Goal: Task Accomplishment & Management: Use online tool/utility

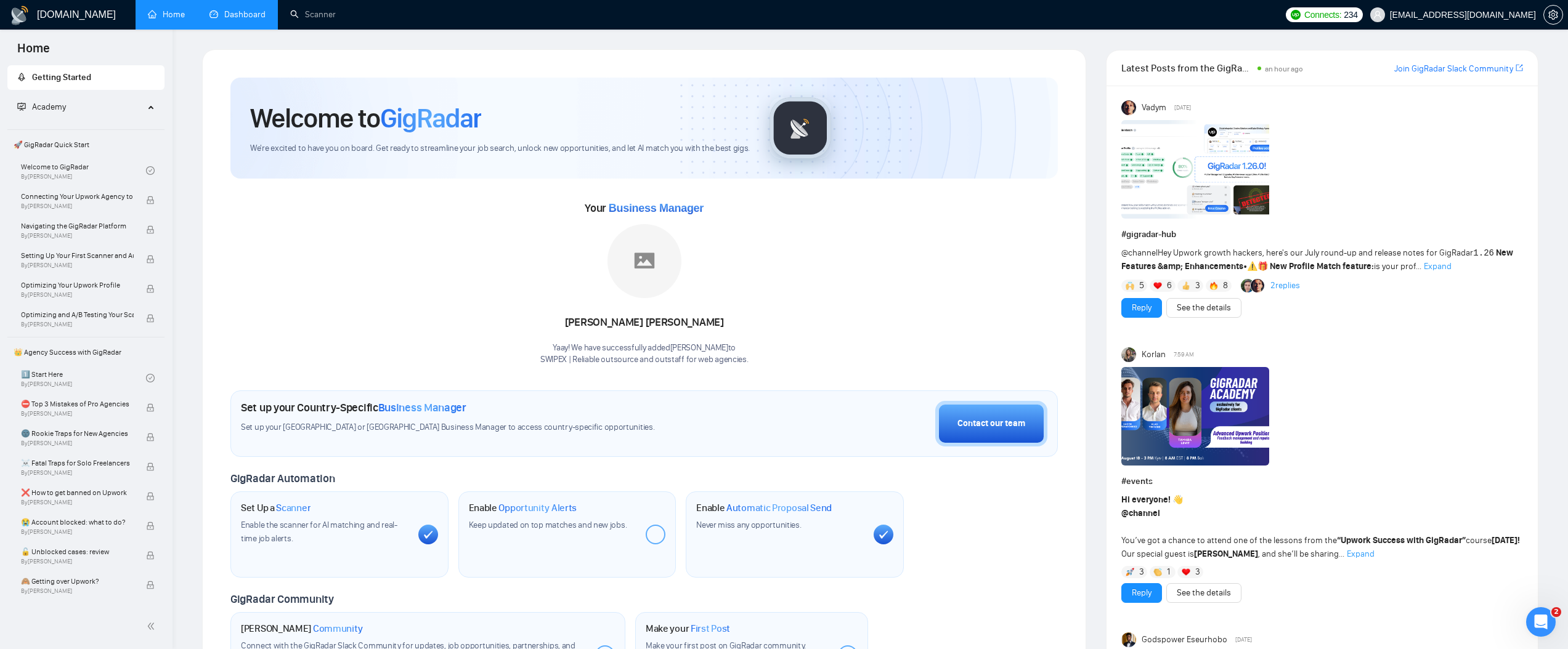
click at [211, 14] on link "Dashboard" at bounding box center [237, 14] width 56 height 10
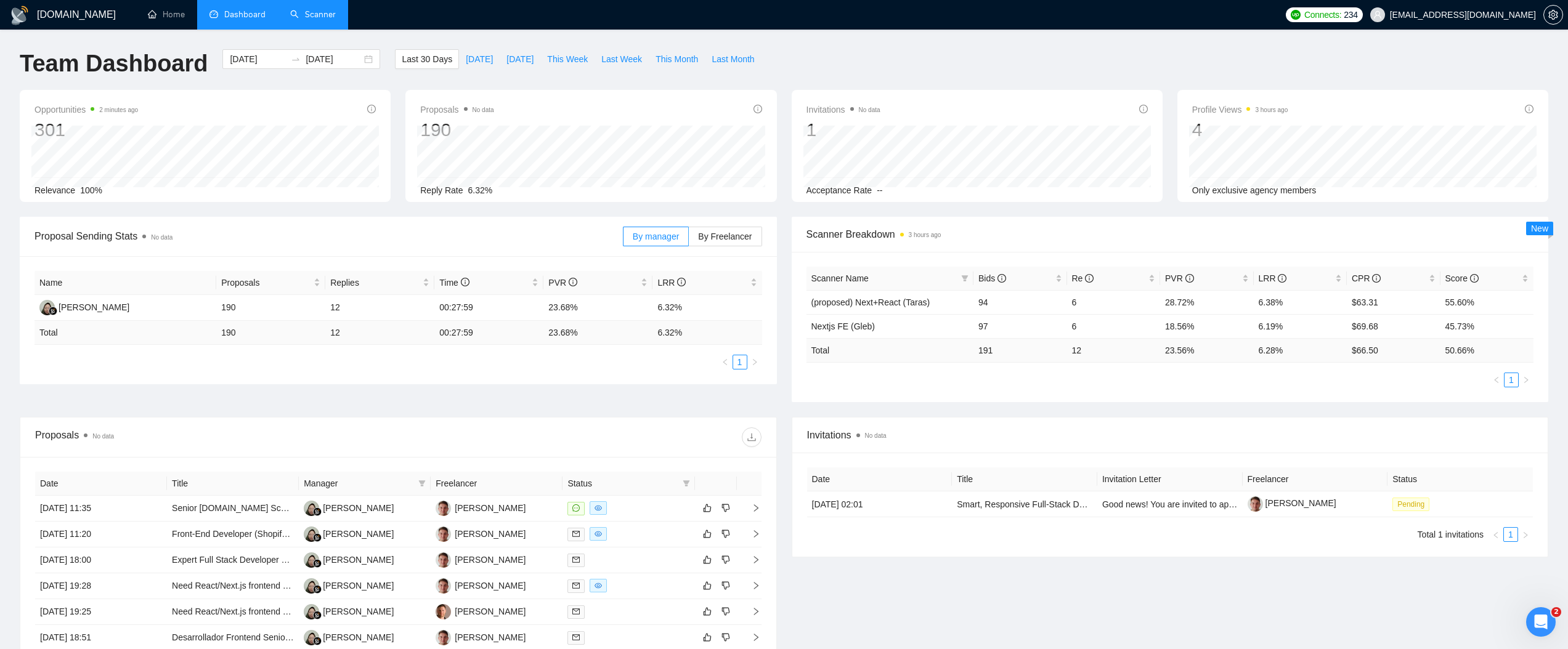
click at [325, 17] on link "Scanner" at bounding box center [313, 14] width 46 height 10
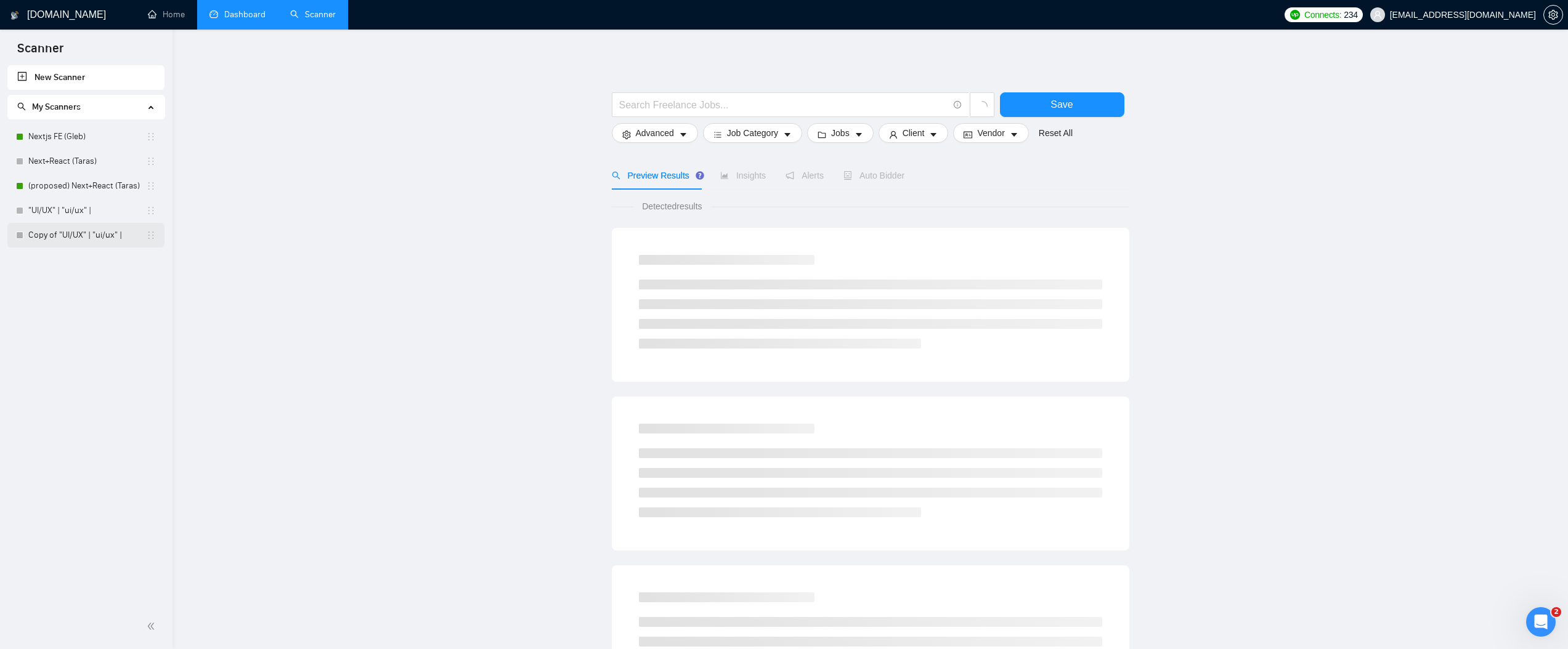
click at [79, 238] on link "Copy of "UI/UX" | "ui/ux" |" at bounding box center [87, 235] width 117 height 25
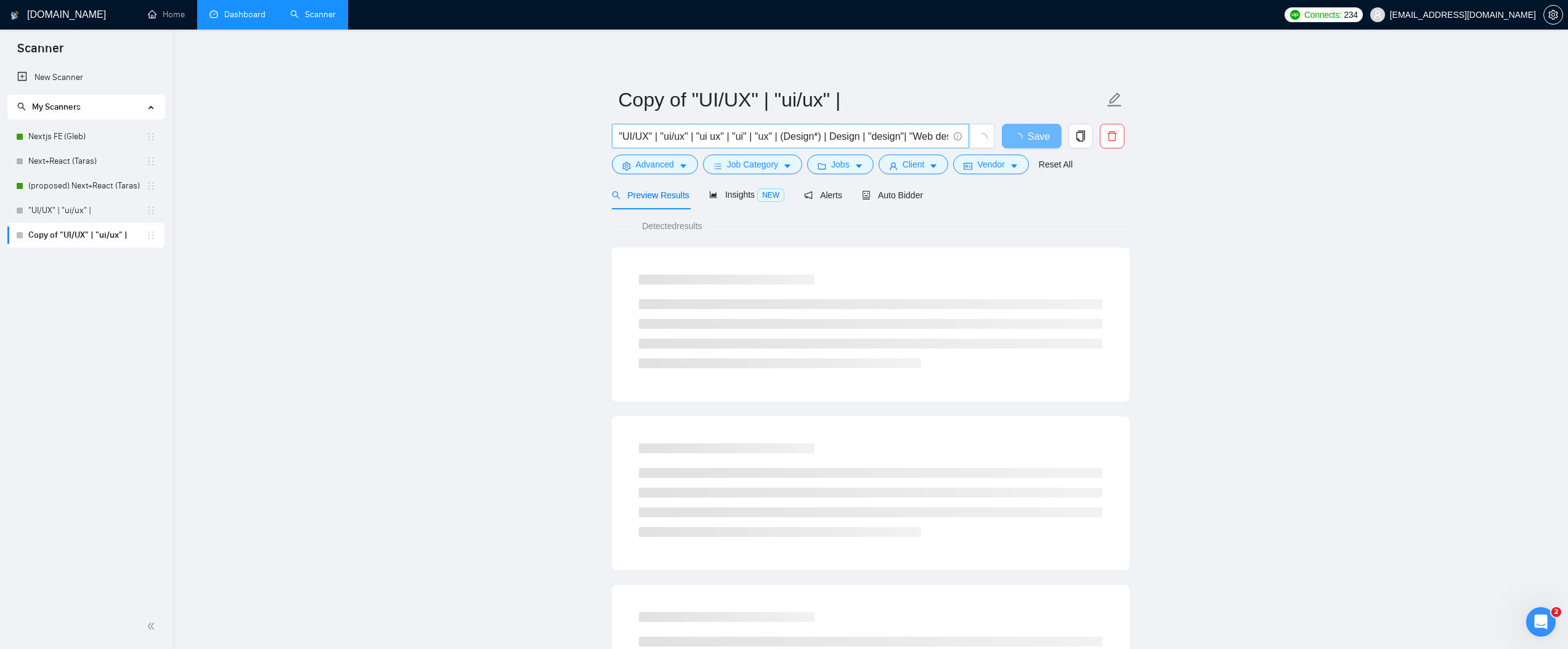
click at [749, 138] on input ""UI/UX" | "ui/ux" | "ui ux" | "ui" | "ux" | (Design*) | Design | "design"| "Web…" at bounding box center [783, 136] width 329 height 15
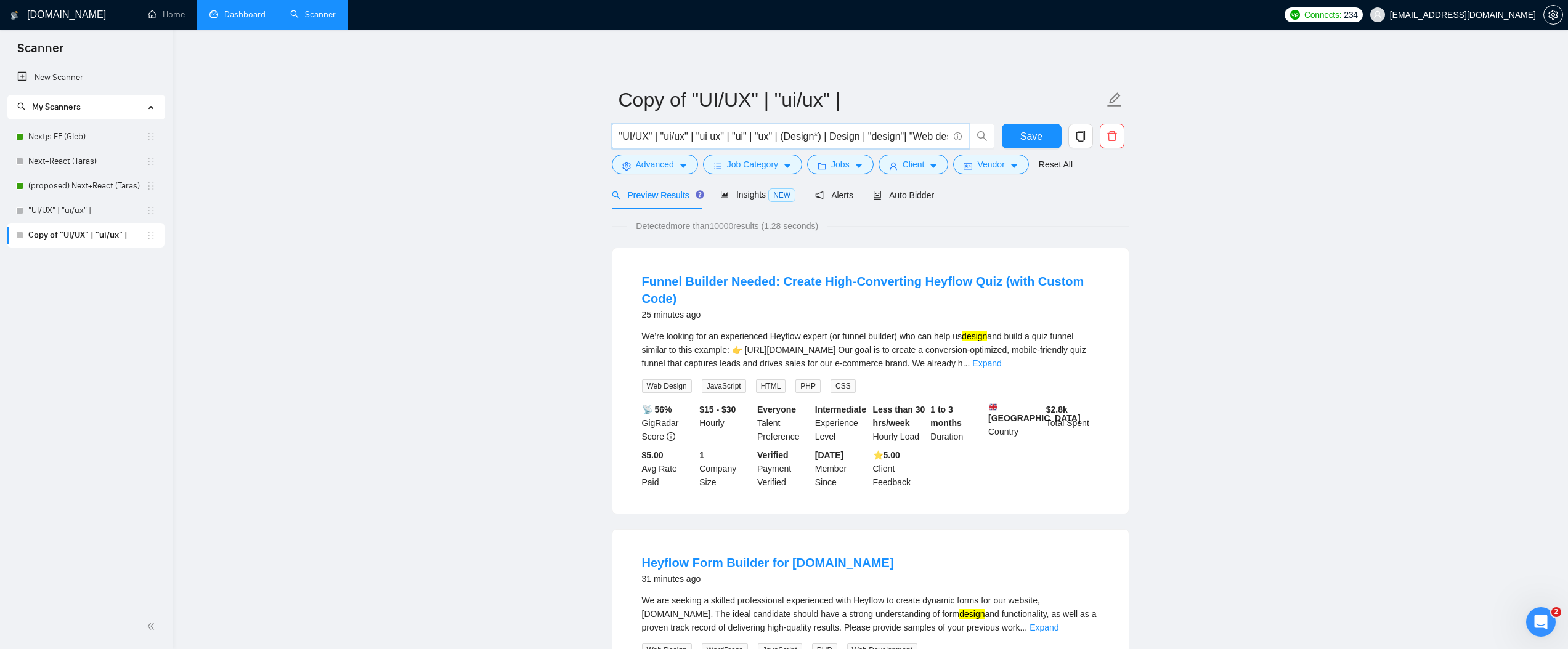
click at [799, 135] on input ""UI/UX" | "ui/ux" | "ui ux" | "ui" | "ux" | (Design*) | Design | "design"| "Web…" at bounding box center [783, 136] width 329 height 15
paste input "| "Web design" | "Web Design" | "web design" | "Mobile design" | "Mobile Design…"
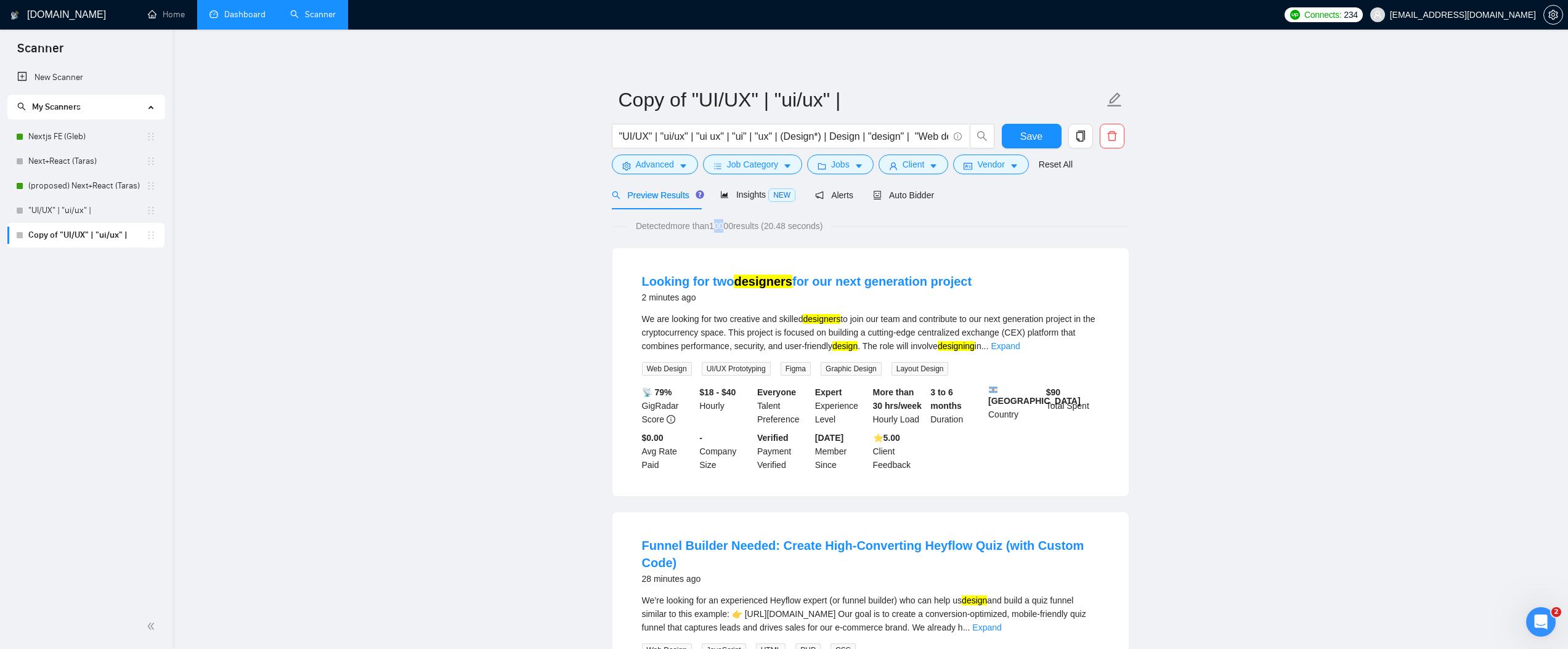
drag, startPoint x: 727, startPoint y: 227, endPoint x: 718, endPoint y: 228, distance: 9.1
click at [718, 228] on span "Detected more than 10000 results (20.48 seconds)" at bounding box center [729, 226] width 204 height 14
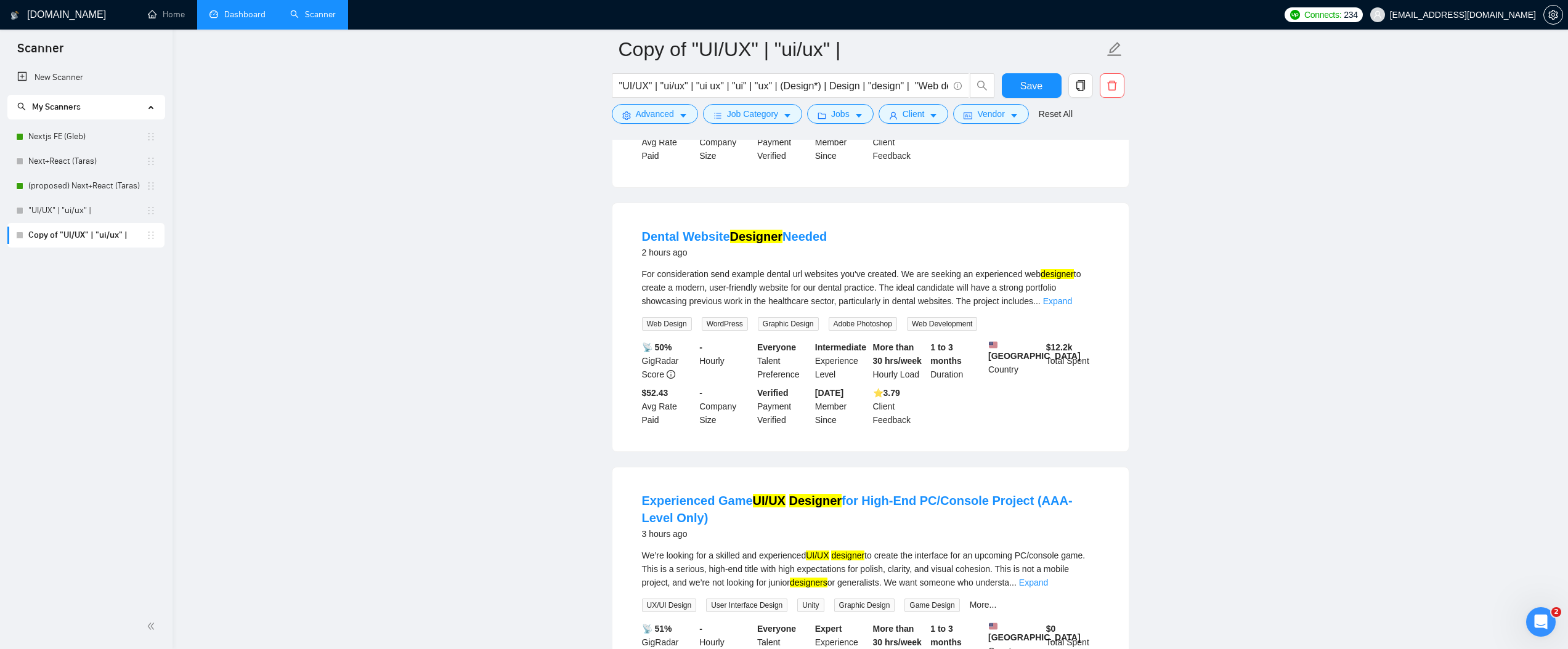
scroll to position [1942, 0]
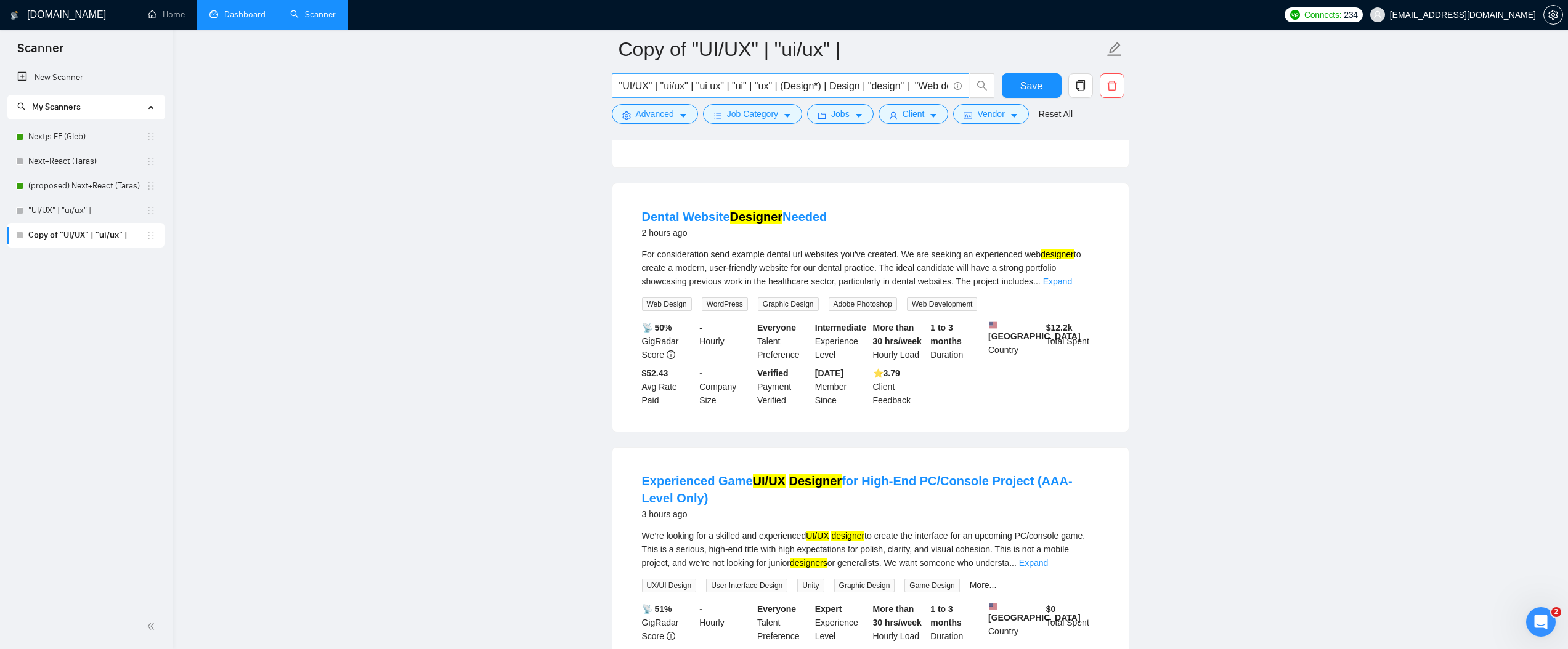
click at [738, 82] on input ""UI/UX" | "ui/ux" | "ui ux" | "ui" | "ux" | (Design*) | Design | "design" | "We…" at bounding box center [783, 86] width 329 height 15
paste input "| "Dental software" | "Dentist app" | "Dental clinic software" | "Dental manage…"
type input ""UI/UX" | "ui/ux" | "ui ux" | "ui" | "ux" | (Design*) | Design | "design" | "We…"
click at [1029, 82] on span "Save" at bounding box center [1031, 86] width 22 height 15
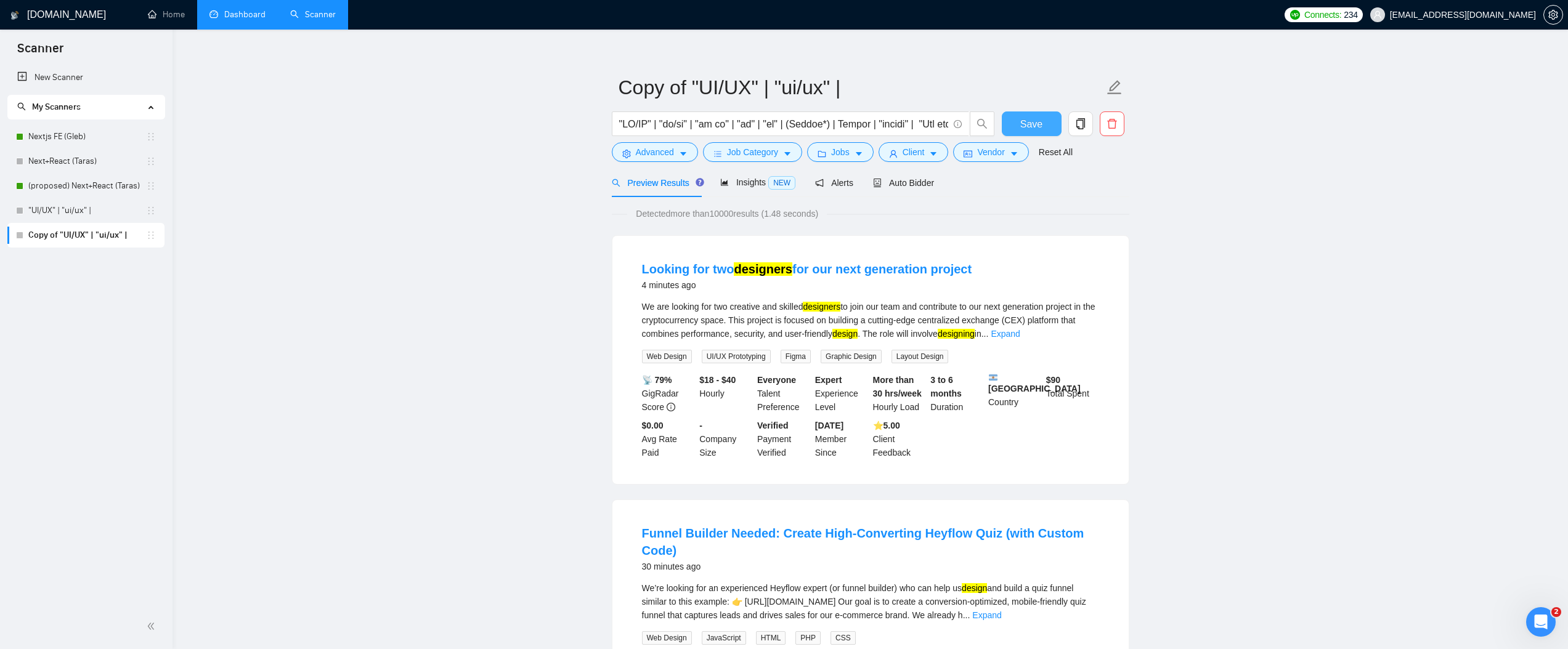
scroll to position [0, 0]
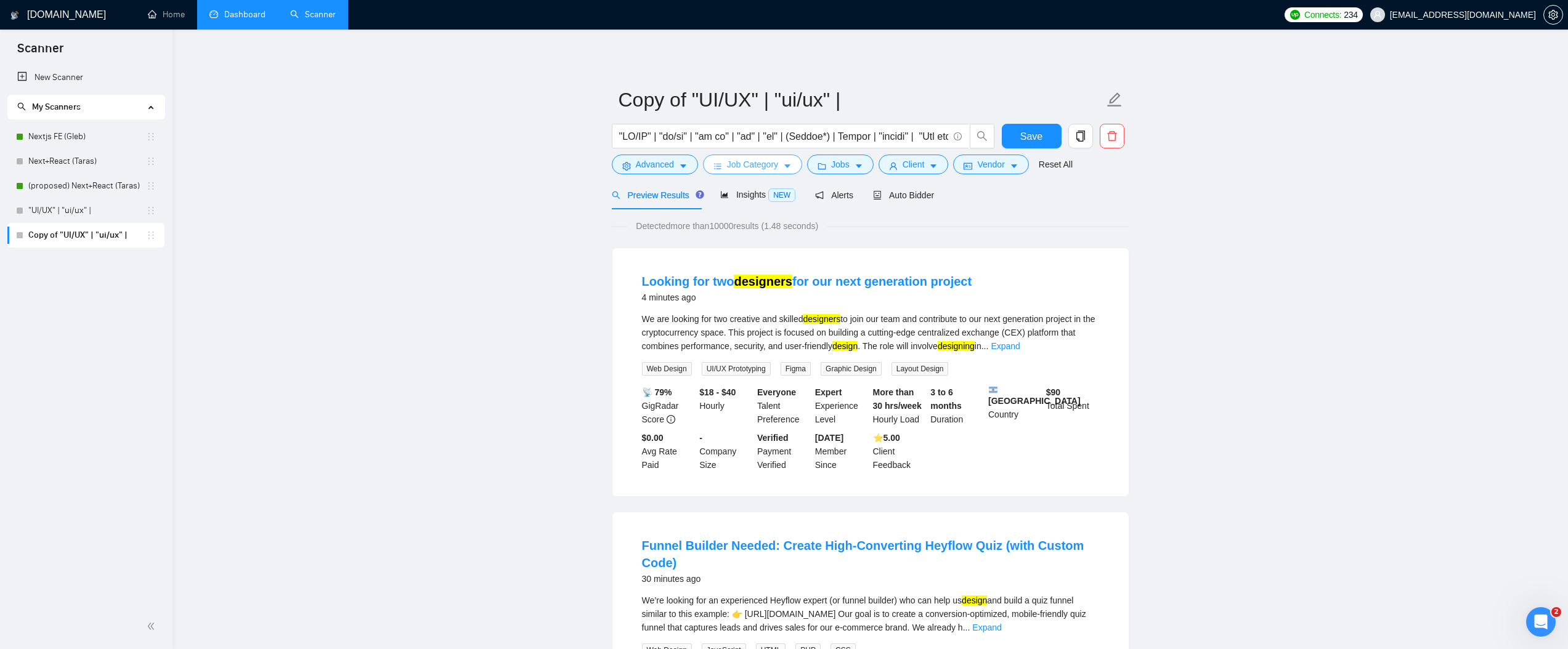
click at [783, 165] on button "Job Category" at bounding box center [752, 164] width 99 height 19
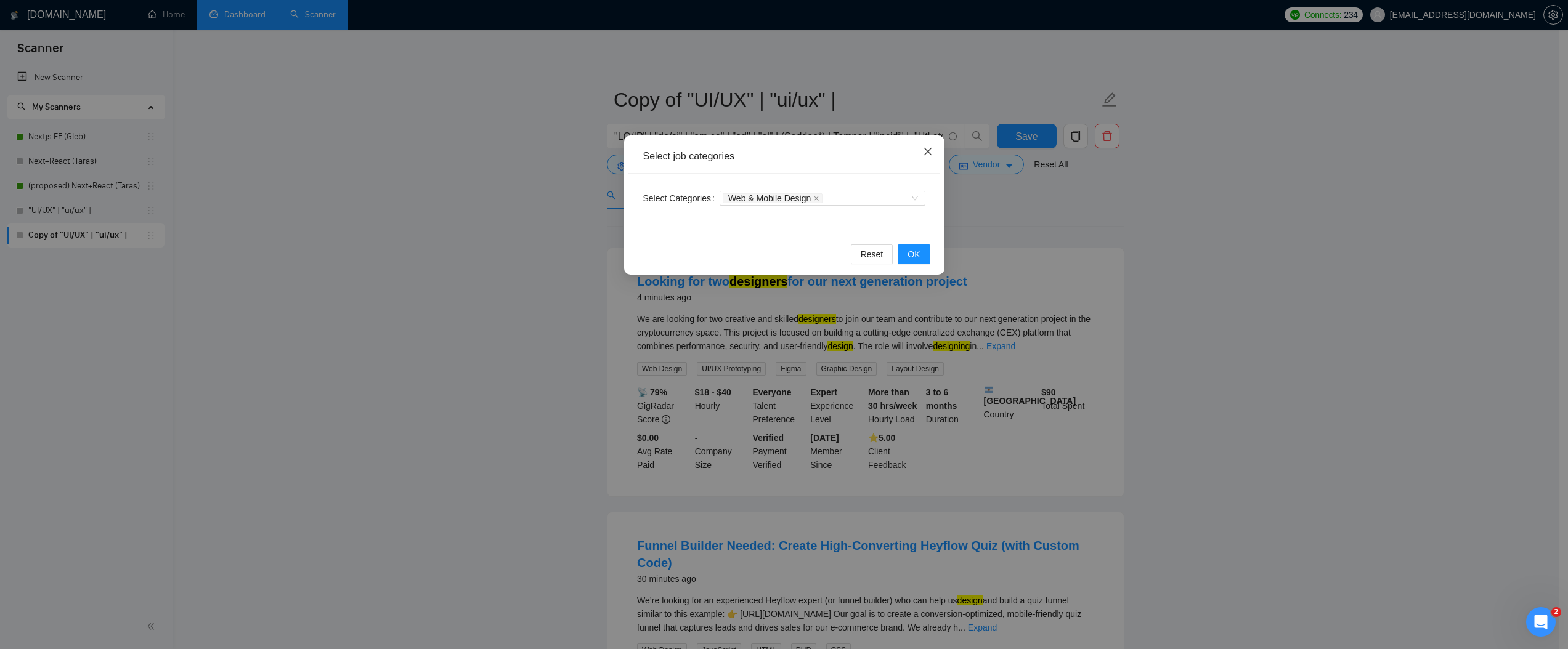
click at [927, 147] on icon "close" at bounding box center [928, 152] width 10 height 10
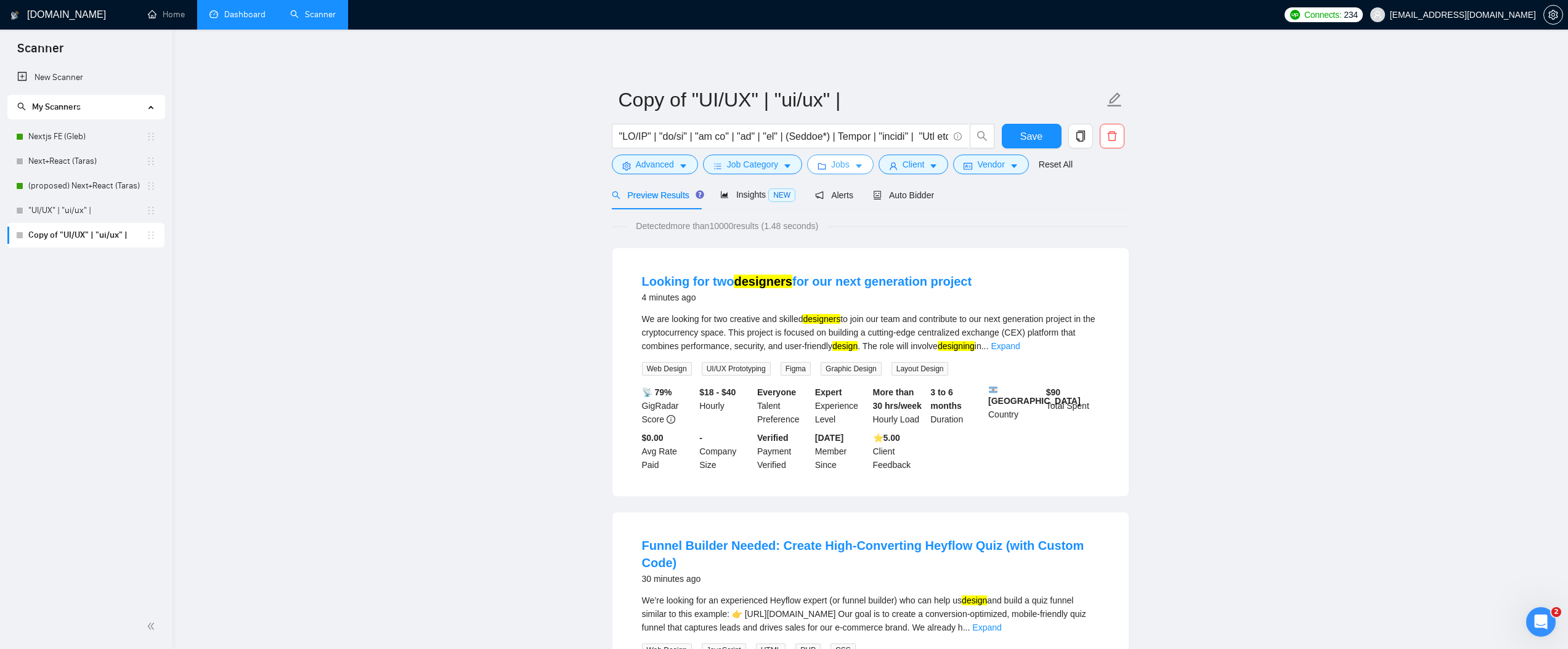
click at [849, 165] on span "Jobs" at bounding box center [841, 165] width 19 height 14
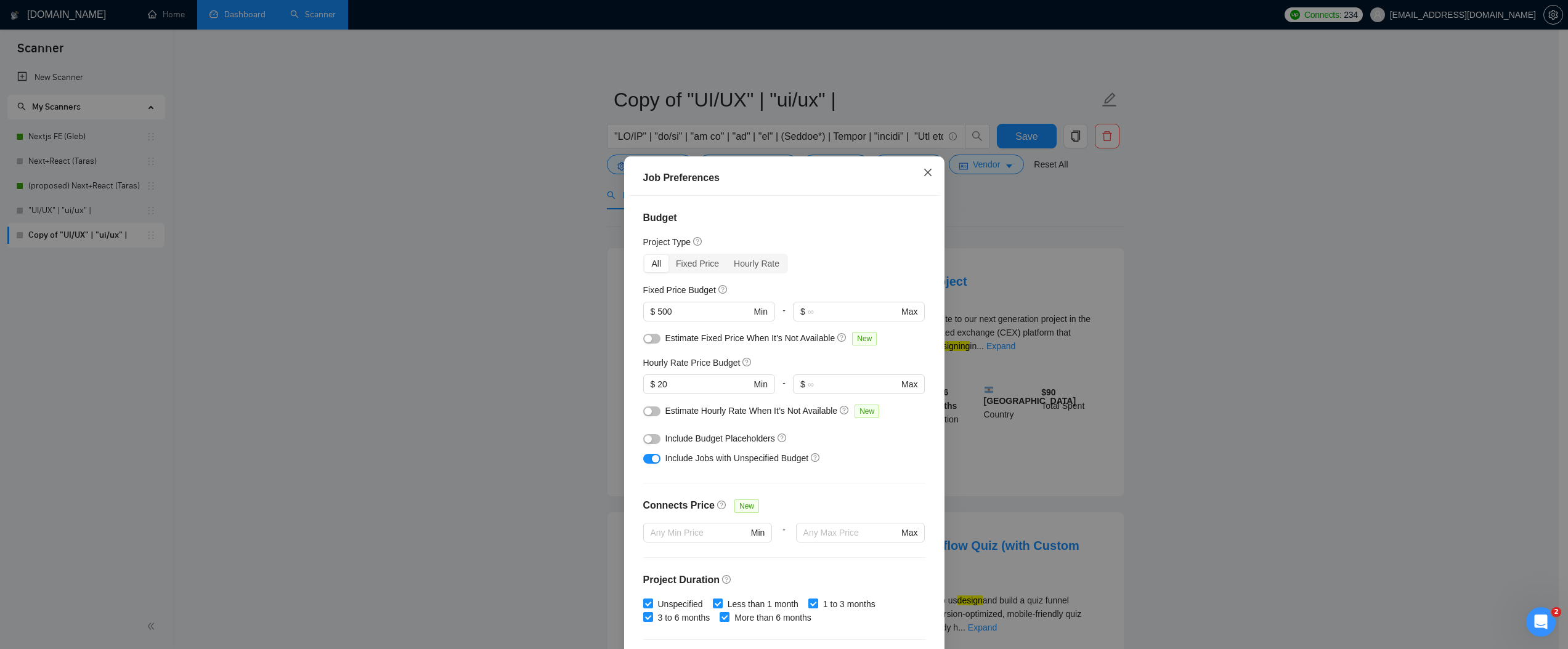
click at [923, 171] on icon "close" at bounding box center [927, 172] width 8 height 8
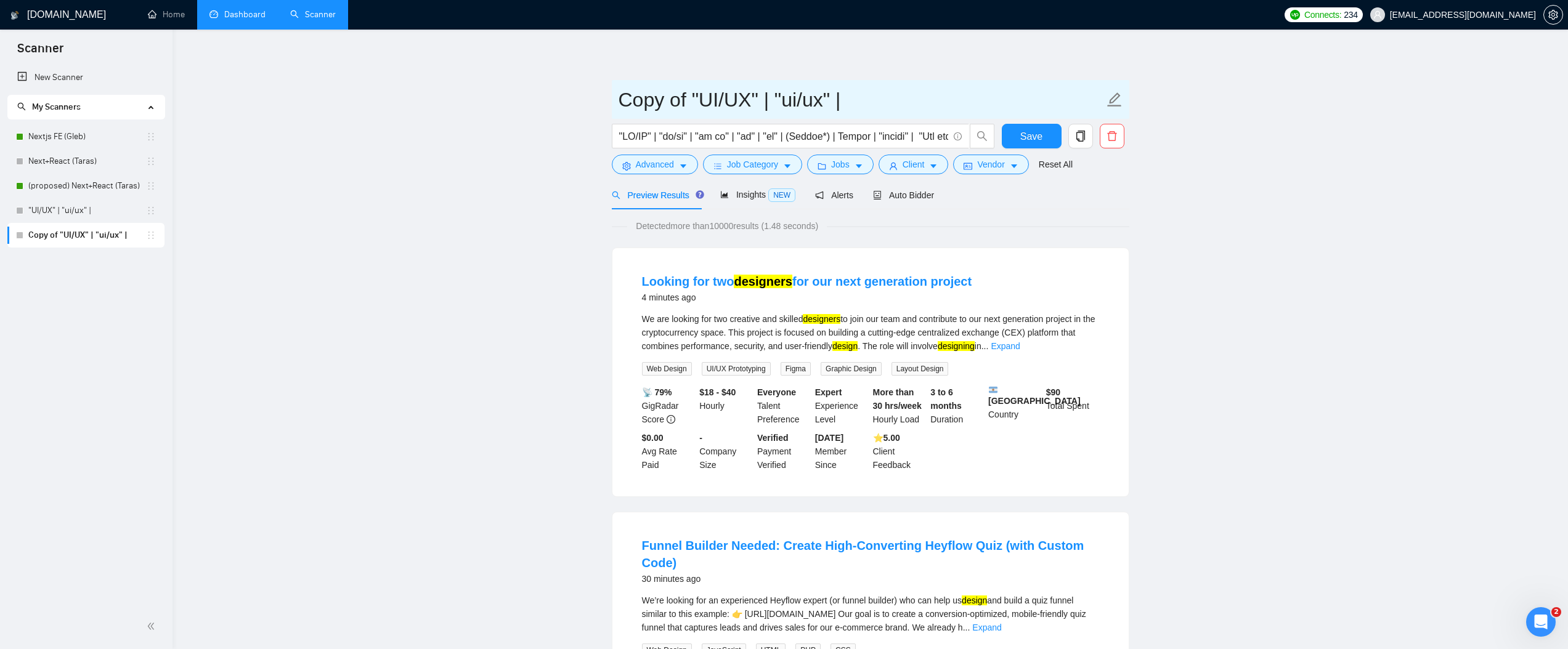
click at [747, 103] on input "Copy of "UI/UX" | "ui/ux" |" at bounding box center [861, 100] width 486 height 30
type input "M"
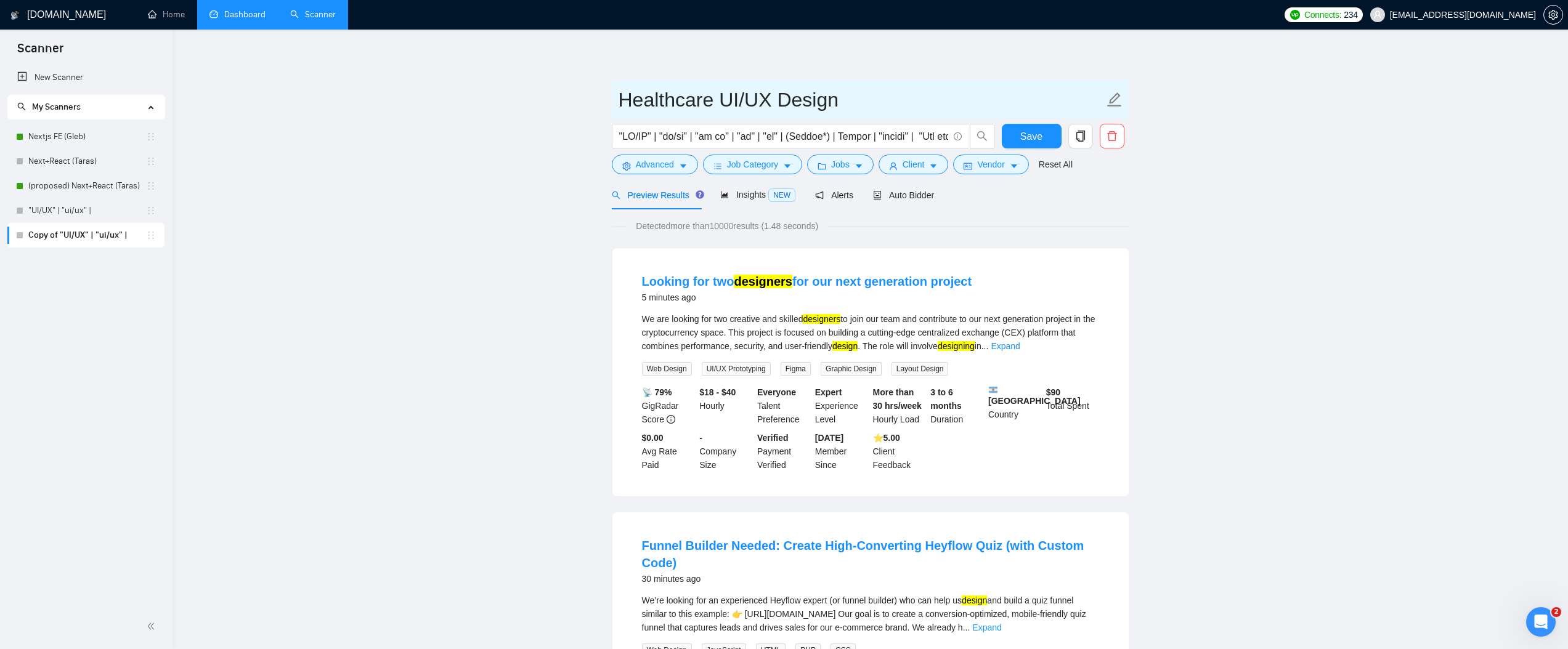
type input "Healthcare UI/UX Design"
click at [739, 135] on input "text" at bounding box center [783, 136] width 329 height 15
paste input "Healthcare UI/UX" | "healthcare ui/ux" | "healthcare ux" | "healthcare ui" | "M…"
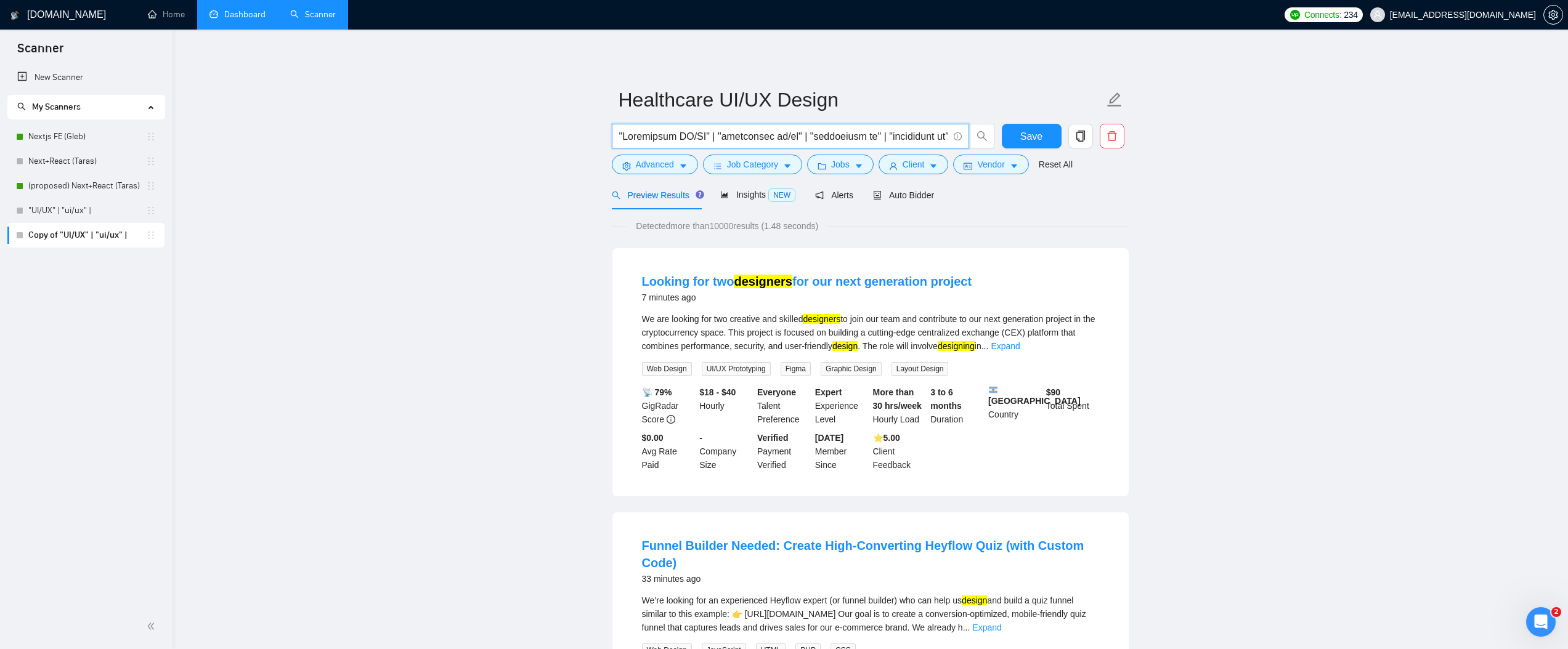
scroll to position [0, 4528]
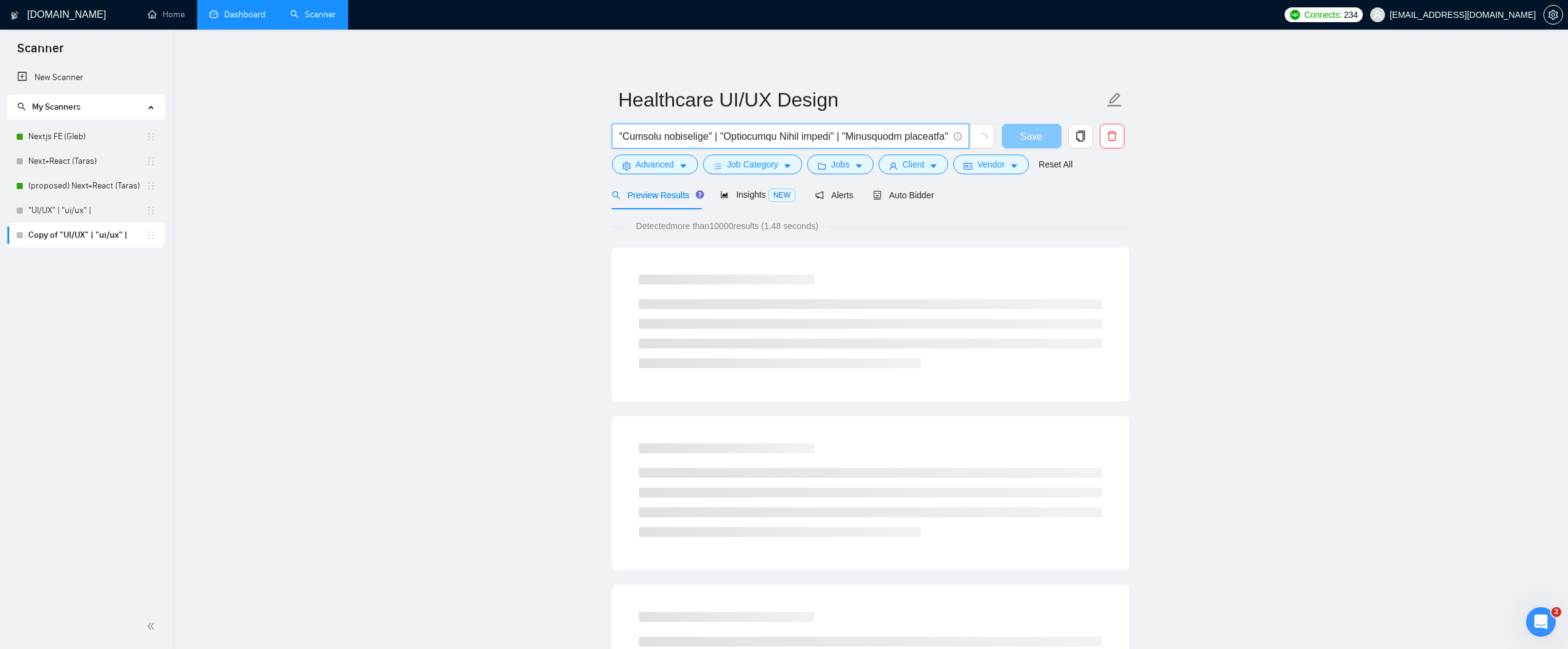
click at [1047, 140] on button "Save" at bounding box center [1032, 136] width 60 height 25
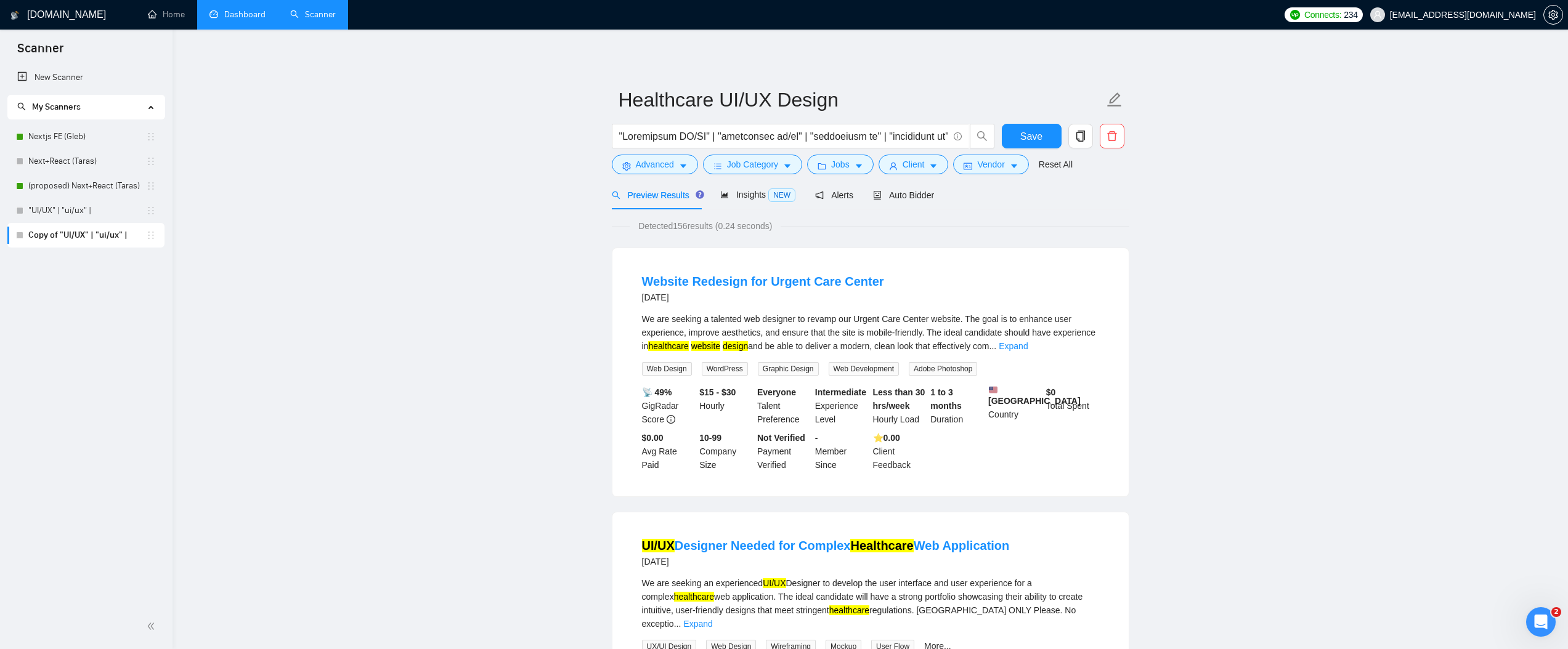
click at [683, 228] on span "Detected 156 results (0.24 seconds)" at bounding box center [705, 226] width 151 height 14
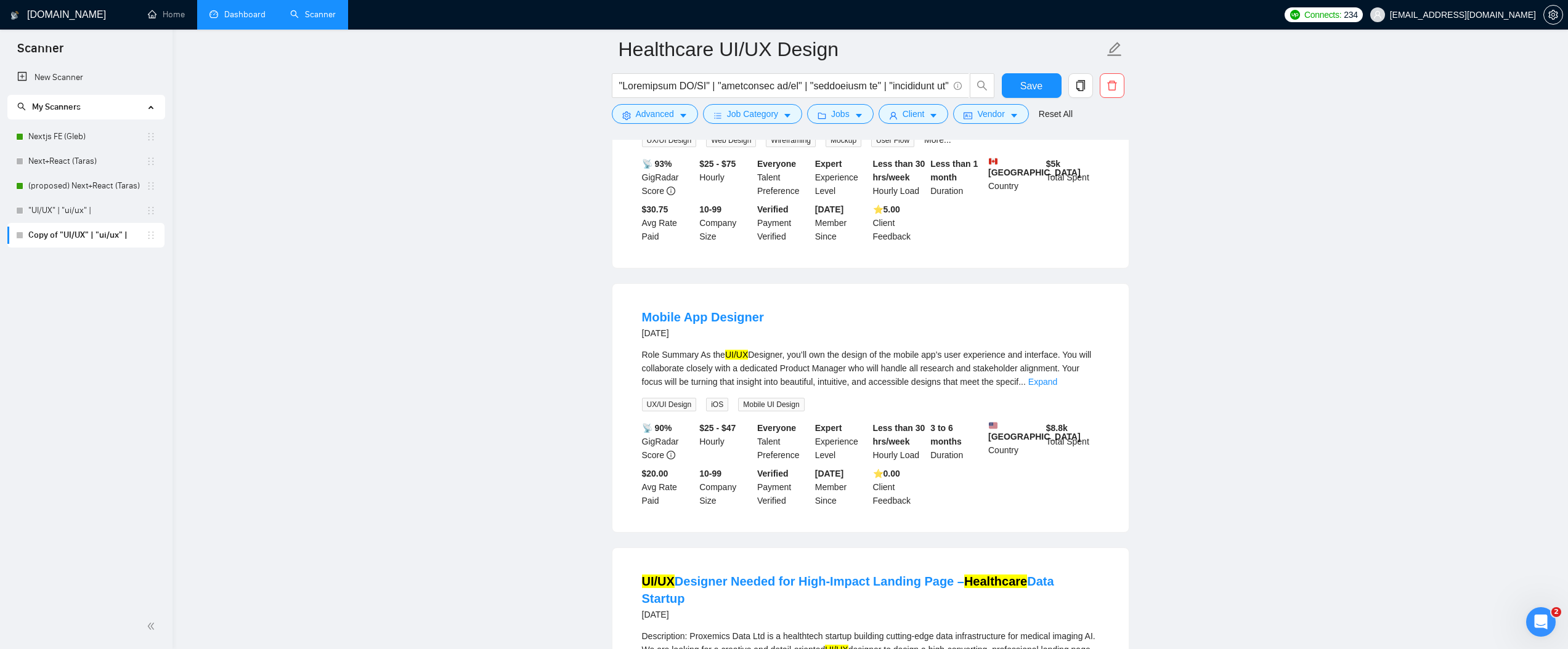
scroll to position [538, 0]
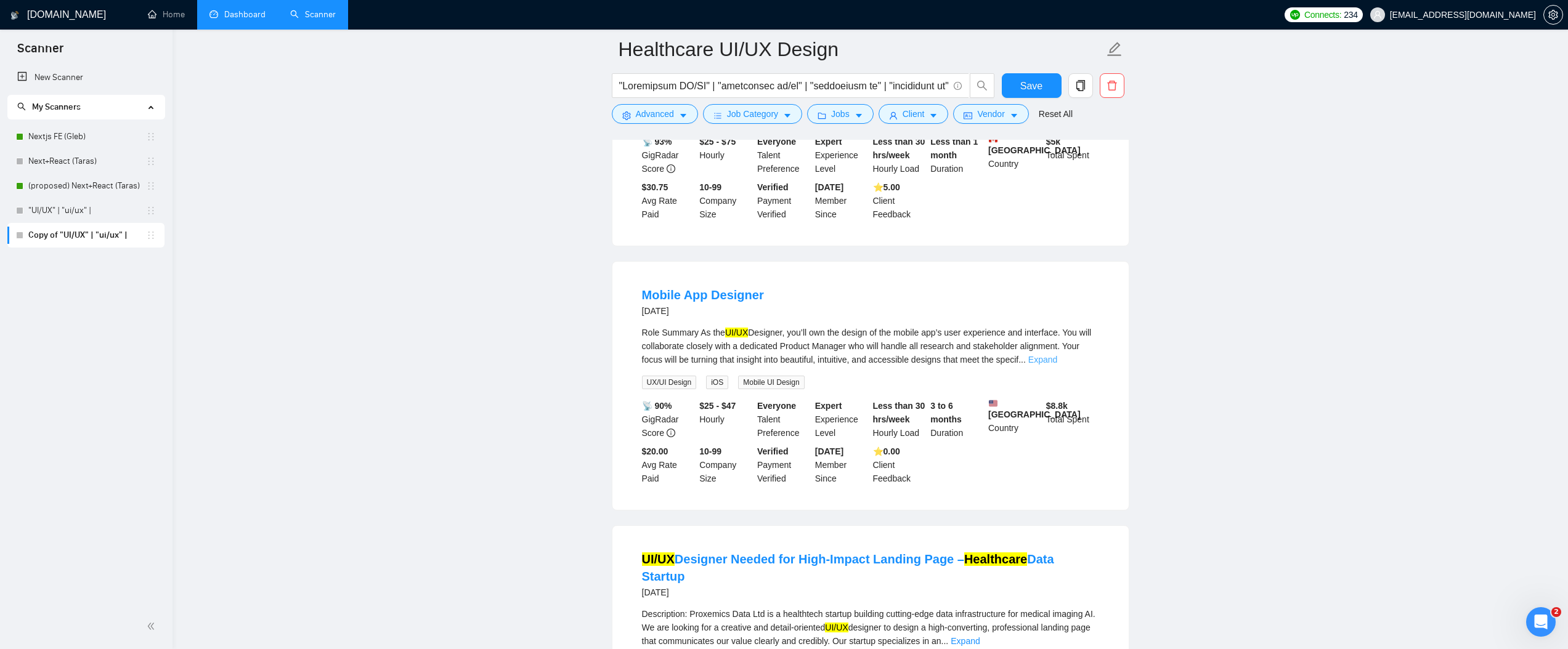
click at [1057, 355] on link "Expand" at bounding box center [1043, 360] width 29 height 10
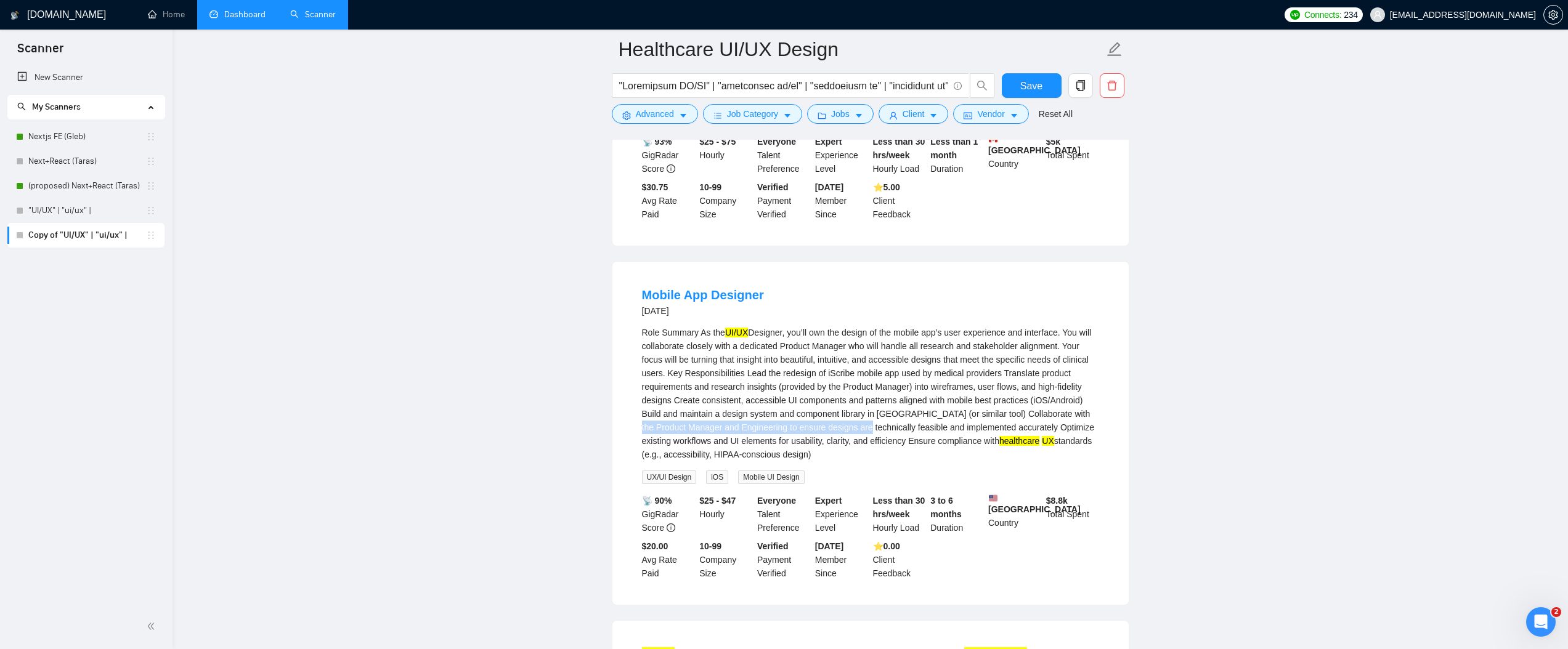
drag, startPoint x: 688, startPoint y: 422, endPoint x: 922, endPoint y: 428, distance: 234.1
click at [922, 428] on div "Role Summary As the UI/UX healthcare UX standards (e.g., accessibility, HIPAA-c…" at bounding box center [870, 394] width 457 height 135
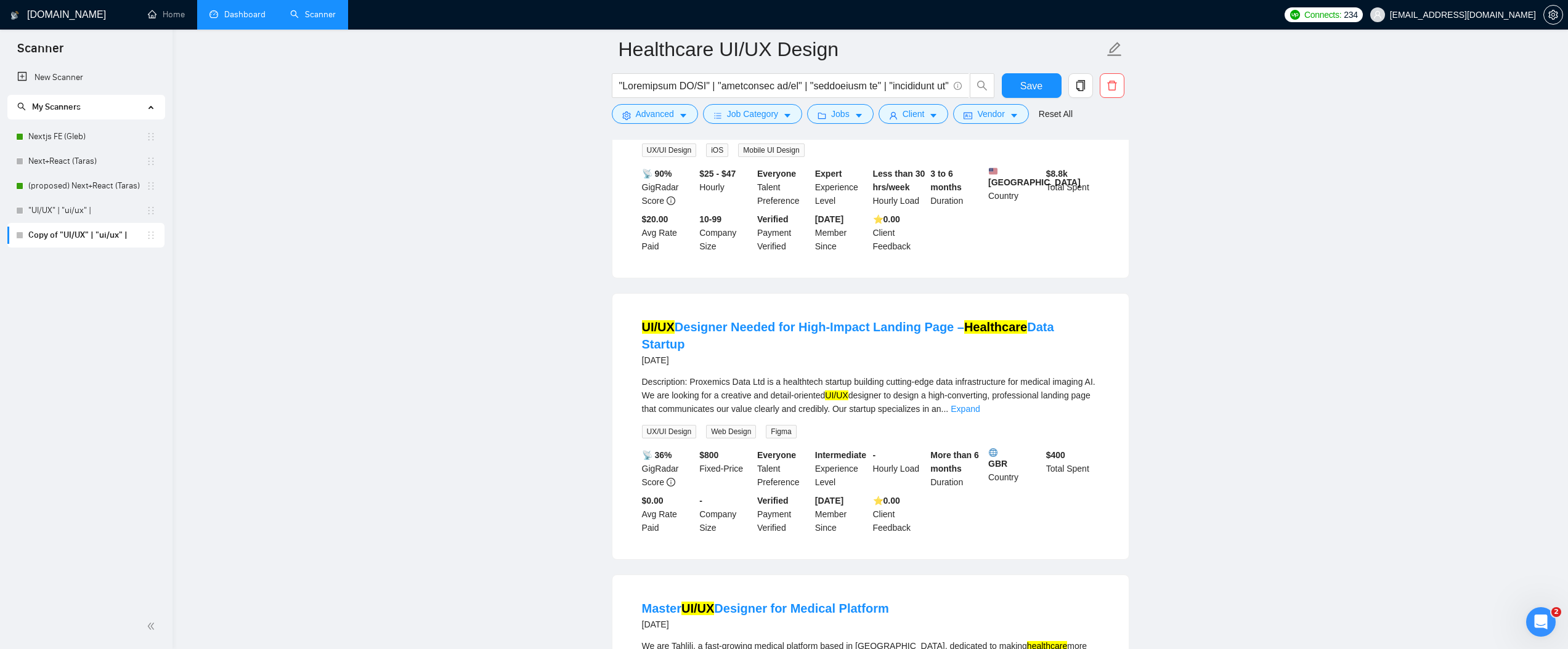
scroll to position [886, 0]
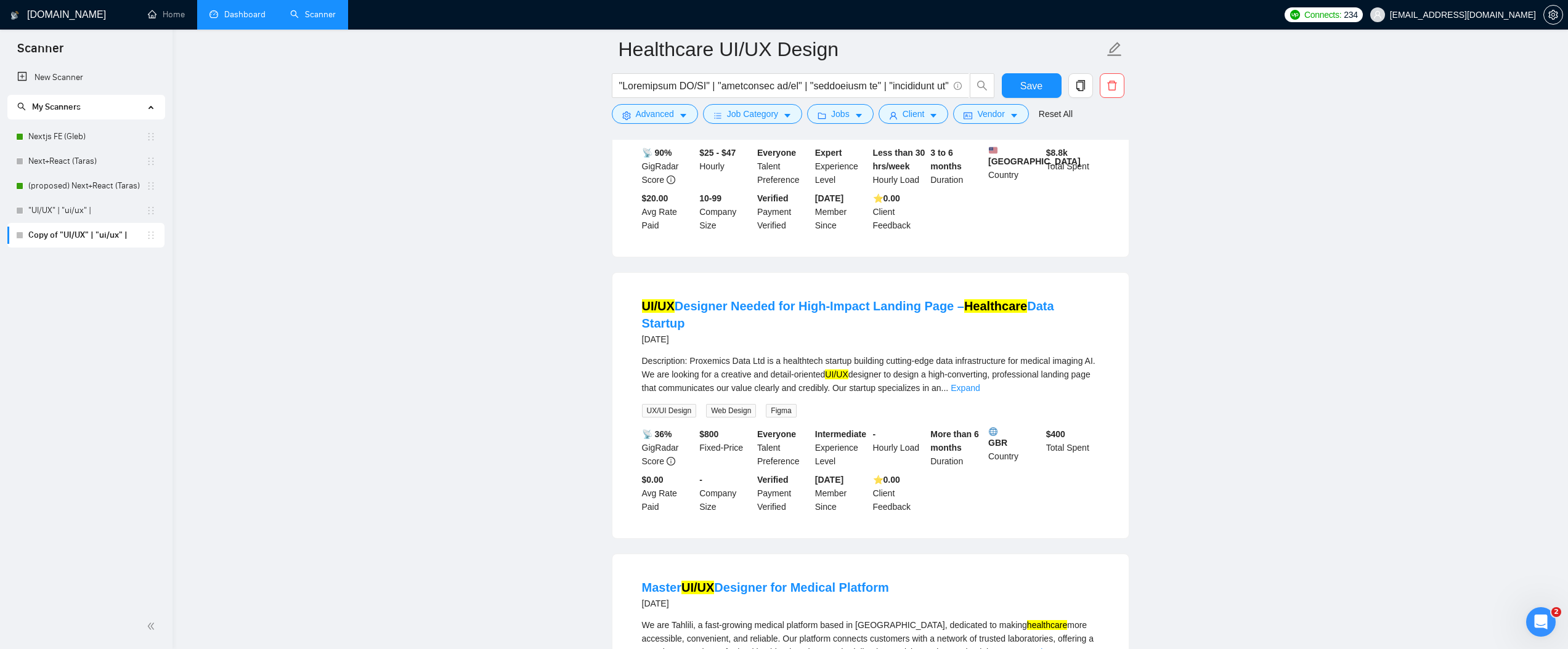
click at [792, 354] on div "Description: Proxemics Data Ltd is a healthtech startup building cutting-edge d…" at bounding box center [870, 374] width 457 height 41
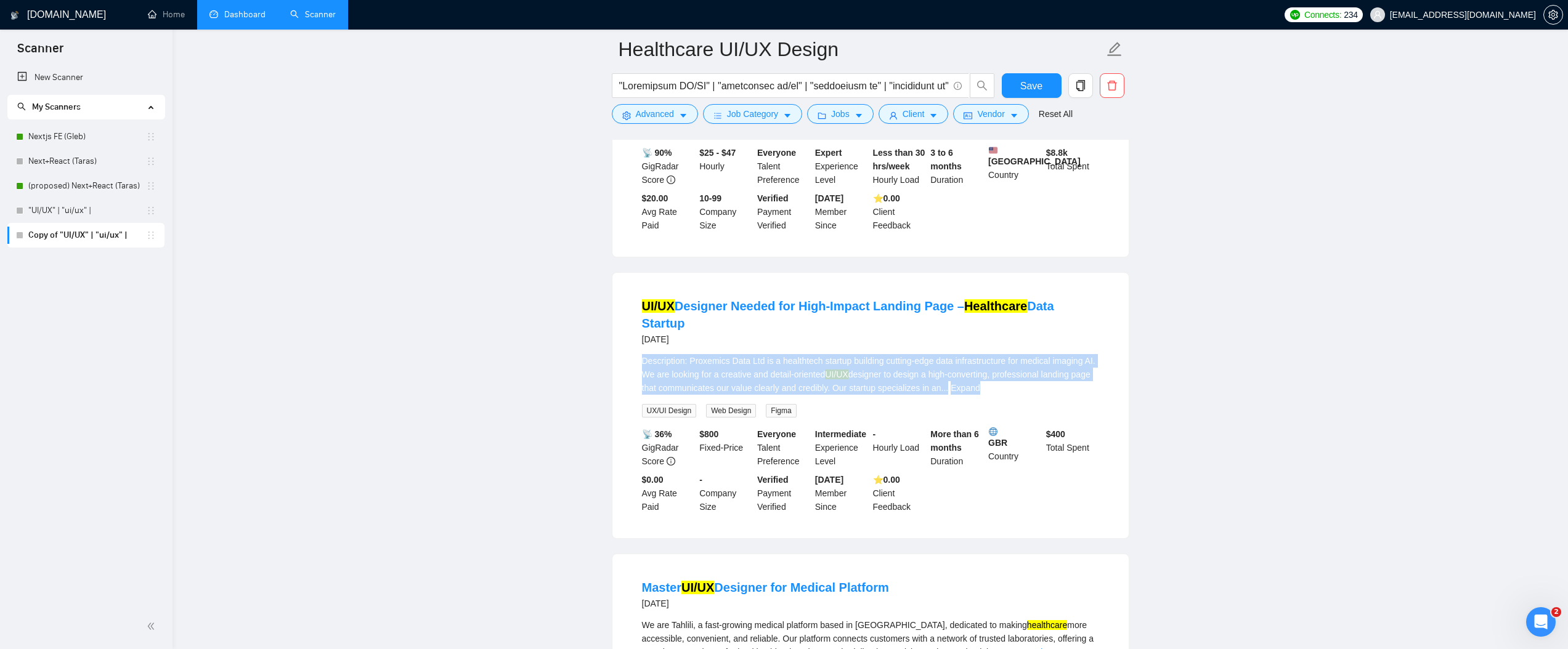
click at [792, 354] on div "Description: Proxemics Data Ltd is a healthtech startup building cutting-edge d…" at bounding box center [870, 374] width 457 height 41
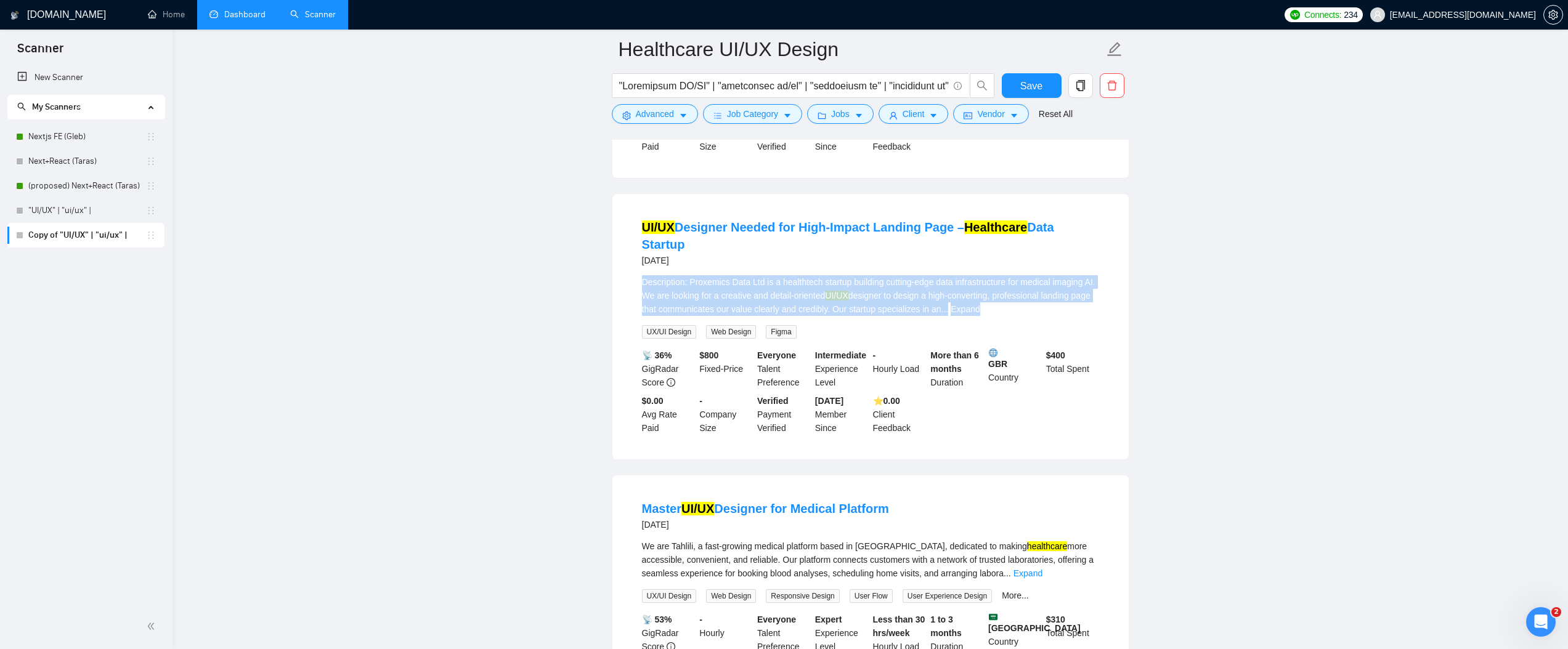
scroll to position [1051, 0]
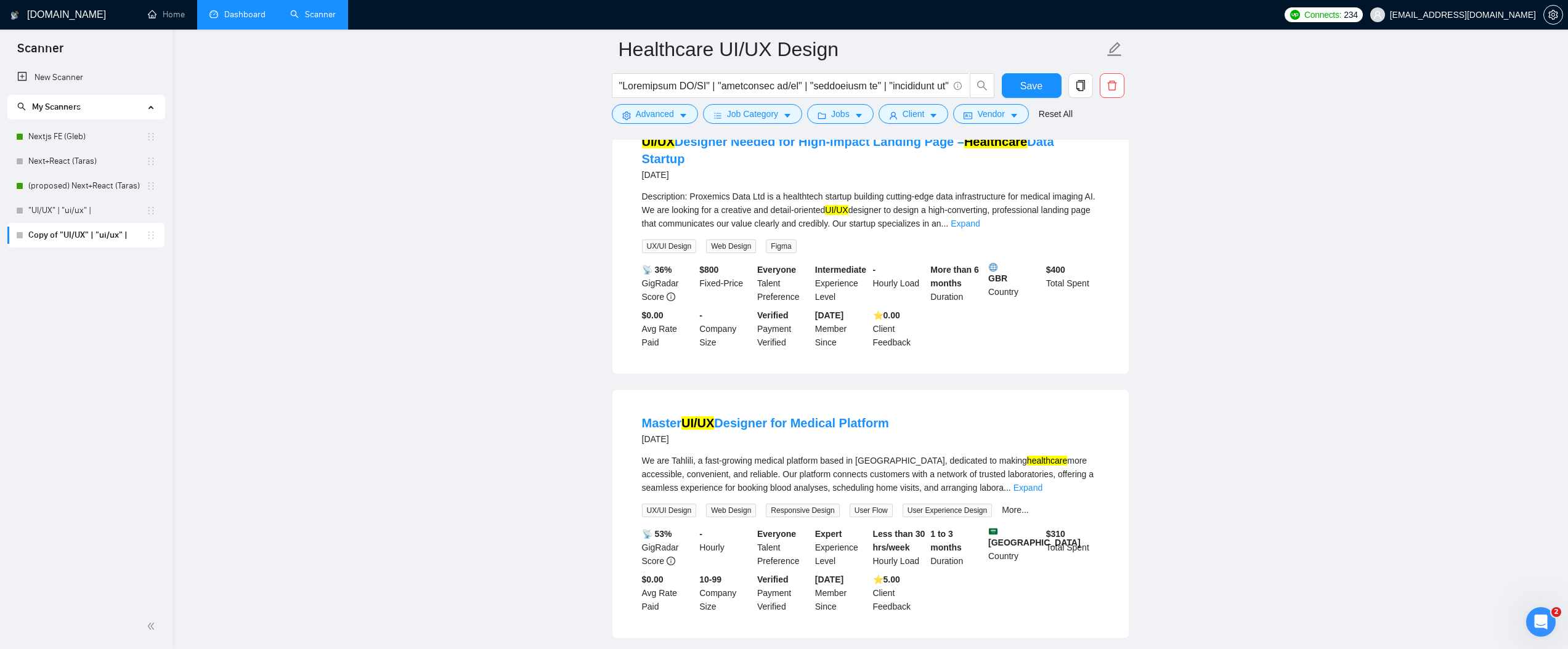
click at [721, 461] on div "We are Tahlili, a fast-growing medical platform based in [GEOGRAPHIC_DATA], ded…" at bounding box center [870, 474] width 457 height 41
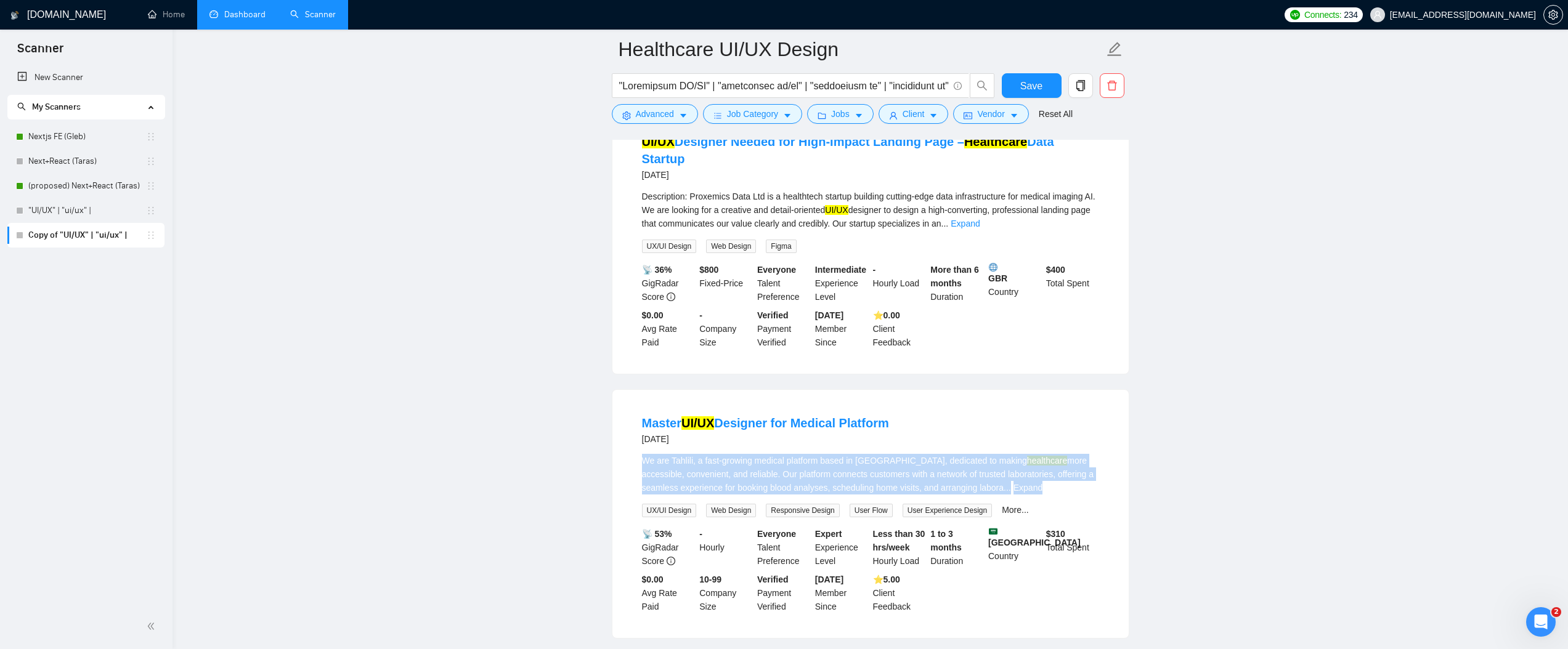
click at [721, 461] on div "We are Tahlili, a fast-growing medical platform based in [GEOGRAPHIC_DATA], ded…" at bounding box center [870, 474] width 457 height 41
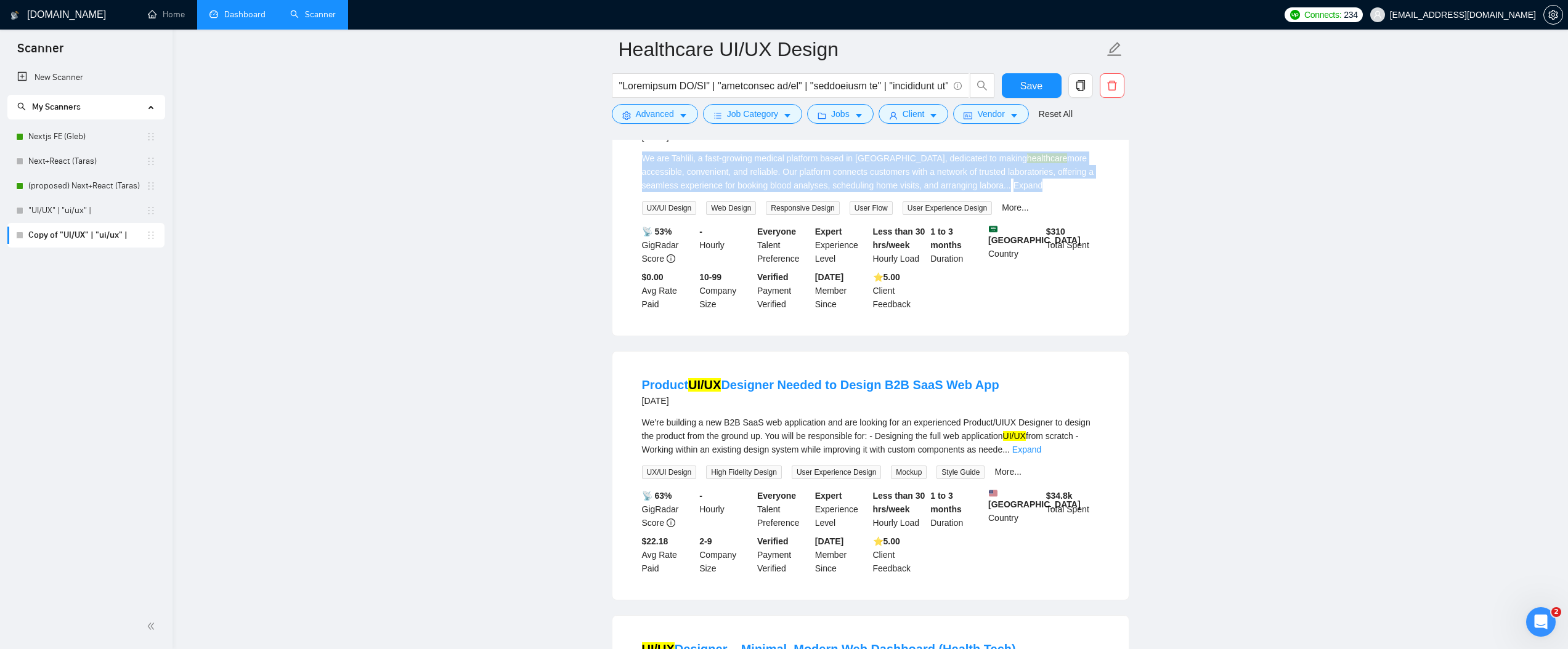
scroll to position [1383, 0]
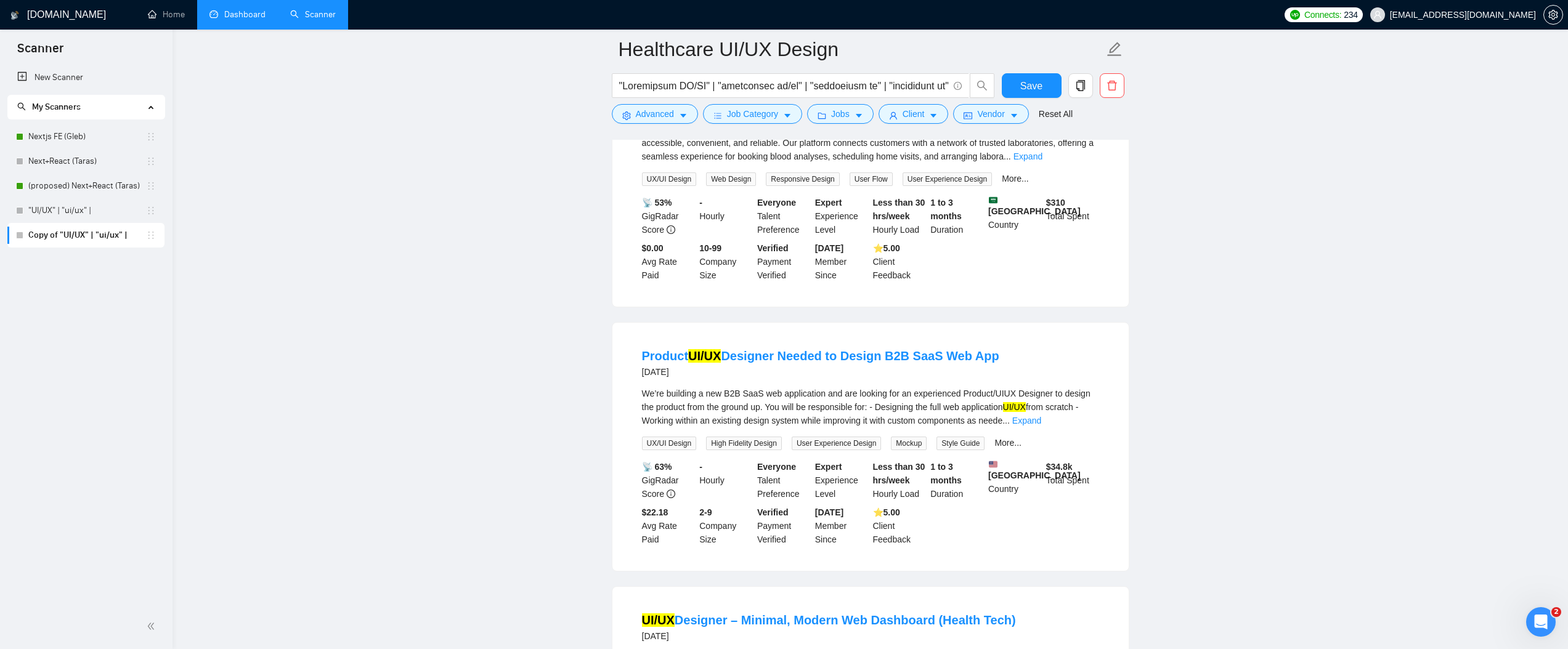
click at [718, 400] on div "We’re building a new B2B SaaS web application and are looking for an experience…" at bounding box center [870, 407] width 457 height 41
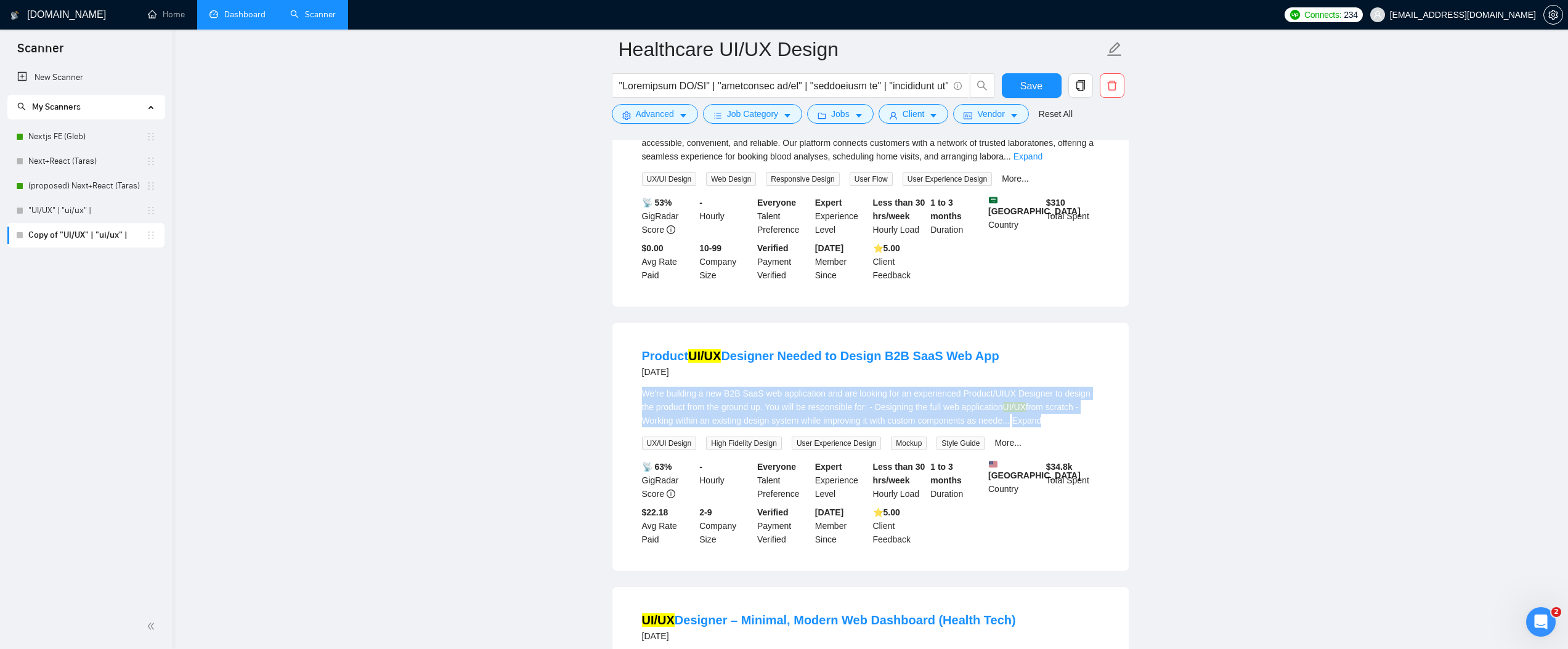
click at [718, 400] on div "We’re building a new B2B SaaS web application and are looking for an experience…" at bounding box center [870, 407] width 457 height 41
click at [517, 395] on main "Healthcare UI/UX Design Save Advanced Job Category Jobs Client Vendor Reset All…" at bounding box center [869, 183] width 1356 height 3033
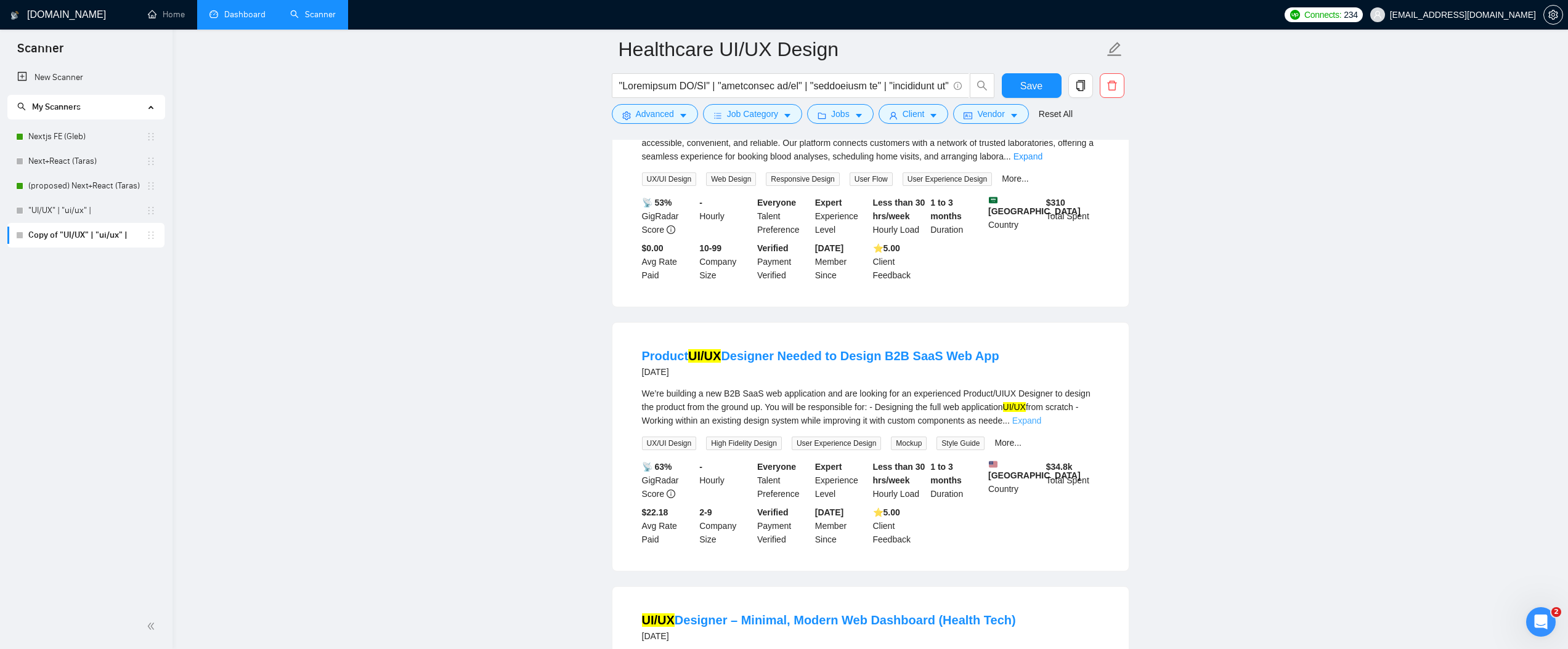
click at [1041, 416] on link "Expand" at bounding box center [1026, 421] width 29 height 10
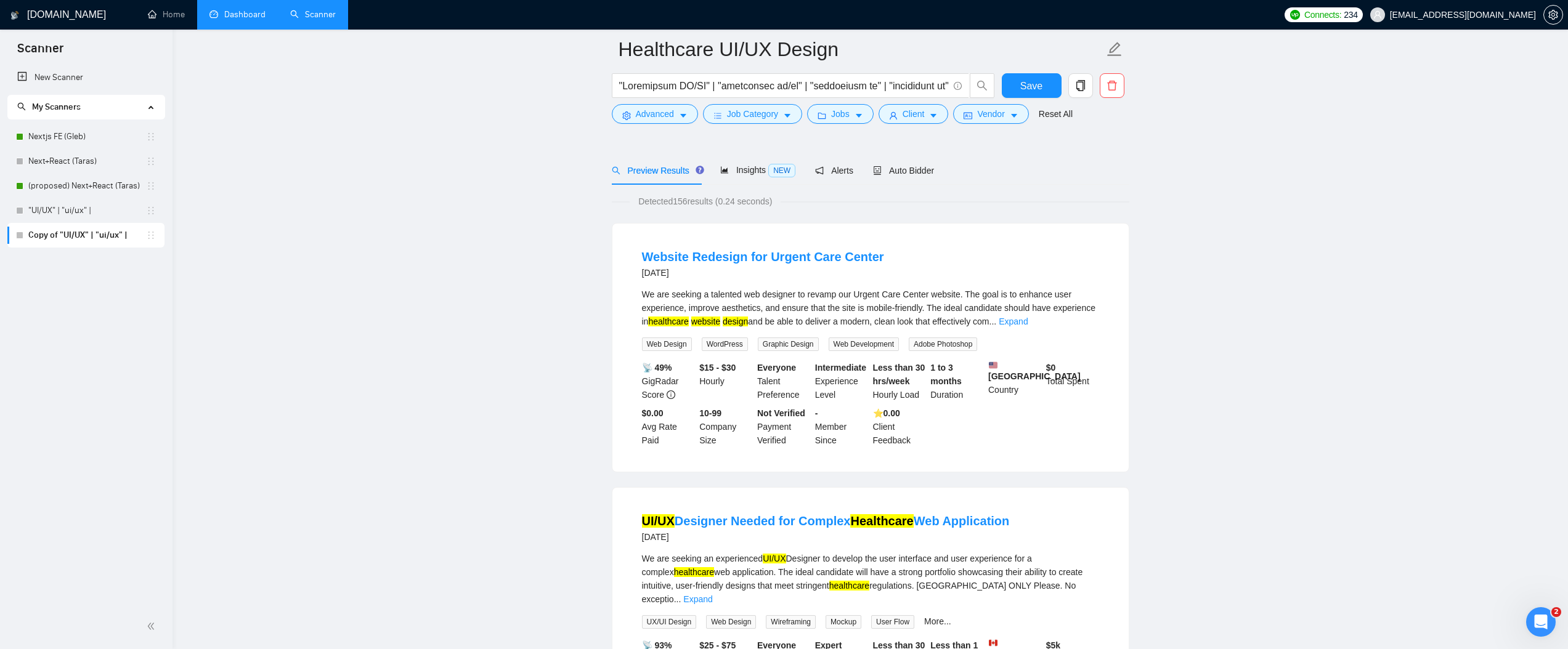
scroll to position [0, 0]
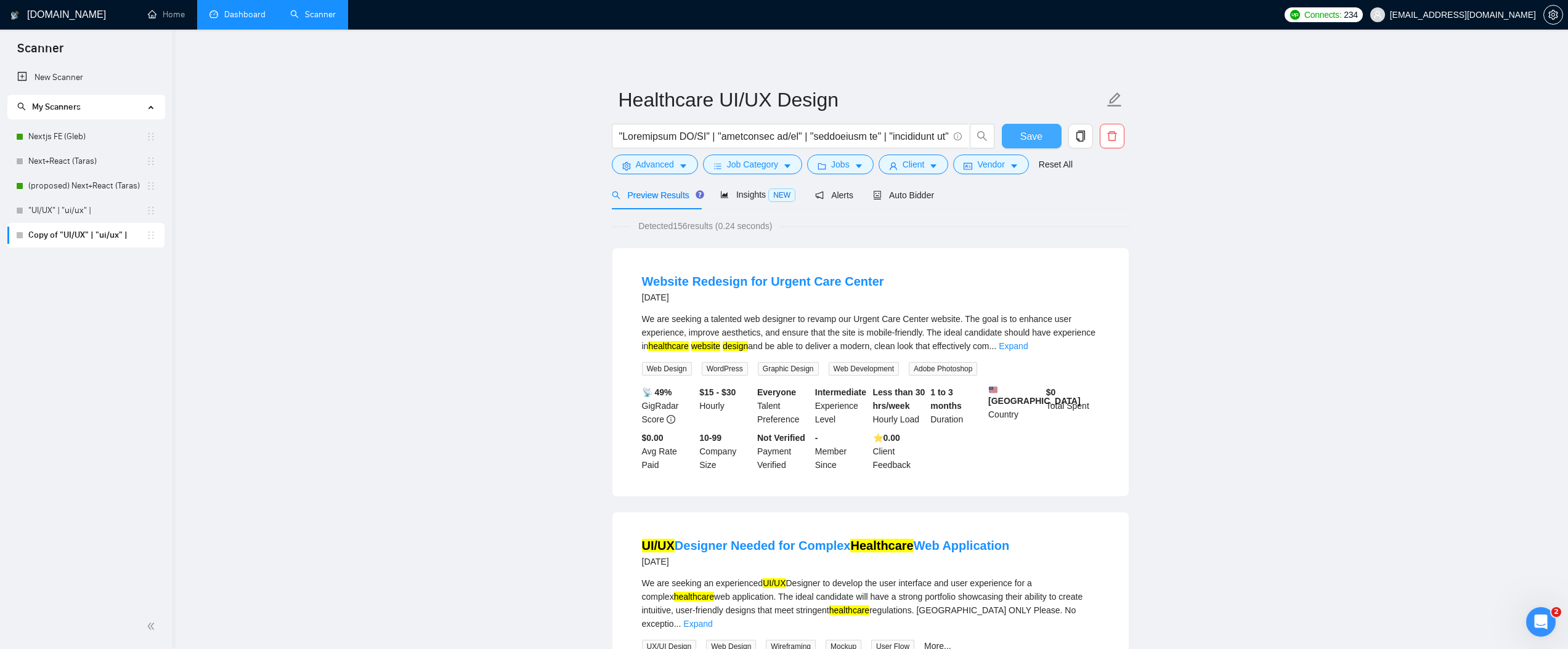
click at [1030, 138] on span "Save" at bounding box center [1031, 136] width 22 height 15
click at [860, 137] on input "text" at bounding box center [783, 136] width 329 height 15
paste input "Pharmacy app UI" | "Pharmacy app UX" | "Pharmacy app design" | "Laboratory app …"
type input ""Healthcare UI/UX" | "healthcare ui/ux" | "healthcare ux" | "healthcare ui" | "…"
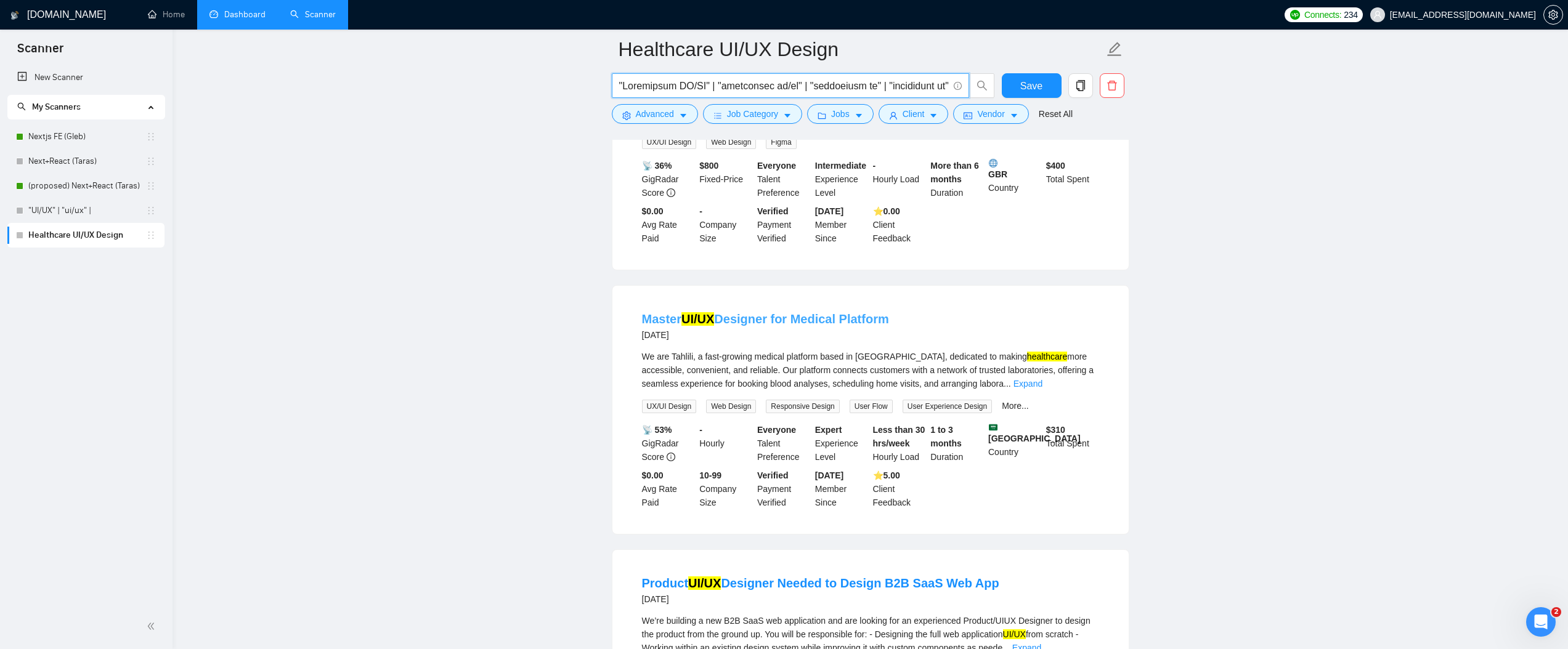
scroll to position [1343, 0]
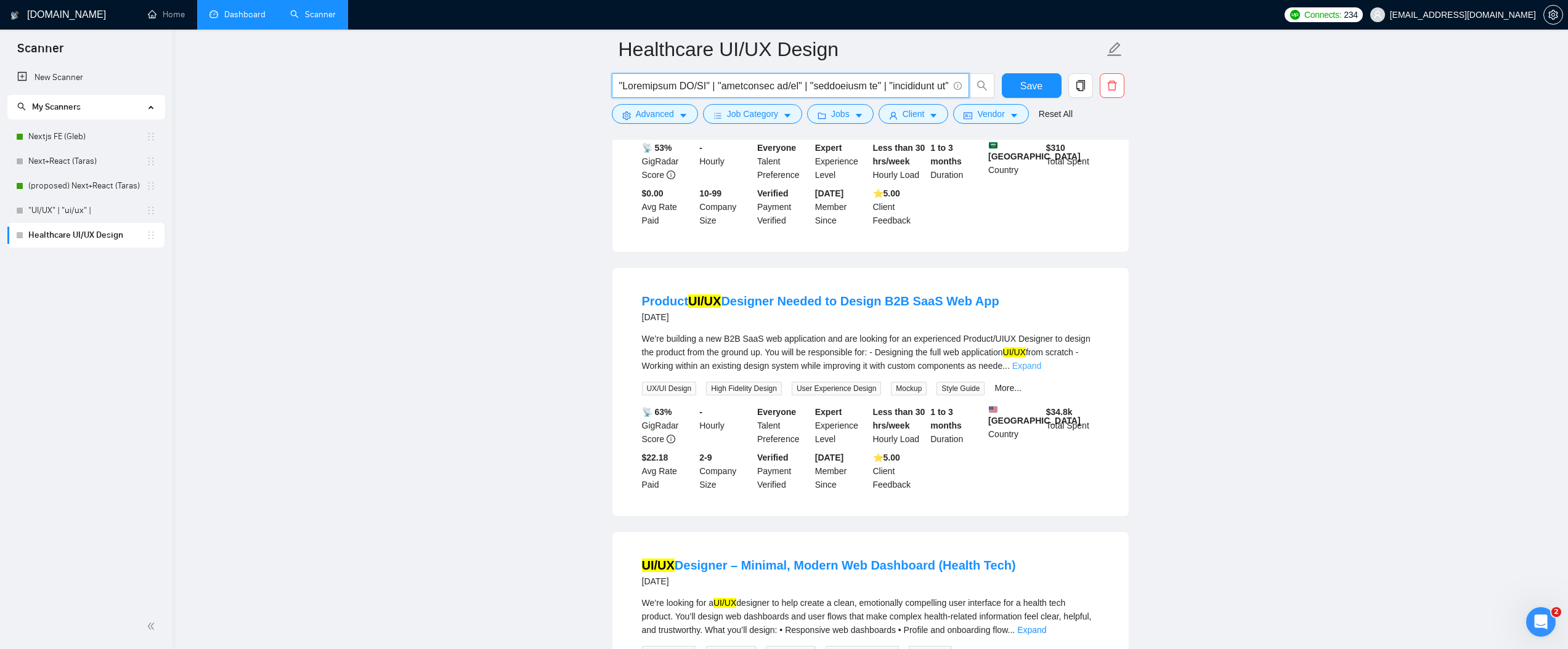
click at [1041, 361] on link "Expand" at bounding box center [1026, 366] width 29 height 10
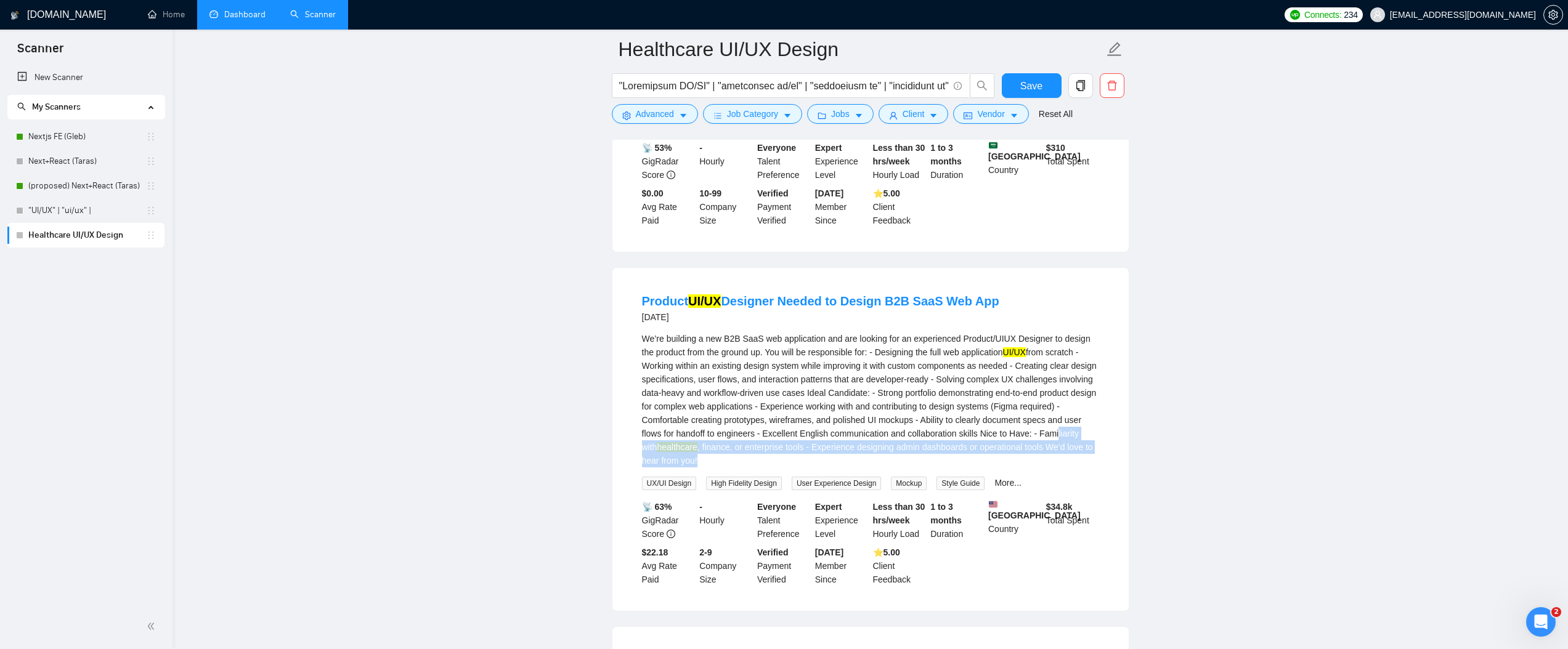
drag, startPoint x: 874, startPoint y: 444, endPoint x: 997, endPoint y: 451, distance: 123.2
click at [997, 451] on div "We’re building a new B2B SaaS web application and are looking for an experience…" at bounding box center [870, 400] width 457 height 135
click at [898, 434] on div "We’re building a new B2B SaaS web application and are looking for an experience…" at bounding box center [870, 400] width 457 height 135
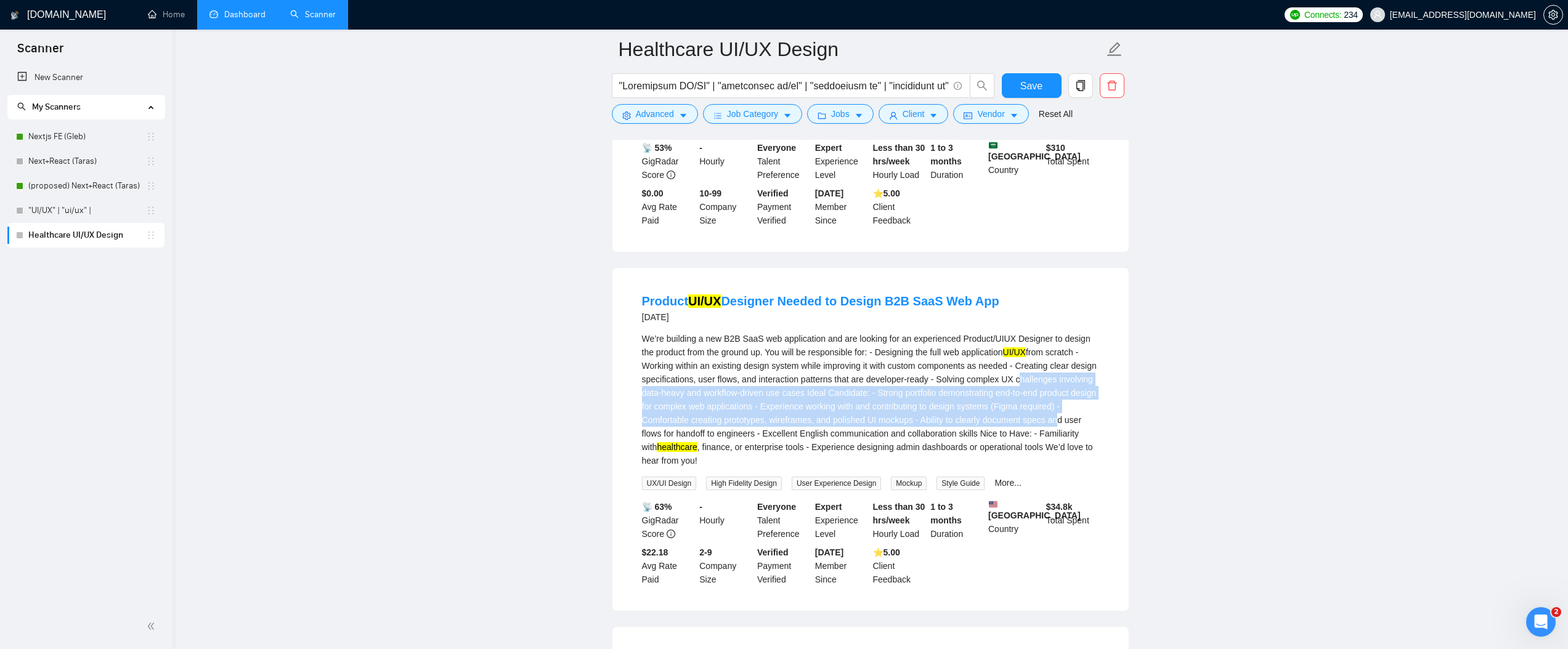
drag, startPoint x: 811, startPoint y: 428, endPoint x: 694, endPoint y: 394, distance: 121.8
click at [694, 394] on div "We’re building a new B2B SaaS web application and are looking for an experience…" at bounding box center [870, 400] width 457 height 135
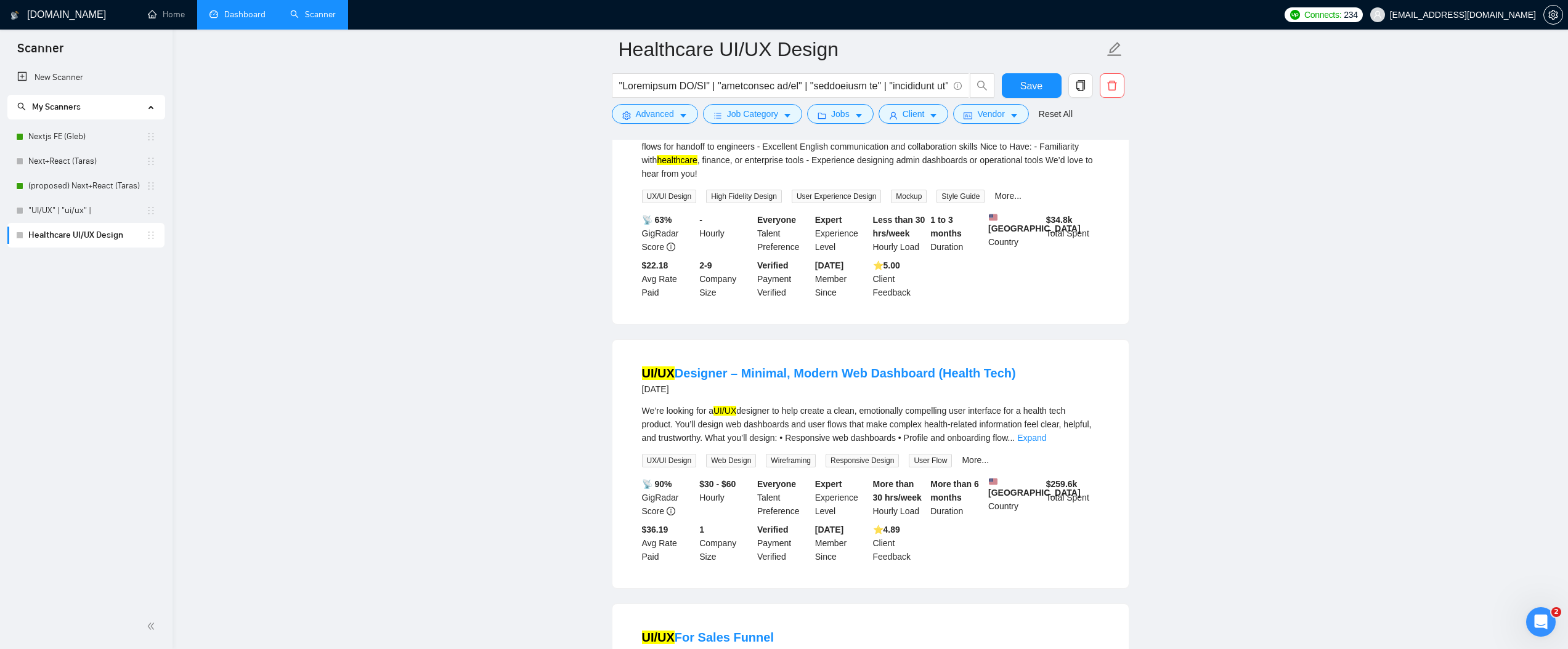
scroll to position [1657, 0]
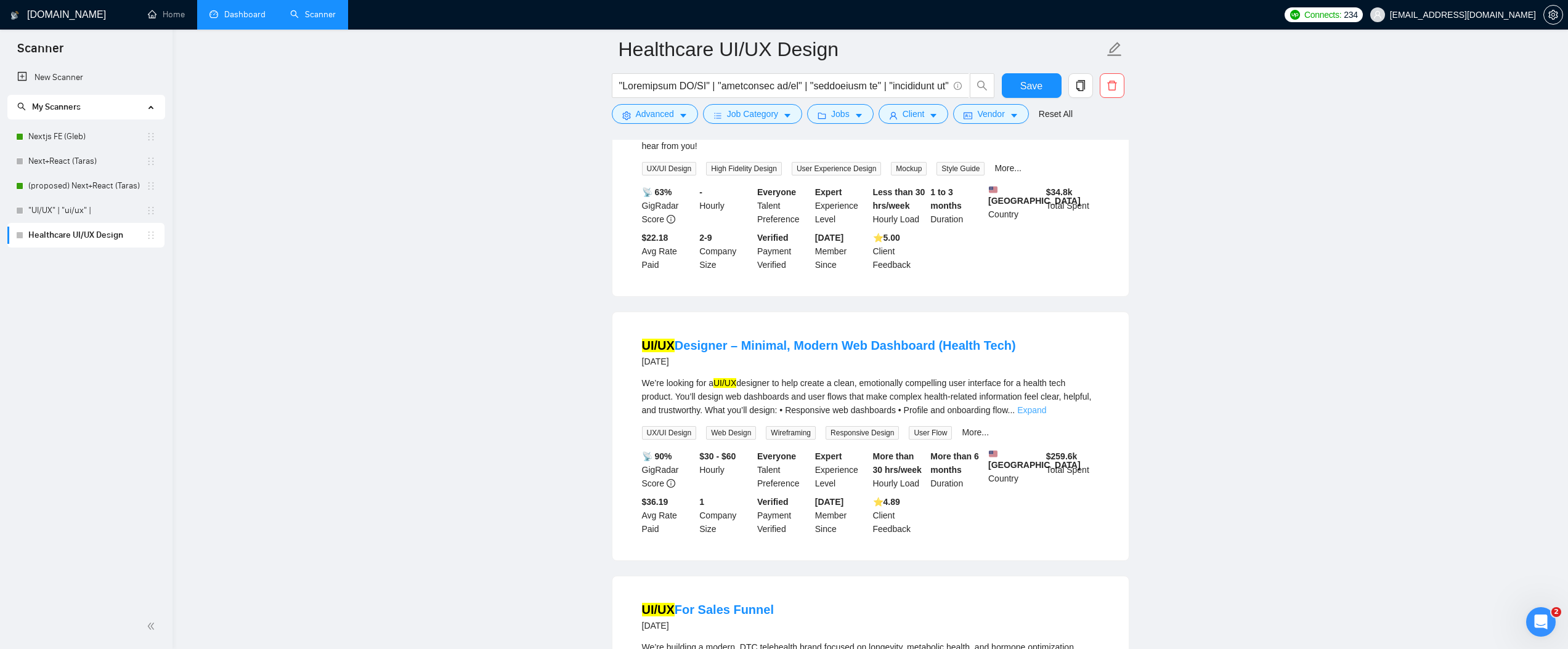
click at [1046, 413] on link "Expand" at bounding box center [1032, 411] width 29 height 10
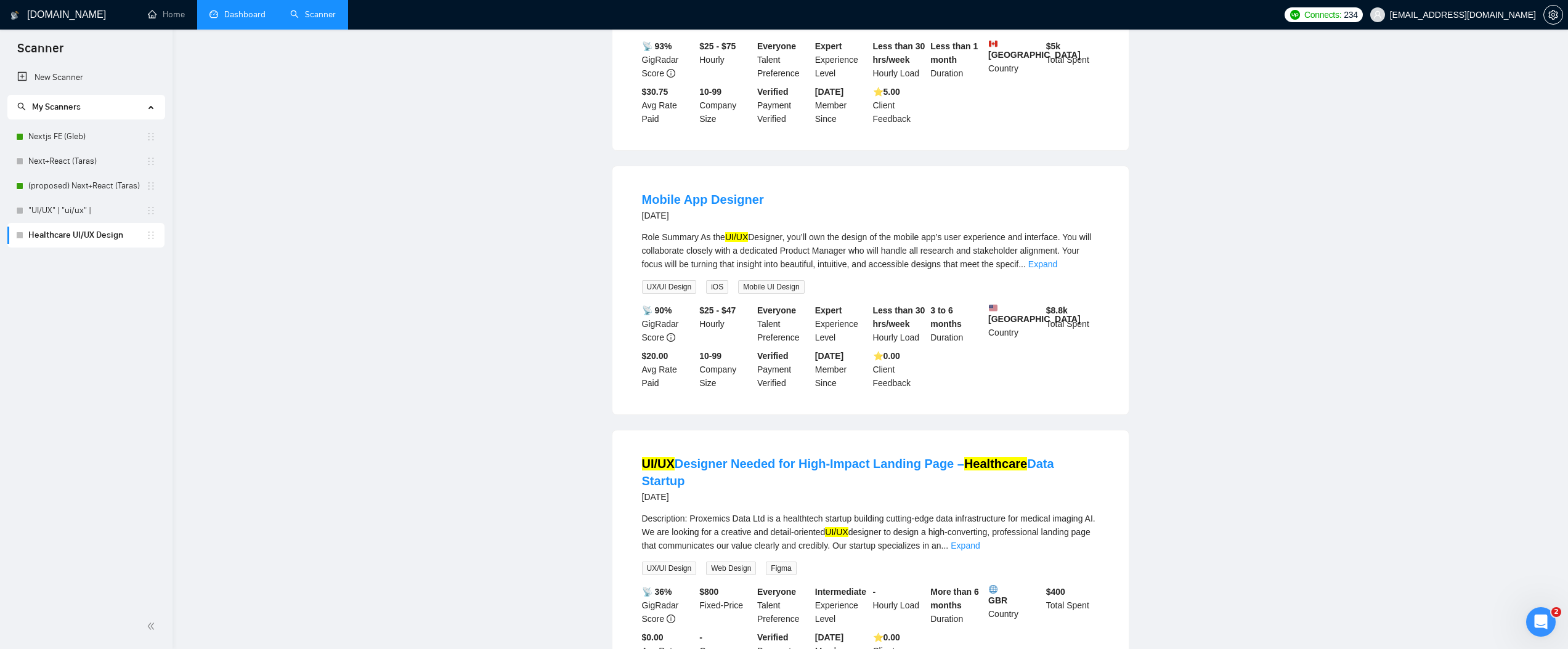
scroll to position [0, 0]
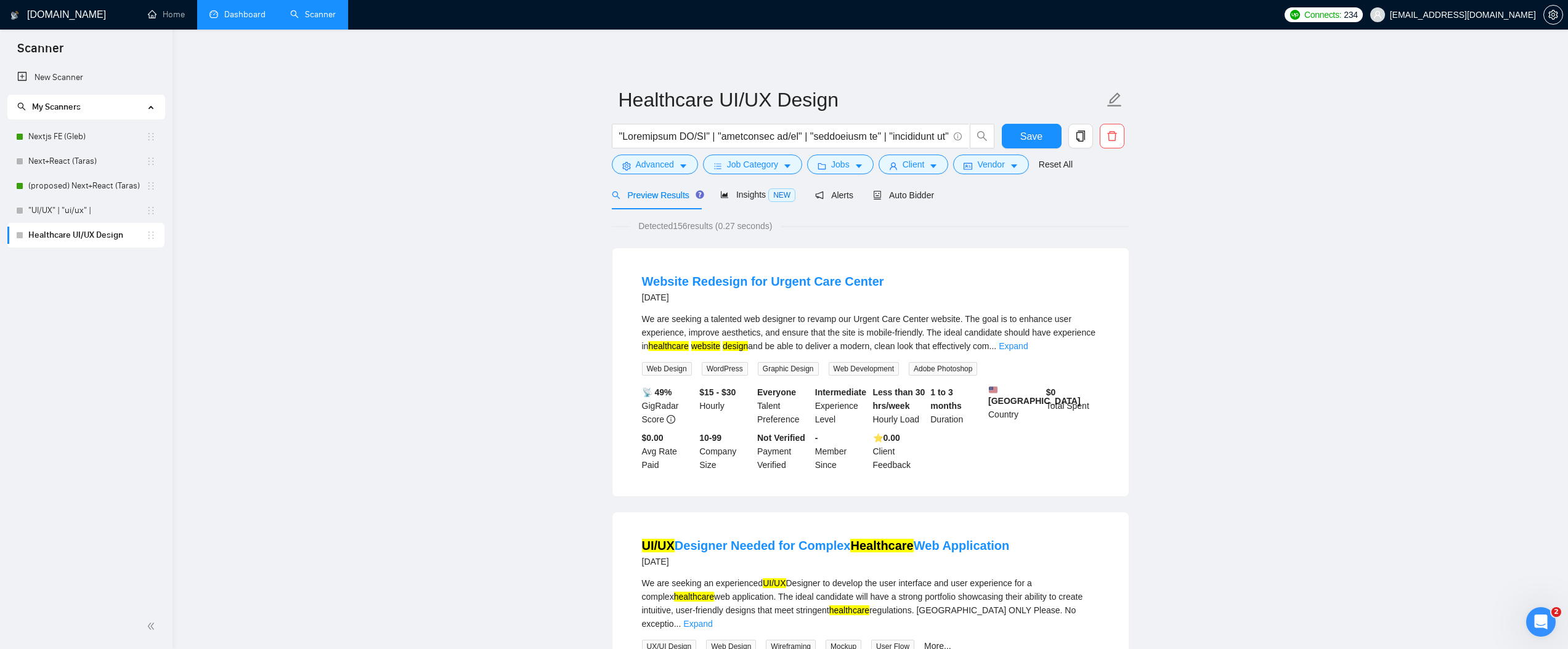
click at [85, 77] on link "New Scanner" at bounding box center [85, 77] width 138 height 25
click at [1009, 136] on button "Save" at bounding box center [1032, 136] width 60 height 25
click at [63, 77] on link "New Scanner" at bounding box center [85, 77] width 138 height 25
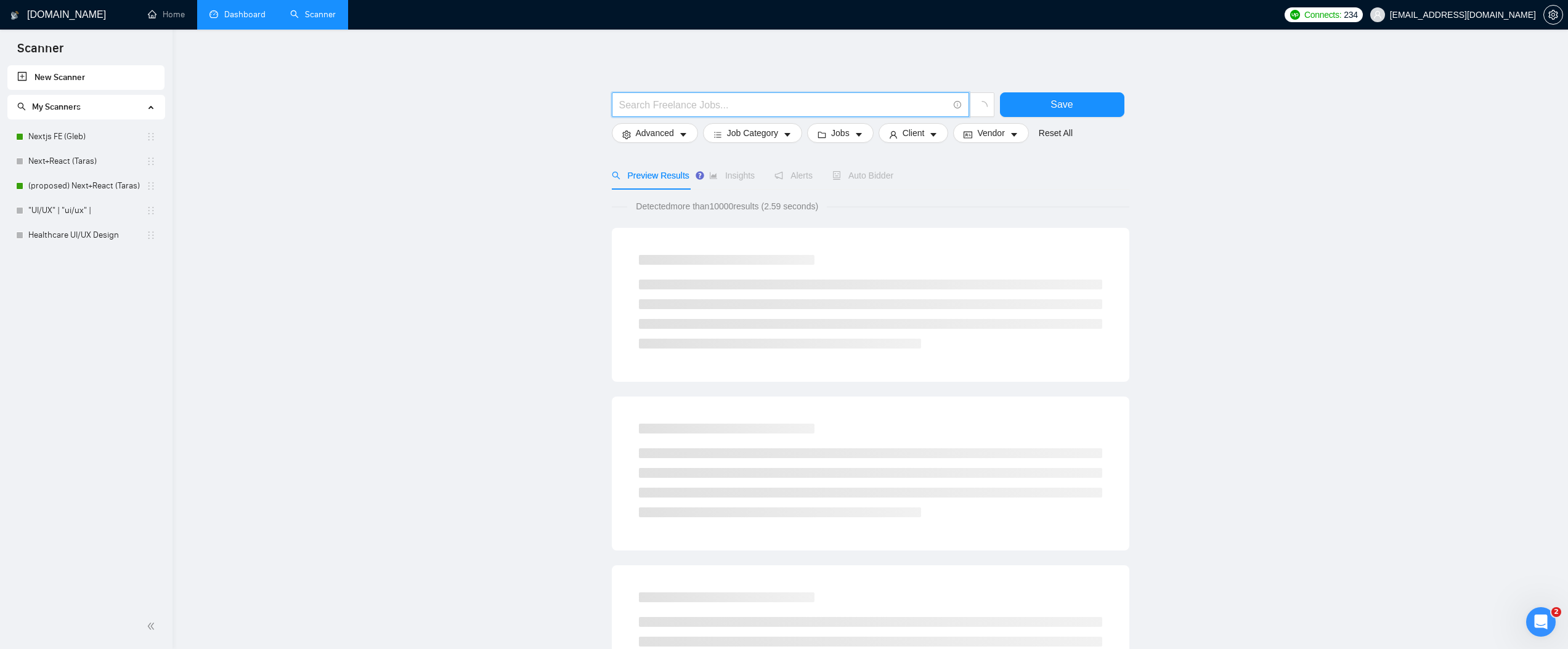
click at [703, 108] on input "text" at bounding box center [783, 105] width 329 height 15
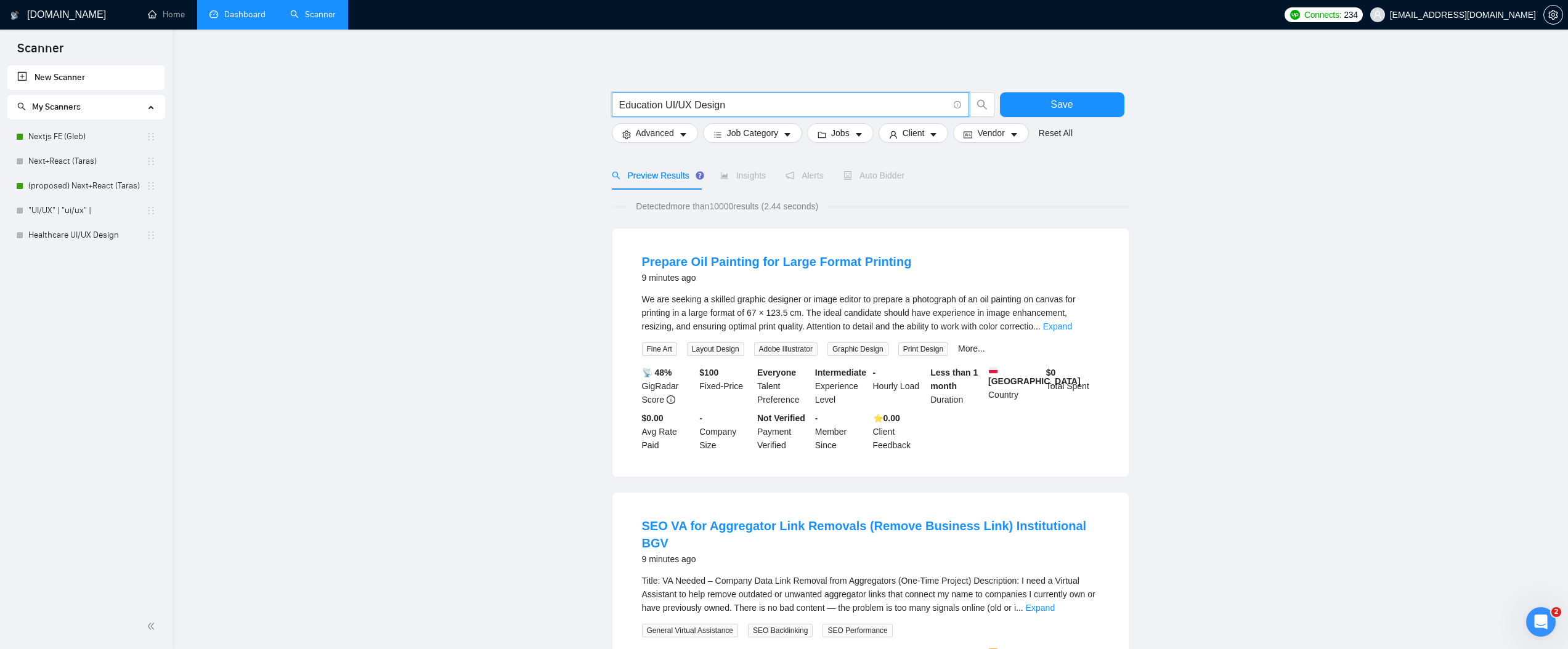
type input "Education UI/UX Design"
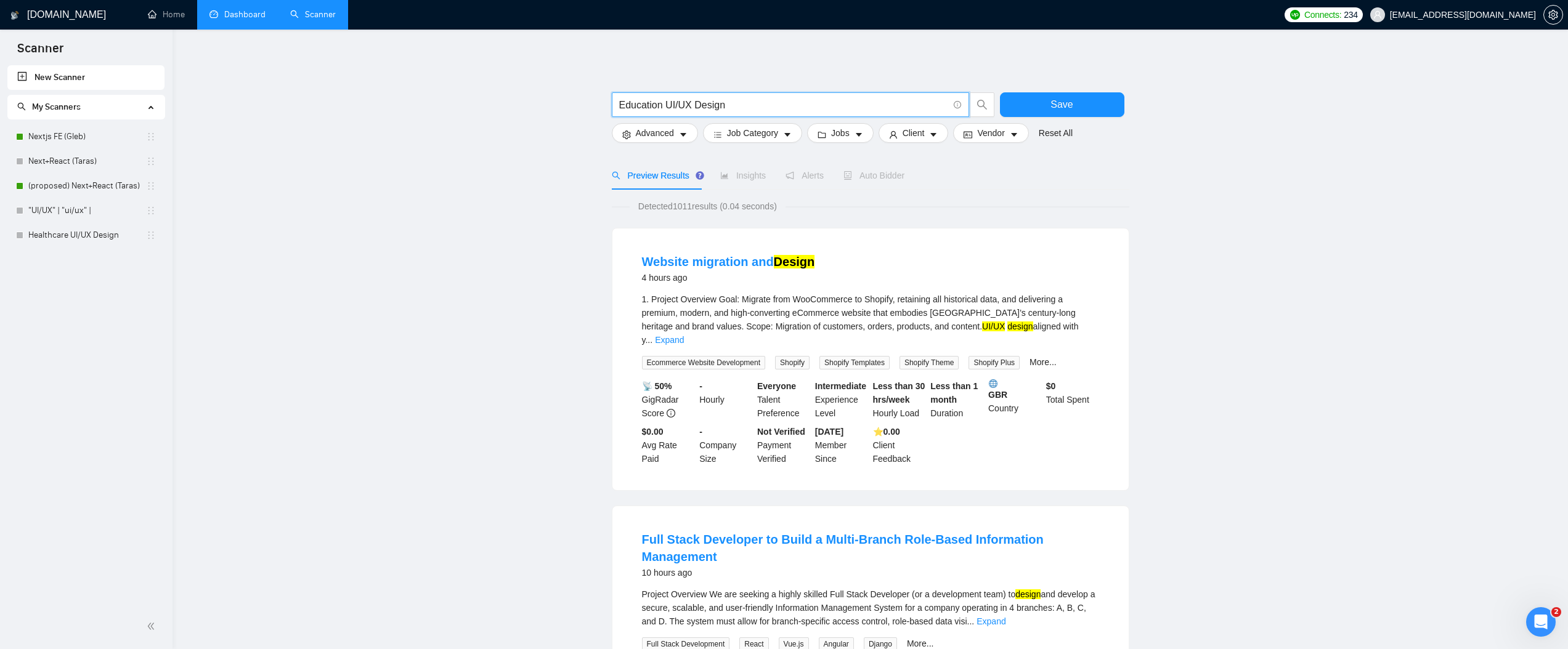
click at [734, 106] on input "Education UI/UX Design" at bounding box center [783, 105] width 329 height 15
drag, startPoint x: 838, startPoint y: 46, endPoint x: 818, endPoint y: 57, distance: 22.8
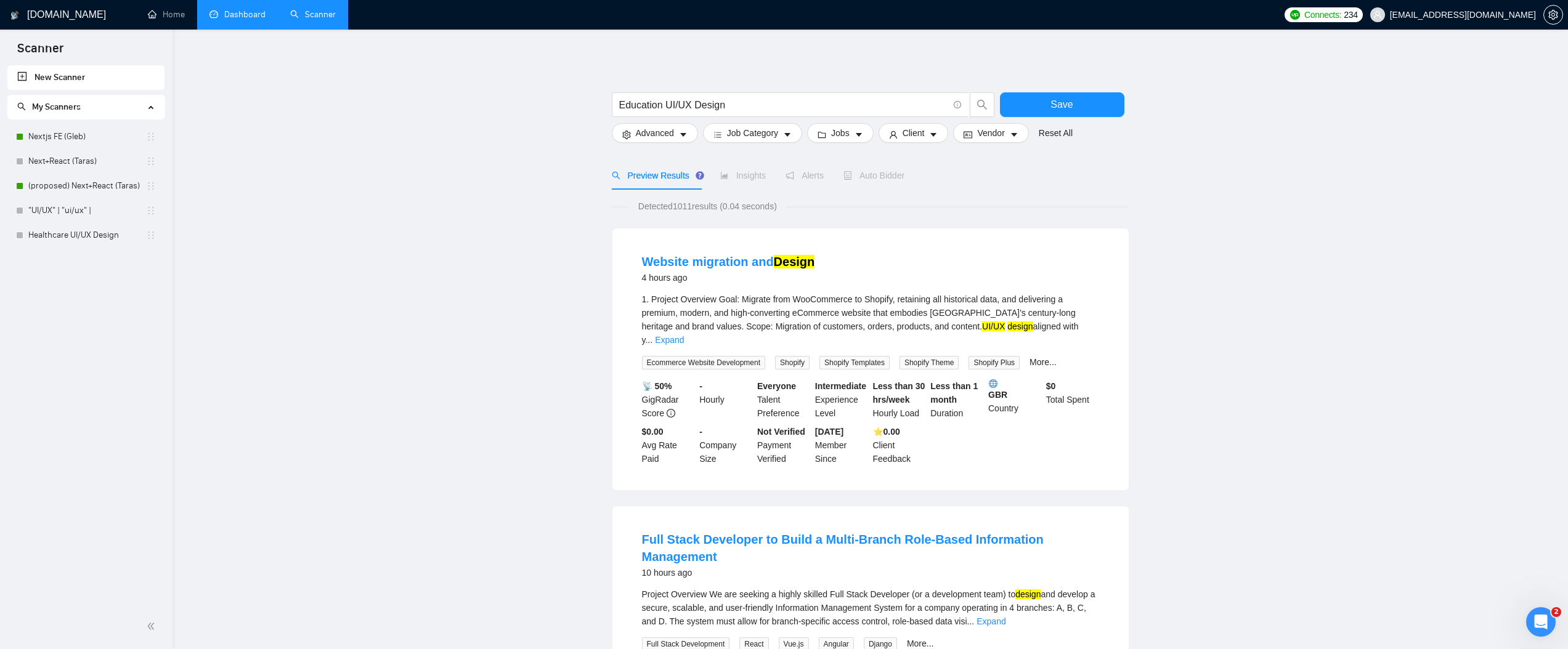
click at [722, 110] on input "Education UI/UX Design" at bounding box center [783, 105] width 329 height 15
click at [783, 102] on input "Education UI/UX Design" at bounding box center [783, 105] width 329 height 15
paste input ""Education UI/UX" | "education ui/ux" | "education ux" | "education ui" | "Lear…"
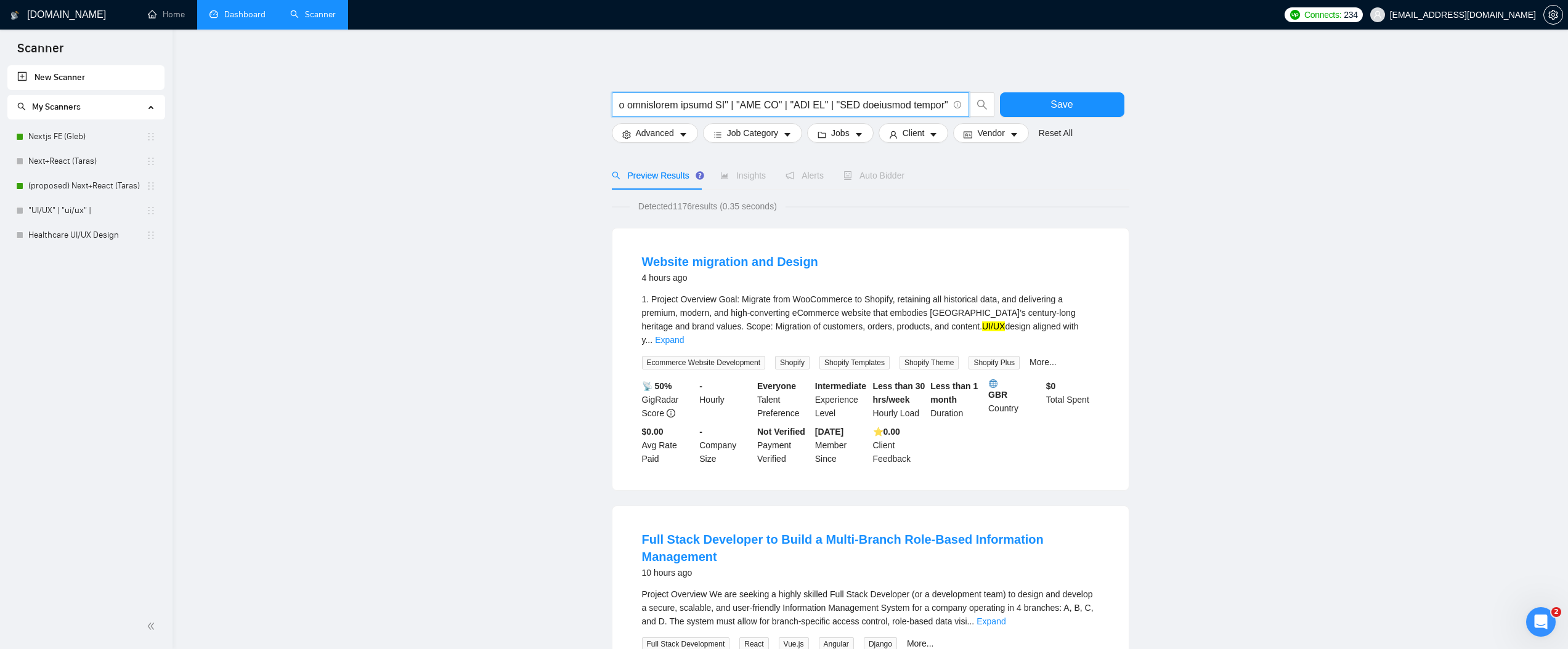
type input ""Education UI/UX" | "education ui/ux" | "education ux" | "education ui" | "Lear…"
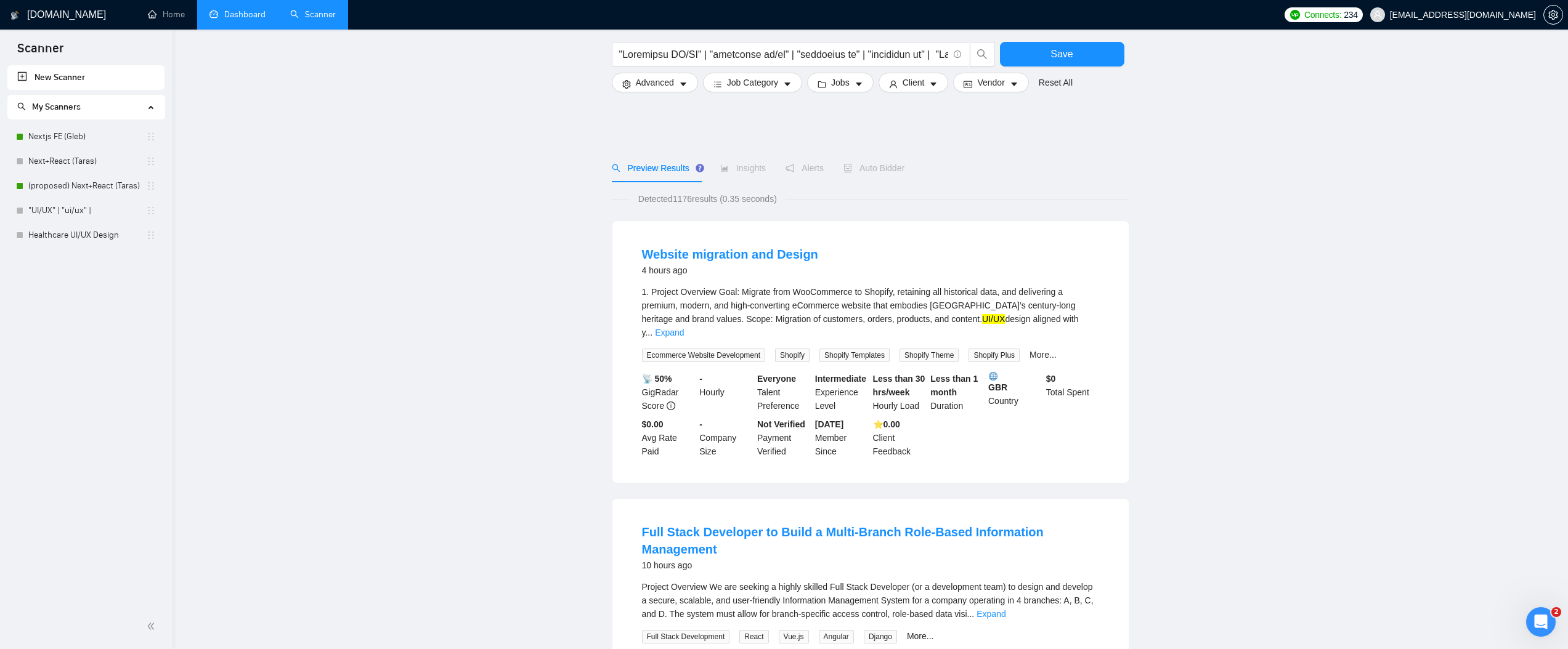
scroll to position [0, 0]
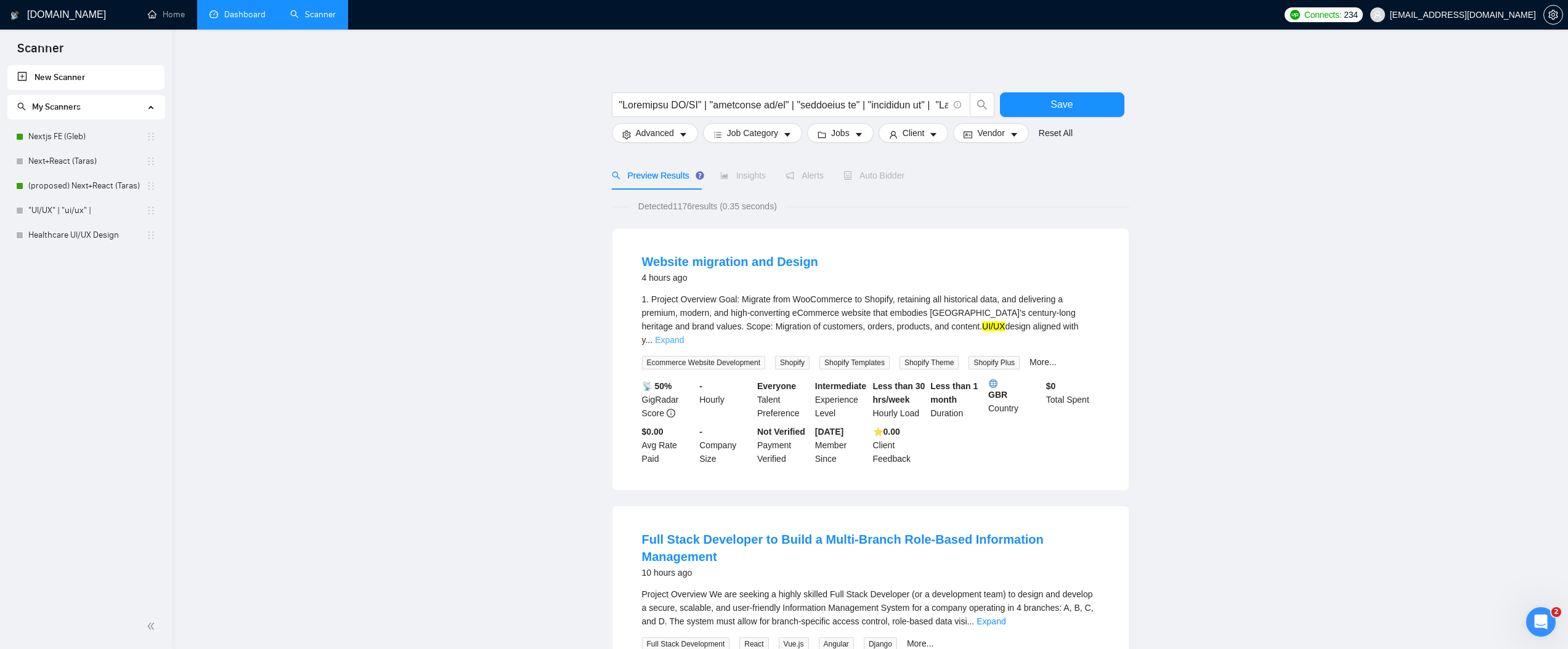
click at [683, 335] on link "Expand" at bounding box center [669, 341] width 29 height 10
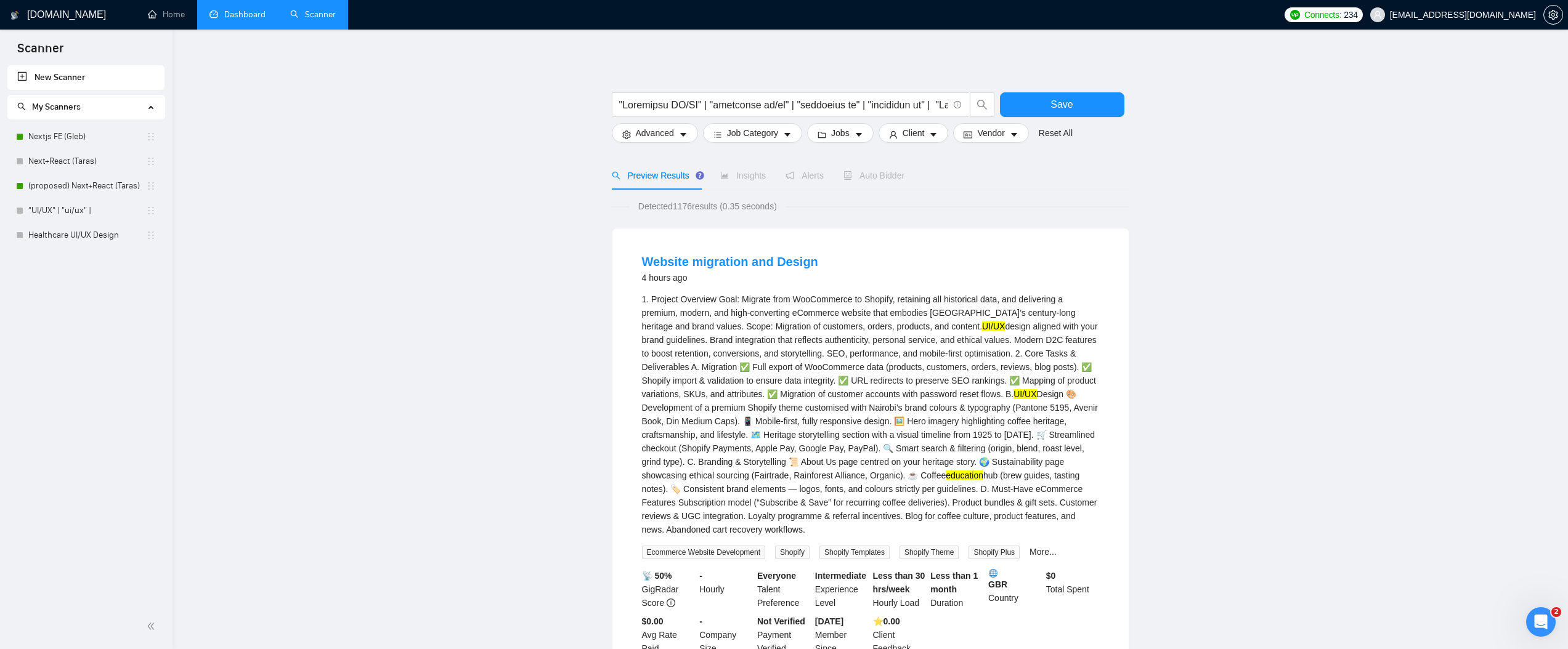
click at [1091, 115] on button "Save" at bounding box center [1061, 104] width 124 height 25
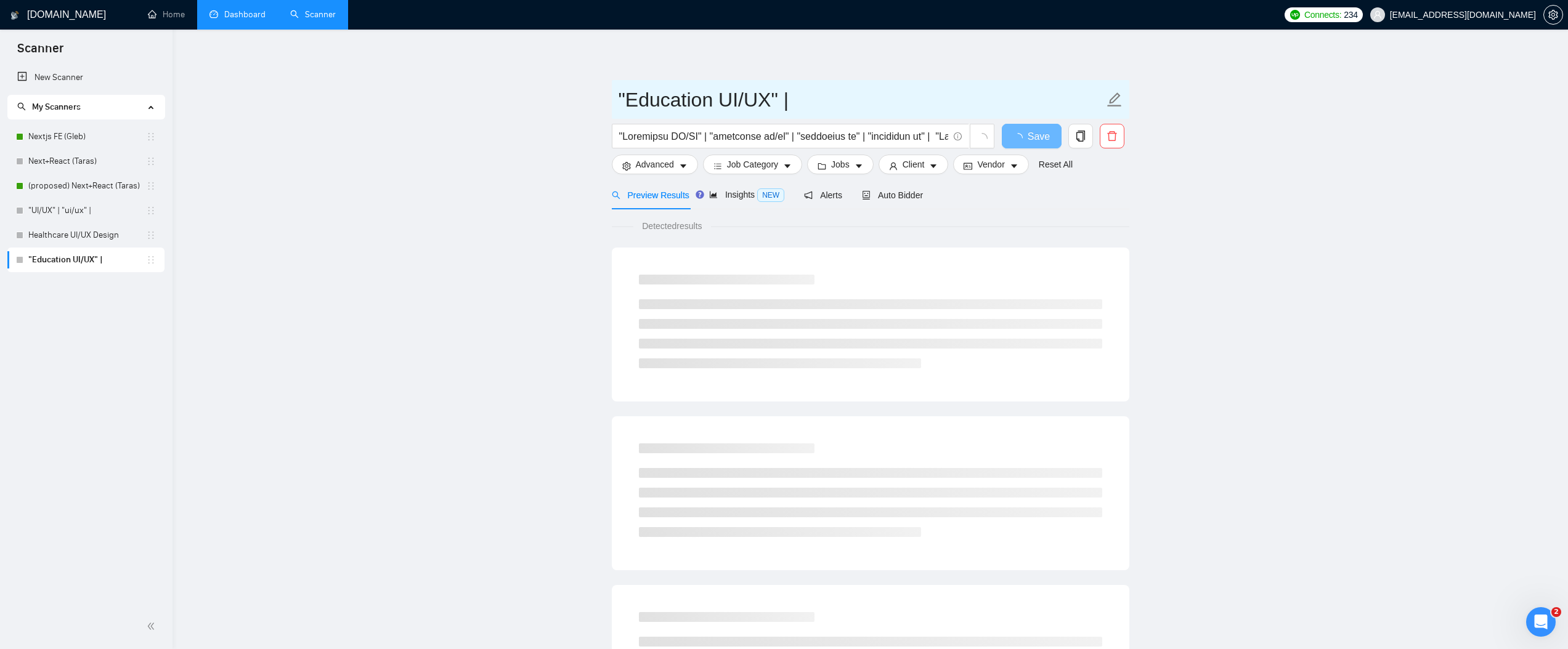
click at [825, 97] on input ""Education UI/UX" |" at bounding box center [861, 100] width 486 height 30
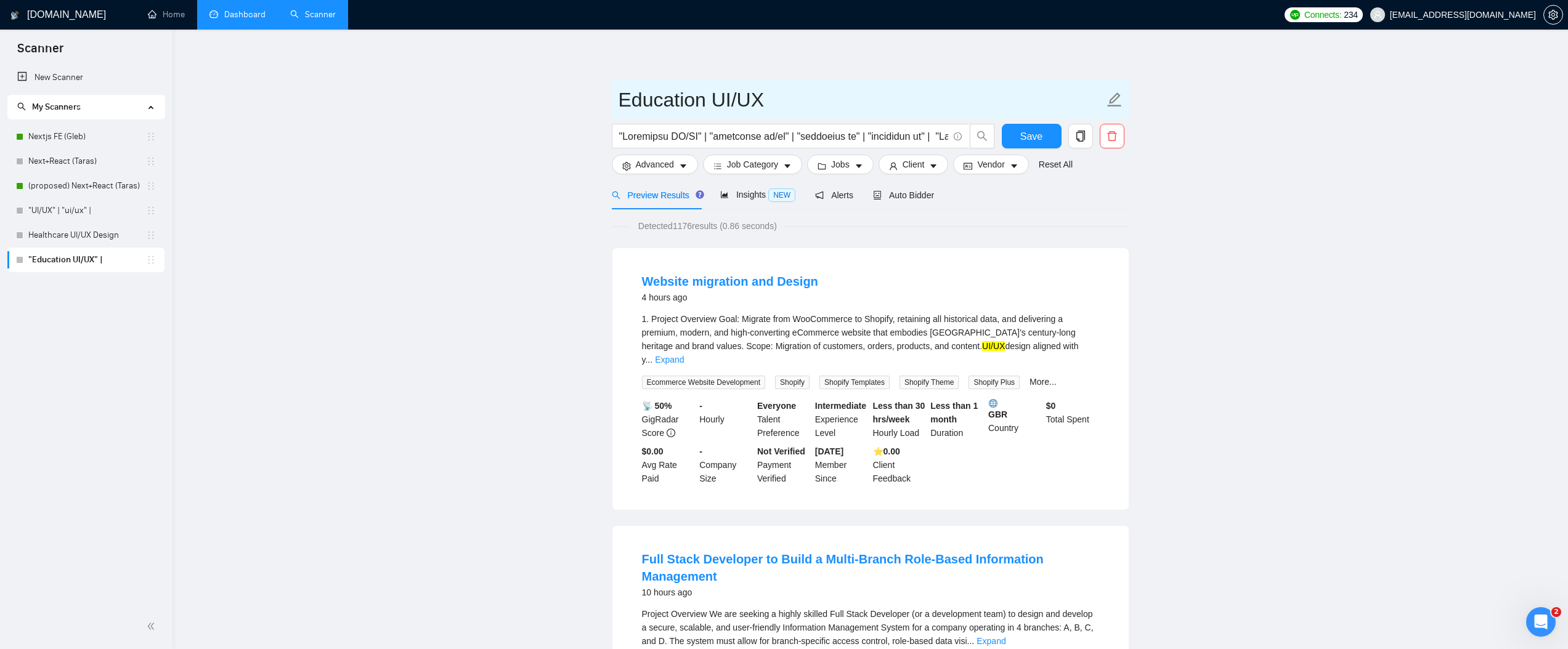
click at [769, 91] on input "Education UI/UX" at bounding box center [861, 100] width 486 height 30
type input "Education UI/UX Design"
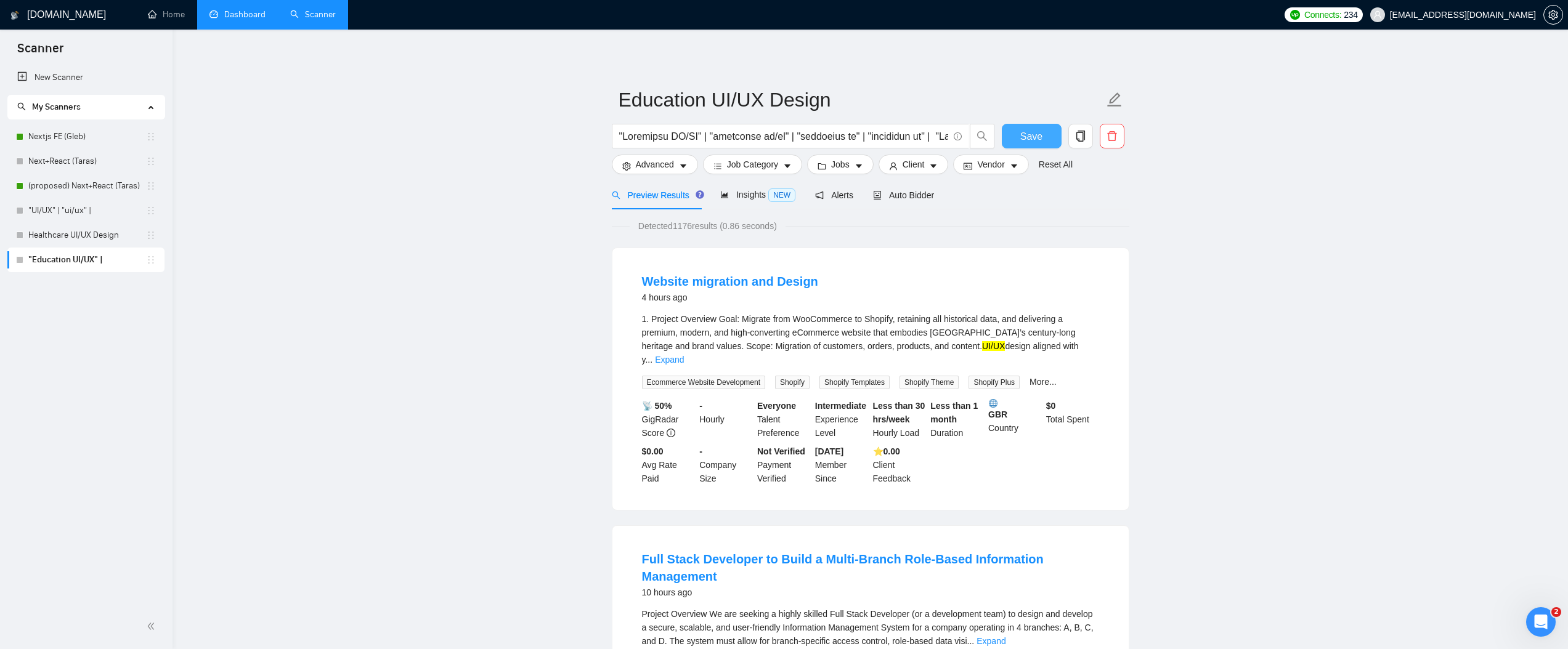
click at [1030, 139] on span "Save" at bounding box center [1031, 136] width 22 height 15
click at [652, 165] on span "Advanced" at bounding box center [654, 165] width 38 height 14
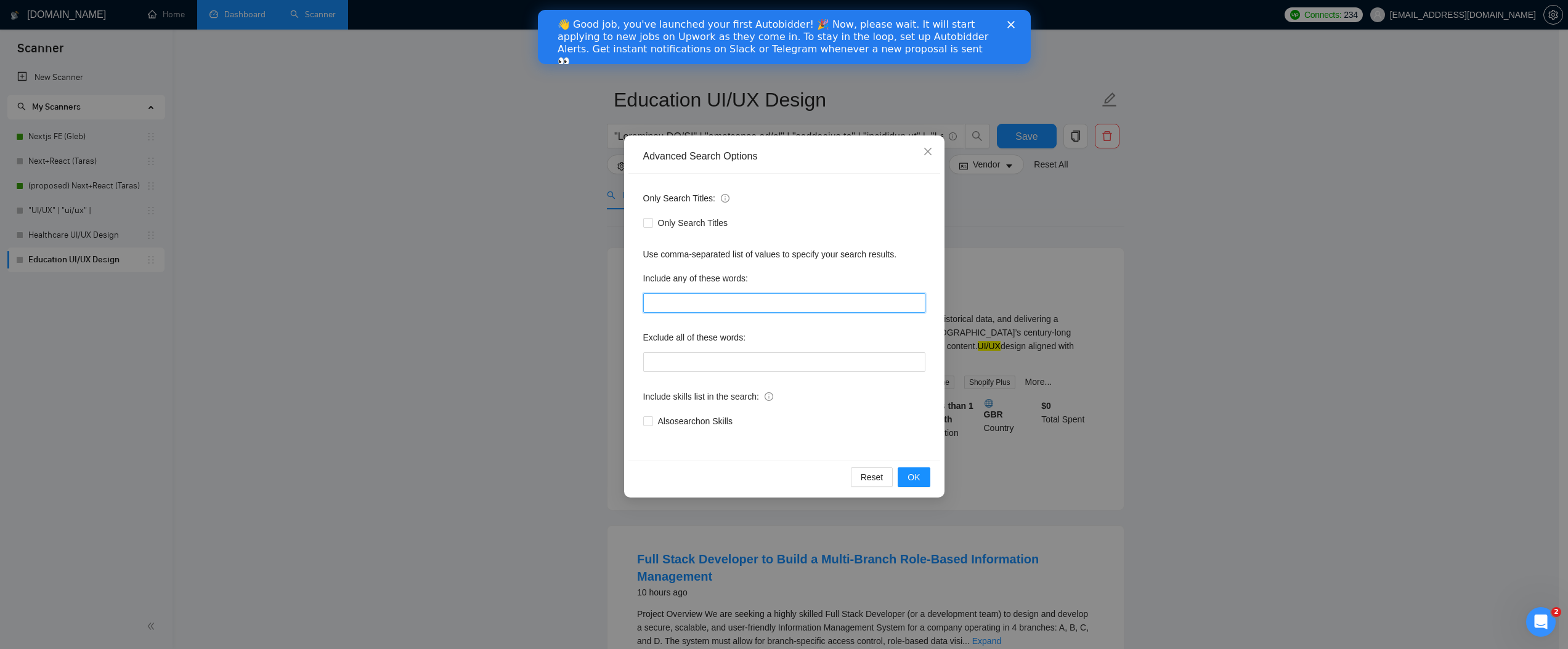
click at [723, 299] on input "text" at bounding box center [784, 303] width 282 height 19
drag, startPoint x: 674, startPoint y: 361, endPoint x: 721, endPoint y: 324, distance: 59.8
click at [674, 361] on input "text" at bounding box center [784, 362] width 282 height 19
click at [751, 299] on input "text" at bounding box center [784, 303] width 282 height 19
click at [727, 353] on input "text" at bounding box center [784, 362] width 282 height 19
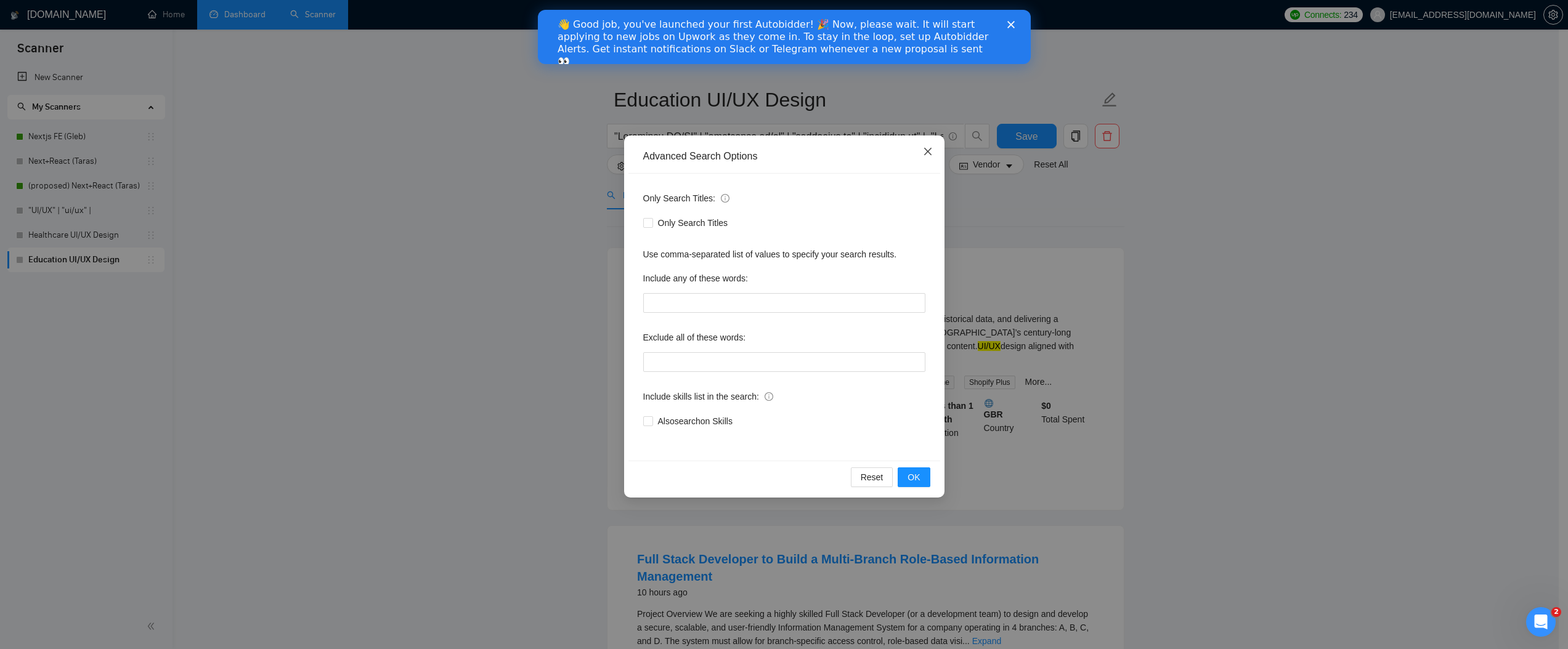
drag, startPoint x: 925, startPoint y: 148, endPoint x: 904, endPoint y: 155, distance: 22.1
click at [924, 148] on icon "close" at bounding box center [928, 152] width 10 height 10
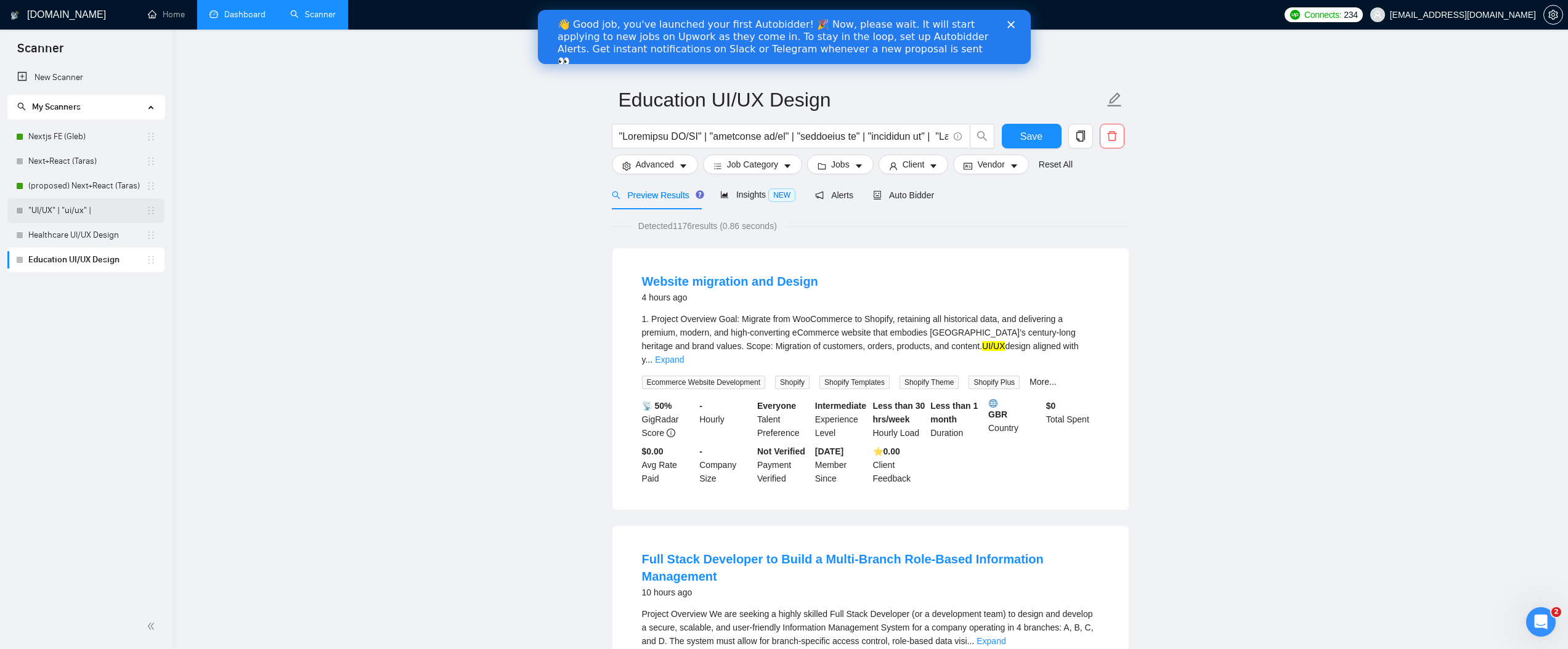
click at [92, 214] on link ""UI/UX" | "ui/ux" |" at bounding box center [87, 210] width 117 height 25
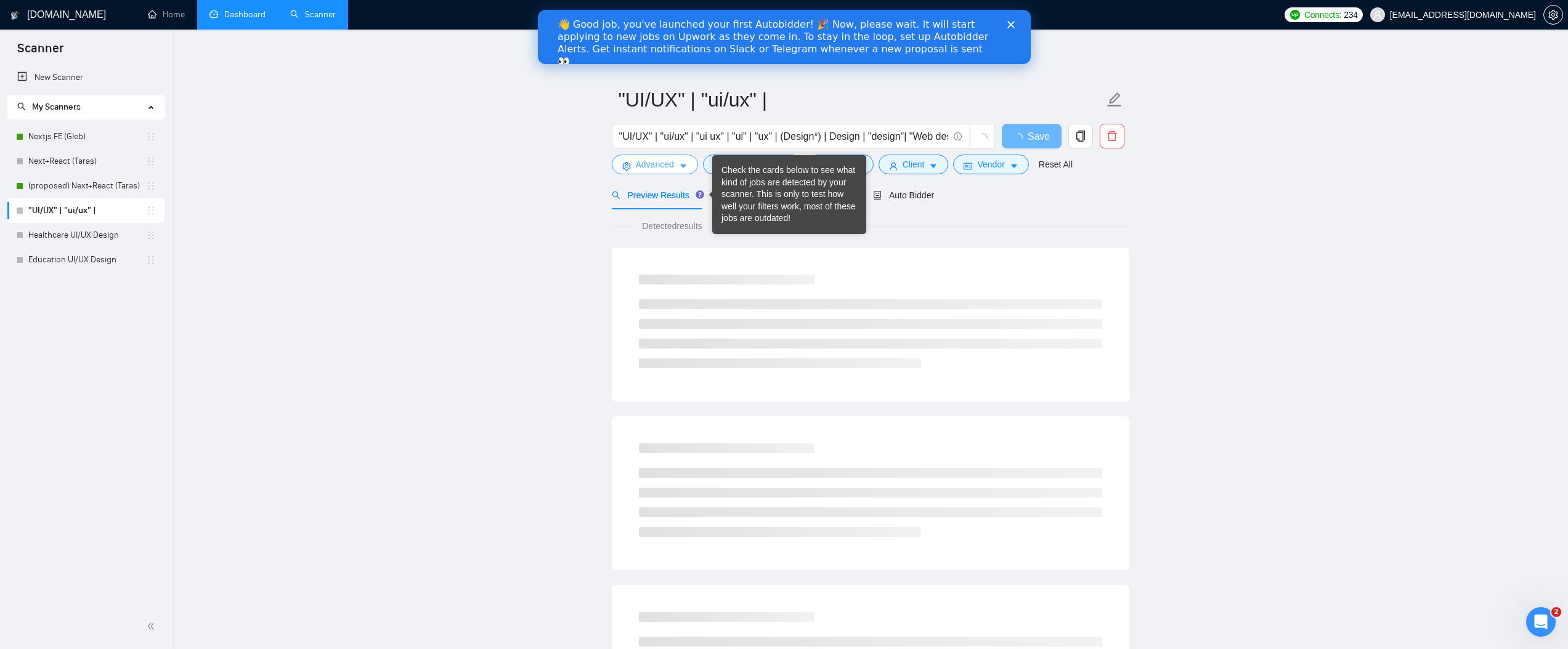
click at [685, 162] on icon "caret-down" at bounding box center [683, 166] width 8 height 8
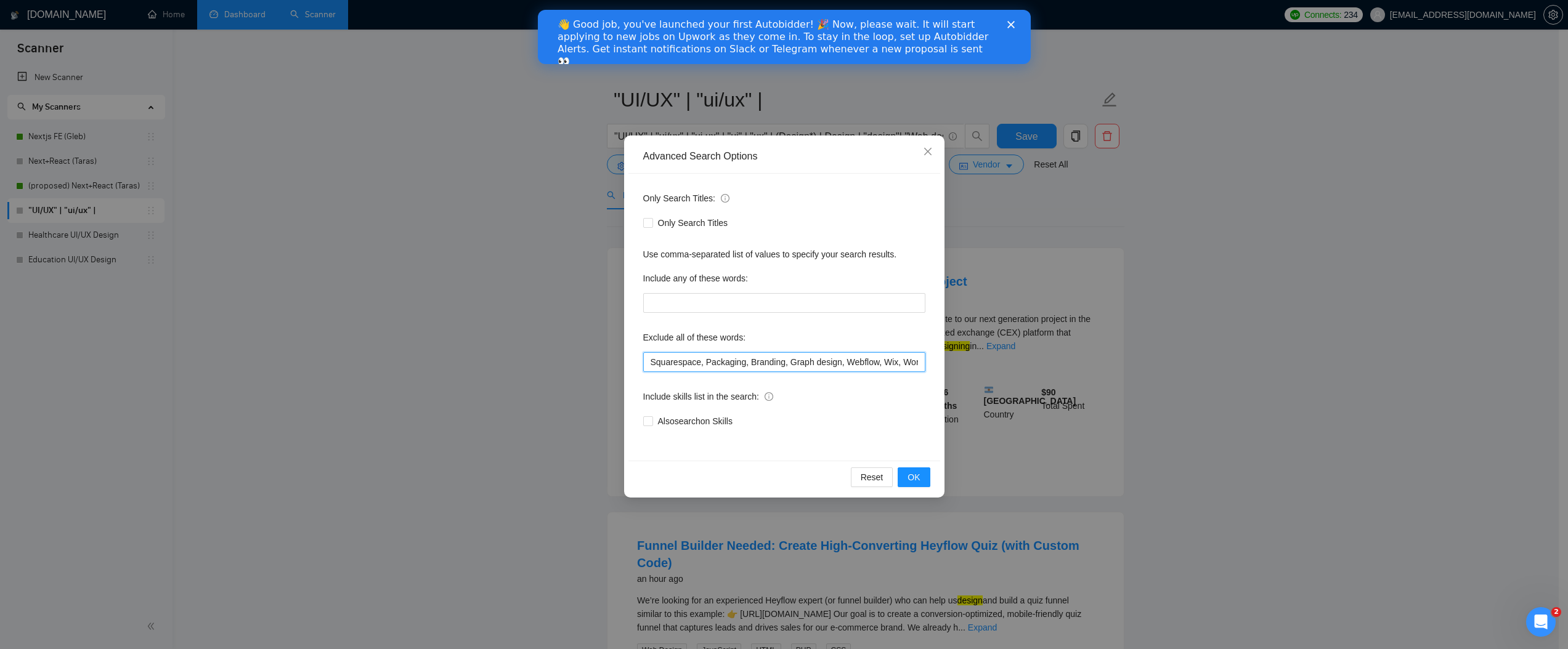
click at [743, 362] on input "Squarespace, Packaging, Branding, Graph design, Webflow, Wix, WordPress, Tilda,…" at bounding box center [784, 362] width 282 height 19
click at [915, 482] on span "OK" at bounding box center [913, 477] width 13 height 14
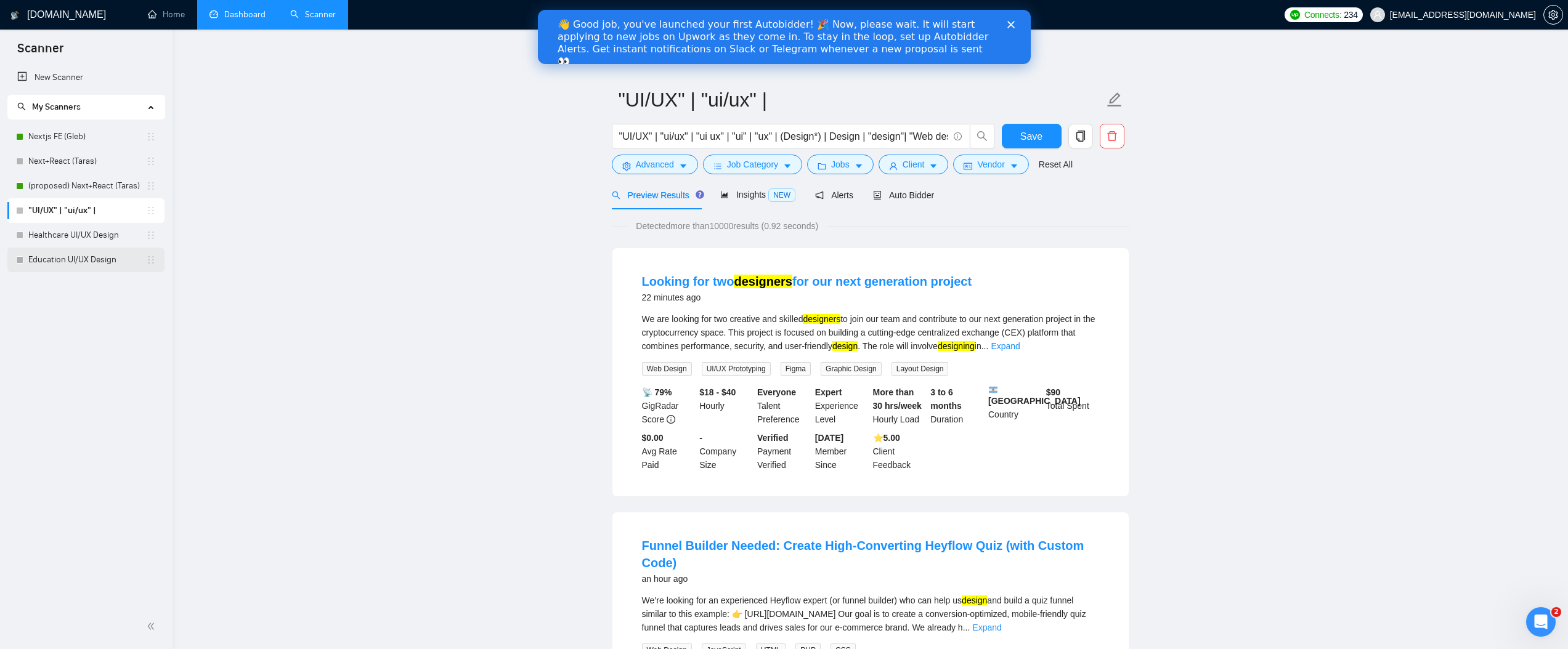
click at [68, 265] on link "Education UI/UX Design" at bounding box center [87, 259] width 117 height 25
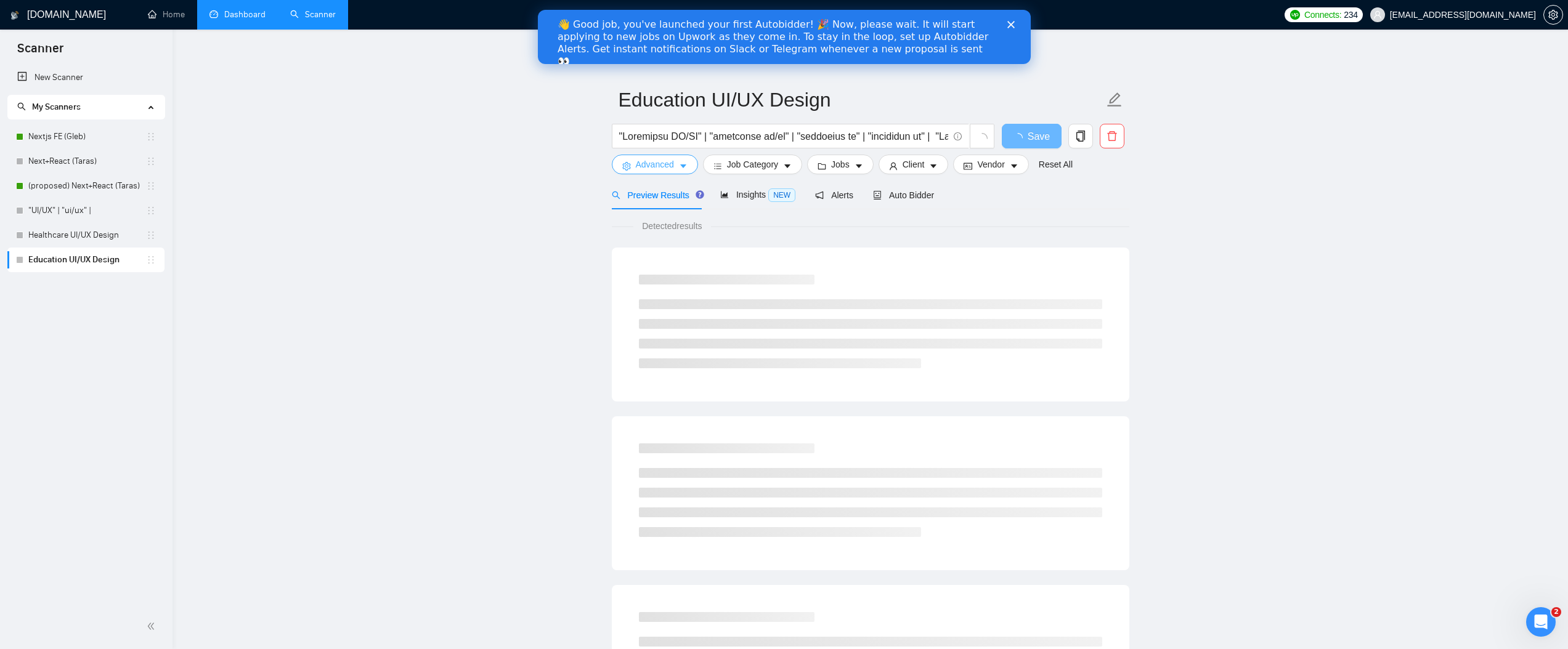
click at [652, 161] on span "Advanced" at bounding box center [654, 165] width 38 height 14
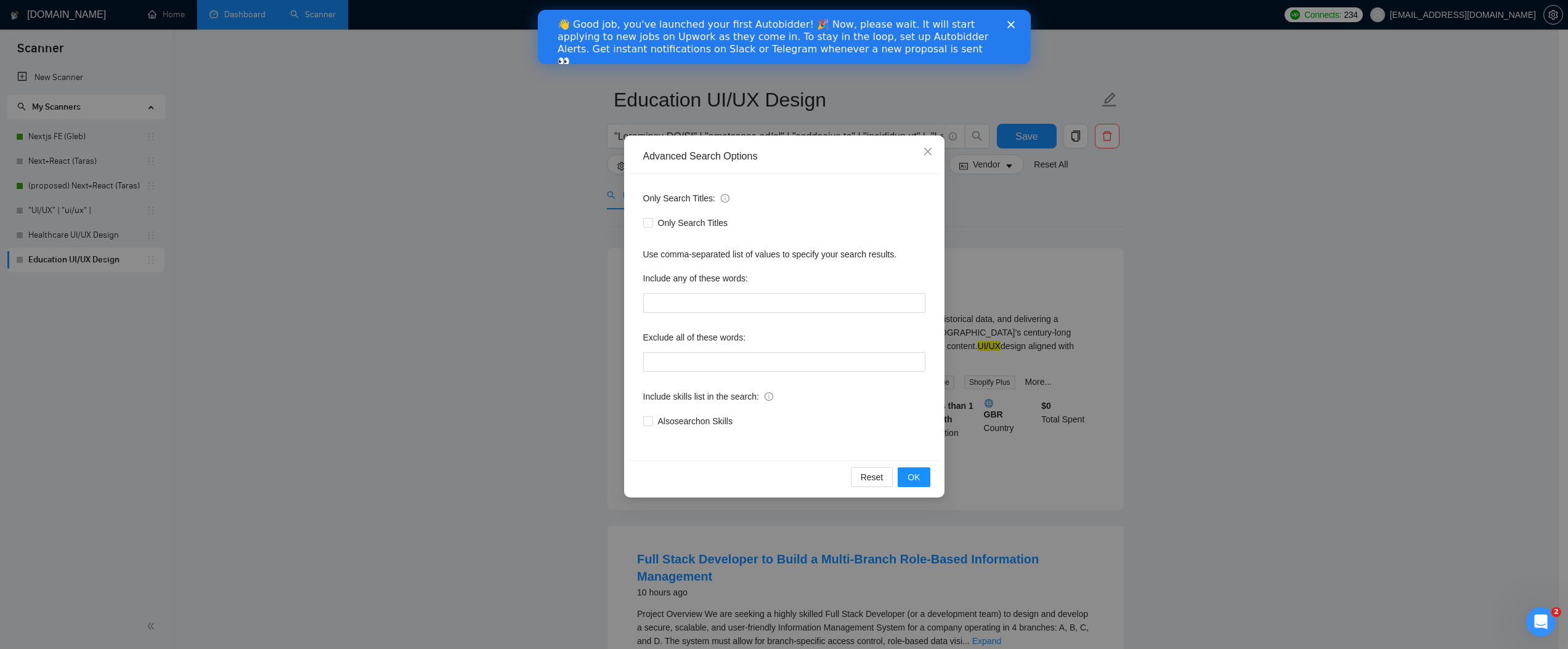
click at [1010, 19] on div "👋 Good job, you've launched your first Autobidder! 🎉 Now, please wait. It will …" at bounding box center [783, 42] width 493 height 57
click at [1011, 26] on polygon "Close" at bounding box center [1010, 25] width 8 height 8
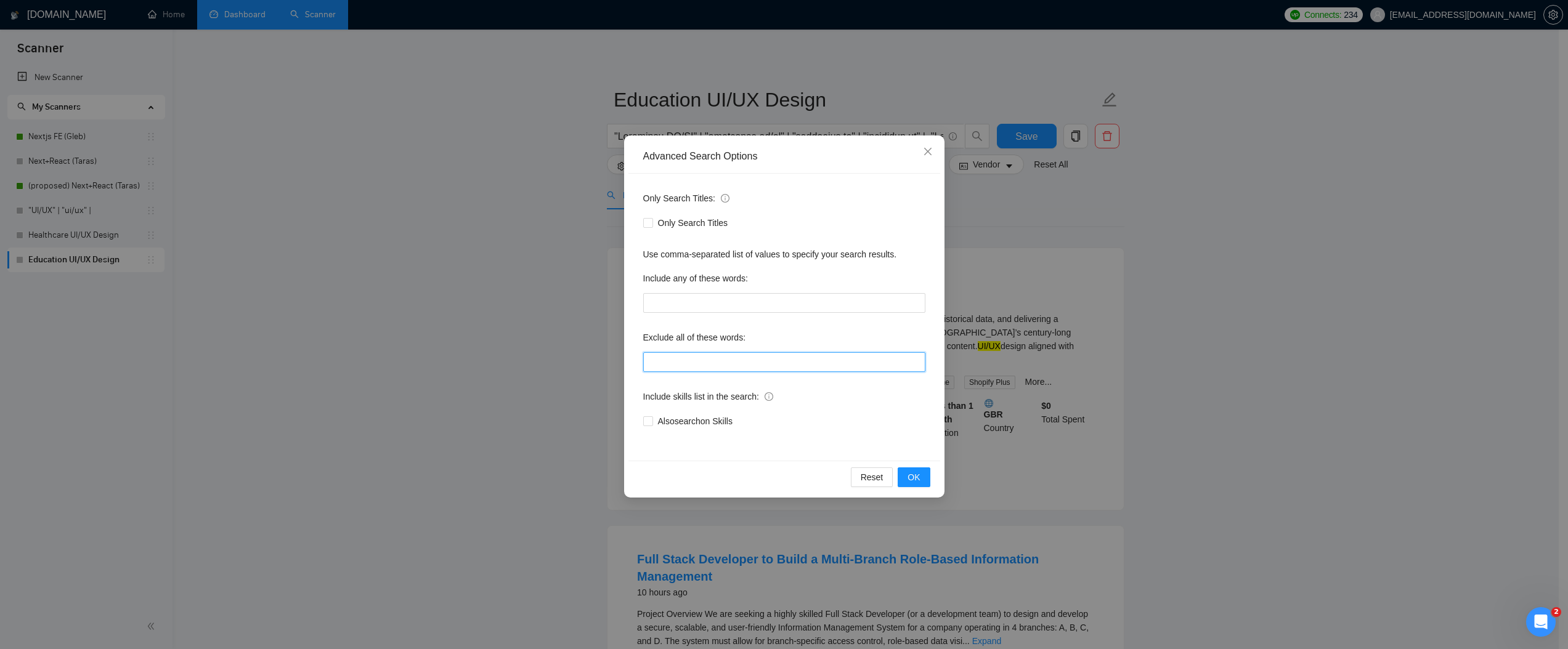
click at [696, 368] on input "text" at bounding box center [784, 362] width 282 height 19
paste input "Squarespace, Packaging, Branding, Graph design, Webflow, Wix, WordPress, Tilda,…"
type input "Squarespace, Packaging, Branding, Graph design, Webflow, Wix, WordPress, Tilda,…"
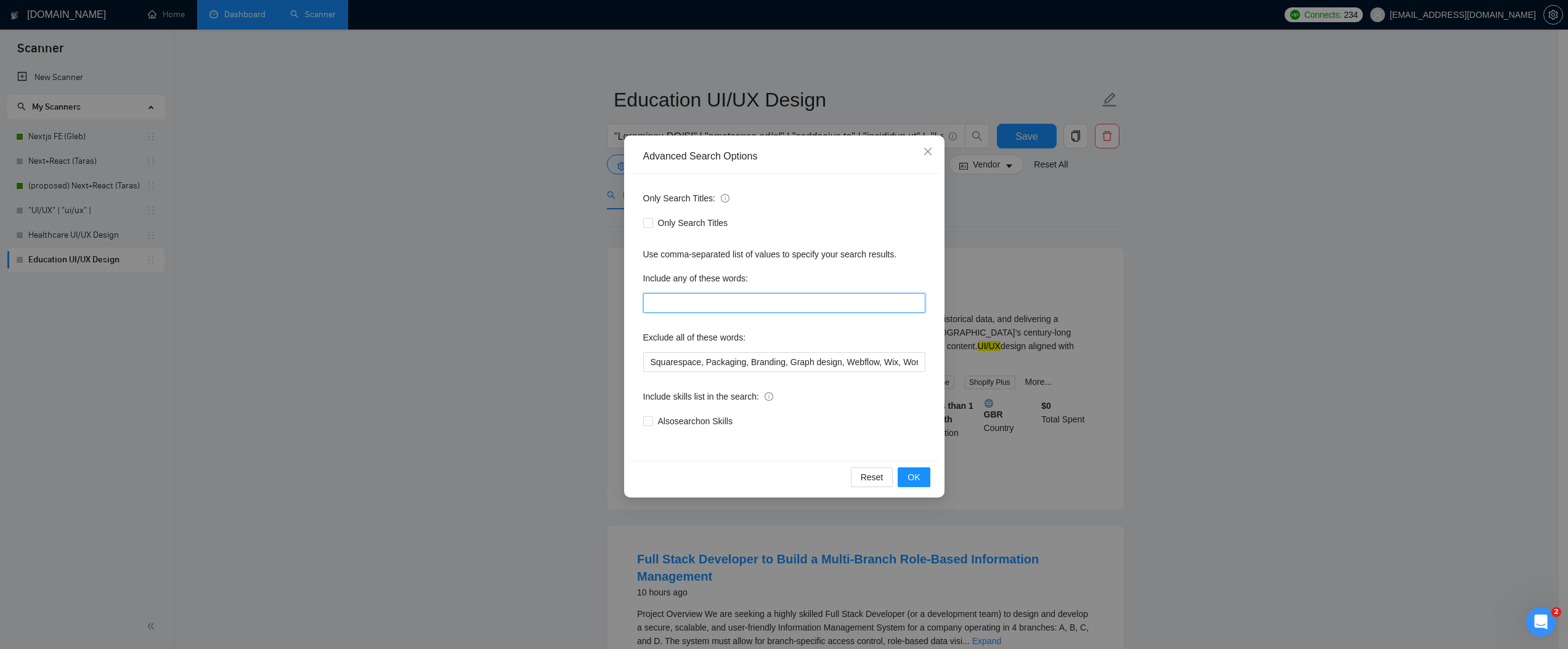
click at [710, 307] on input "text" at bounding box center [784, 303] width 282 height 19
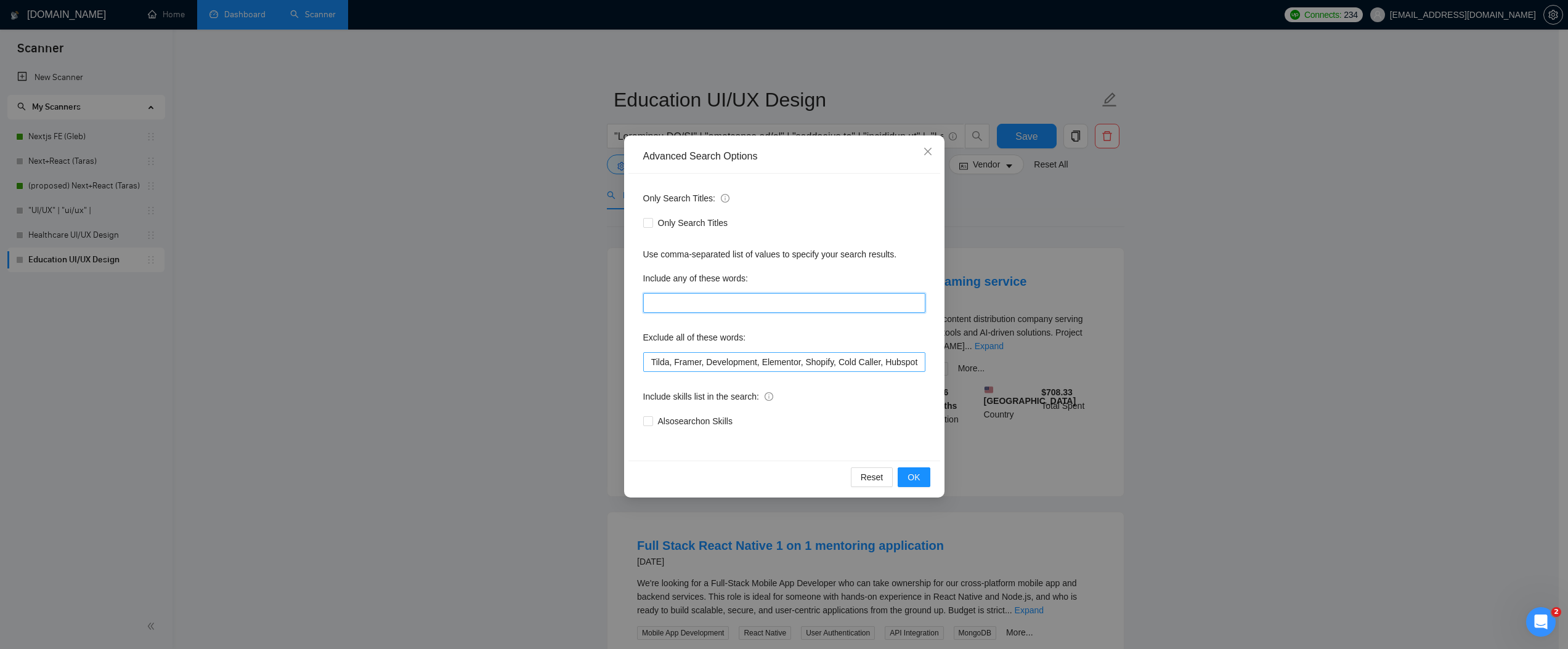
scroll to position [0, 314]
click at [759, 297] on input "text" at bounding box center [784, 303] width 282 height 19
type input "Figma,"
click at [917, 481] on span "OK" at bounding box center [913, 477] width 13 height 14
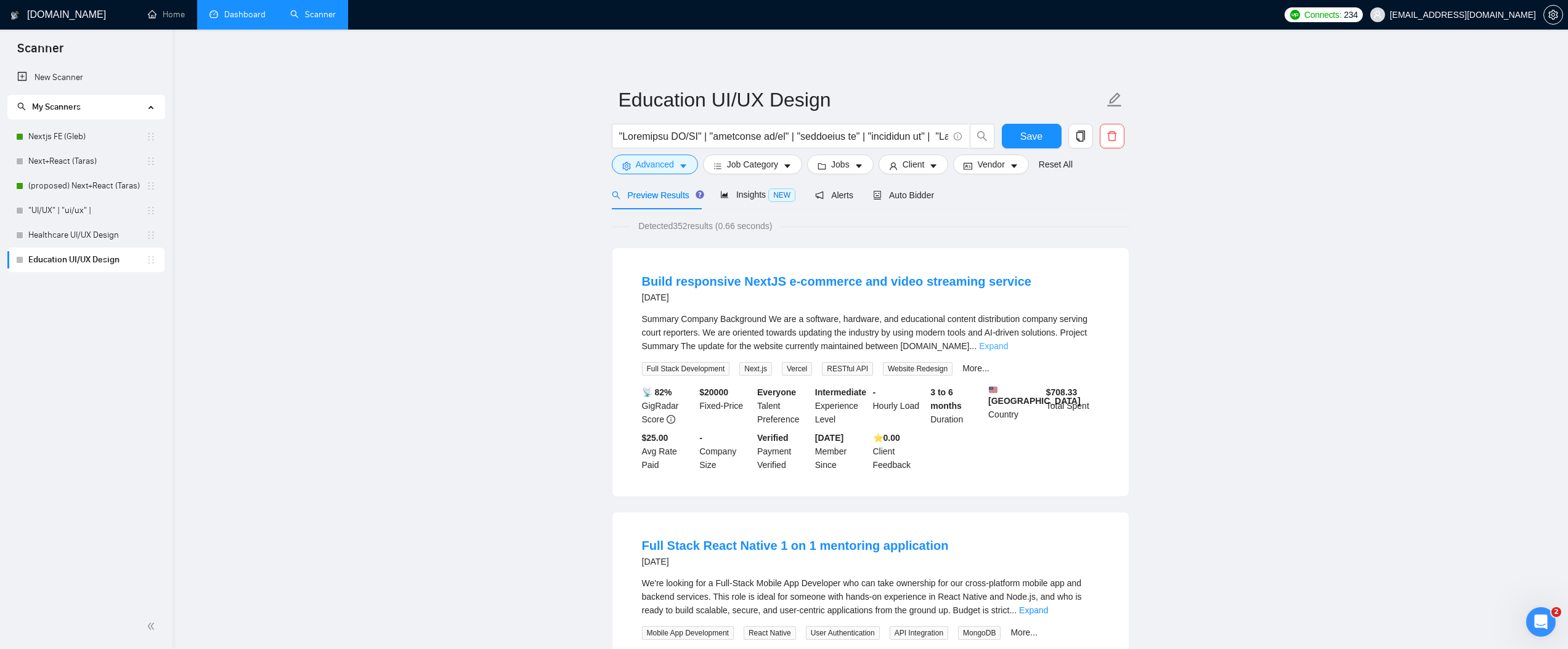
click at [1008, 346] on link "Expand" at bounding box center [994, 346] width 29 height 10
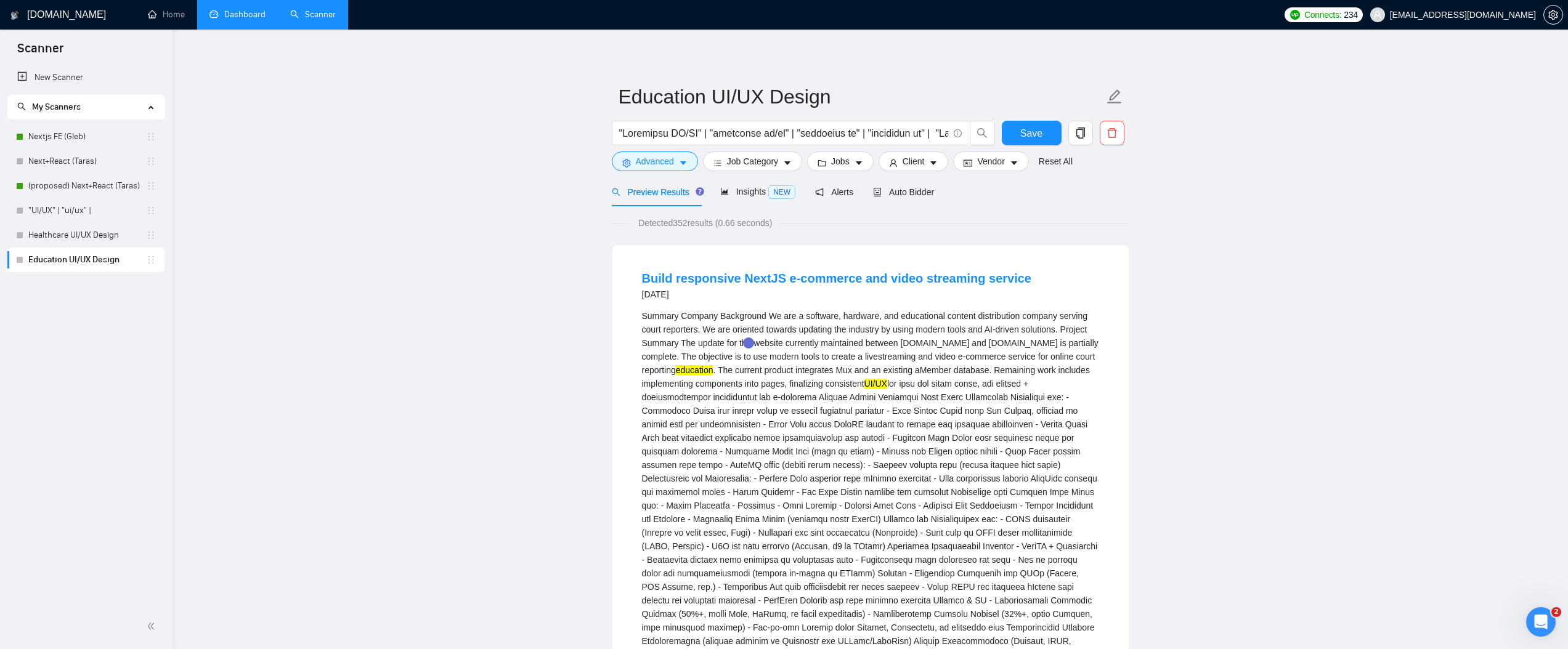
scroll to position [0, 0]
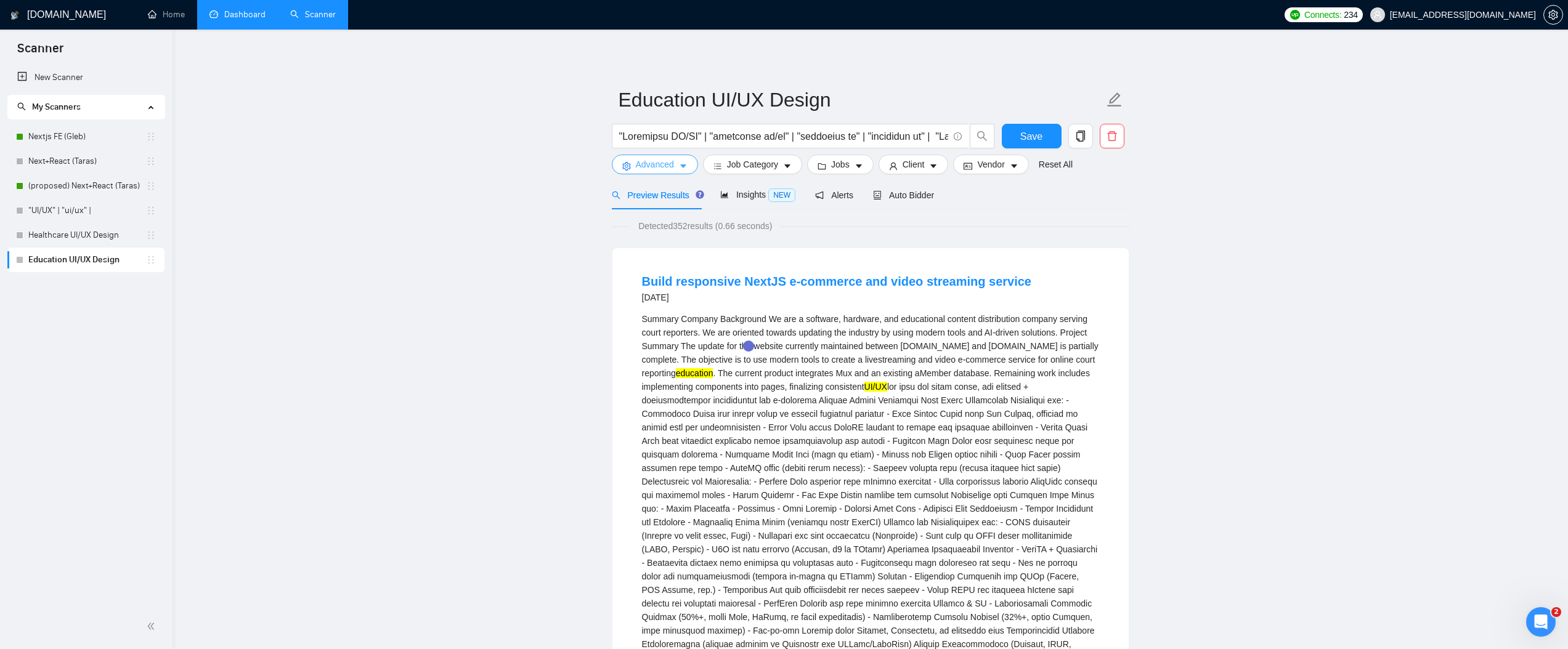
click at [653, 158] on span "Advanced" at bounding box center [654, 165] width 38 height 14
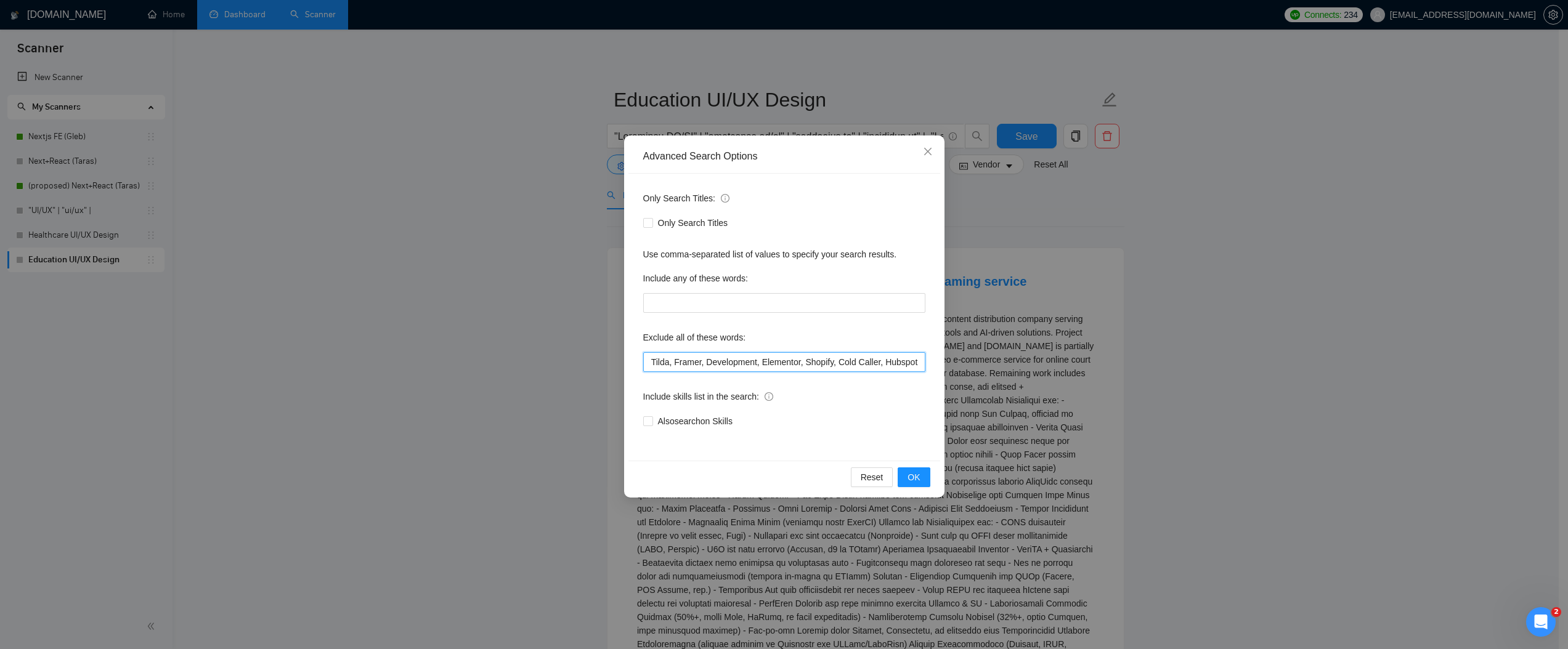
click at [851, 363] on input "Squarespace, Packaging, Branding, Graph design, Webflow, Wix, WordPress, Tilda,…" at bounding box center [784, 362] width 282 height 19
click at [763, 365] on input "Squarespace, Packaging, Branding, Graph design, Webflow, Wix, WordPress, Tilda,…" at bounding box center [784, 362] width 282 height 19
paste input ", Fullstack, Developer,"
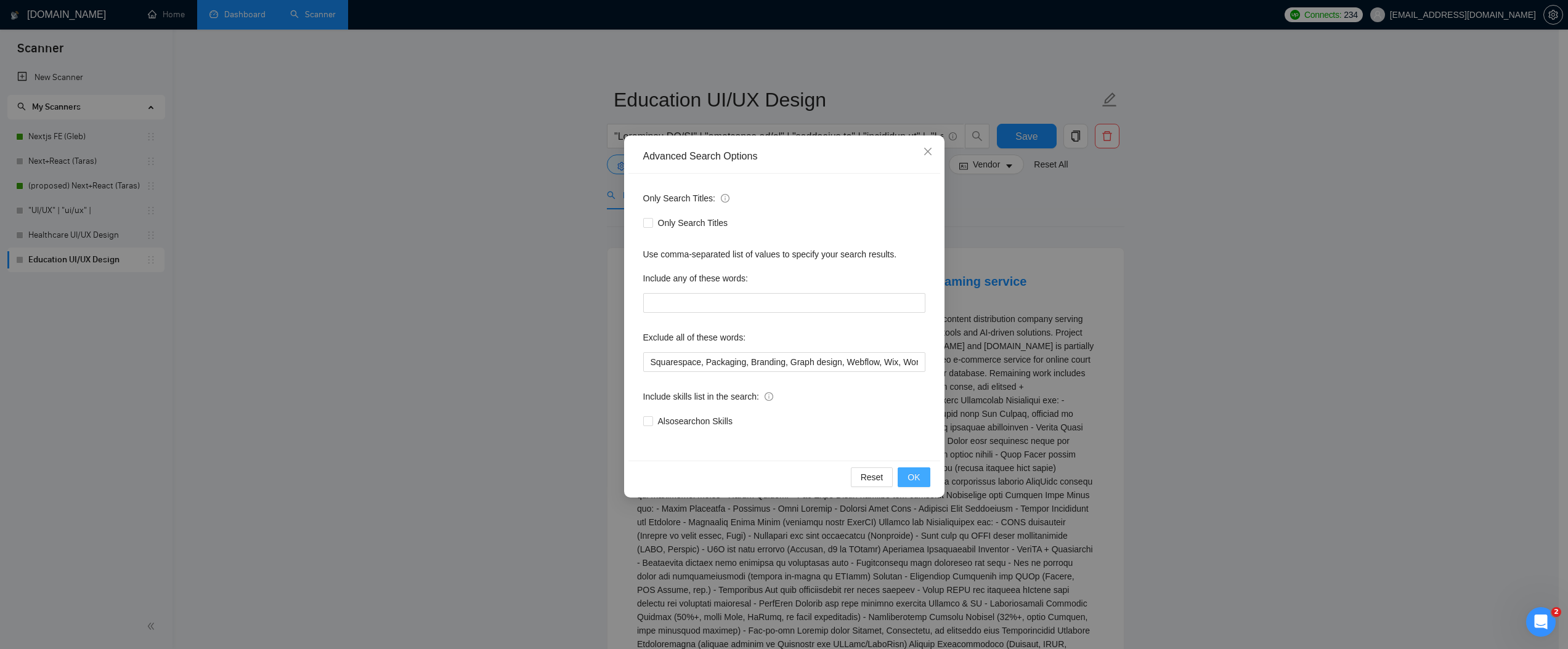
click at [908, 467] on button "OK" at bounding box center [913, 477] width 32 height 19
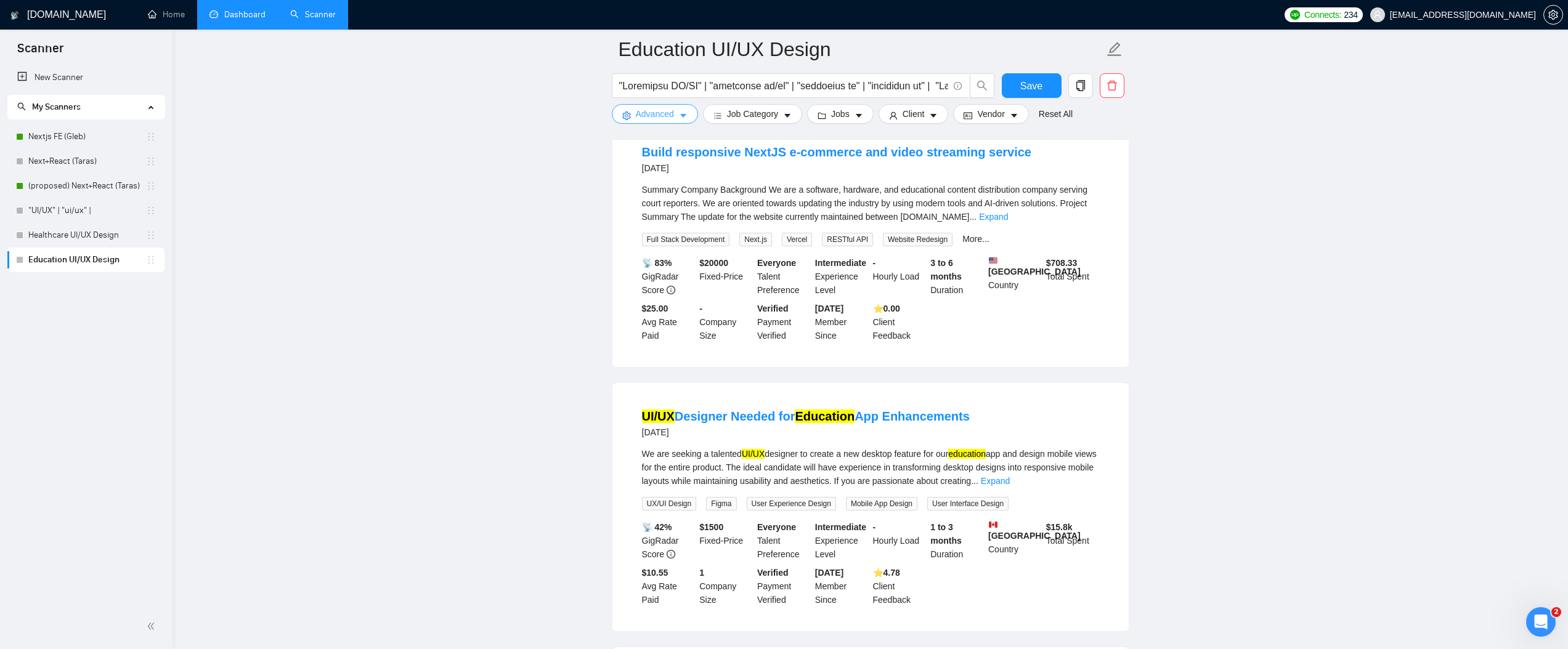
scroll to position [140, 0]
click at [903, 418] on link "UI/UX Designer Needed for Education App Enhancements" at bounding box center [806, 415] width 328 height 14
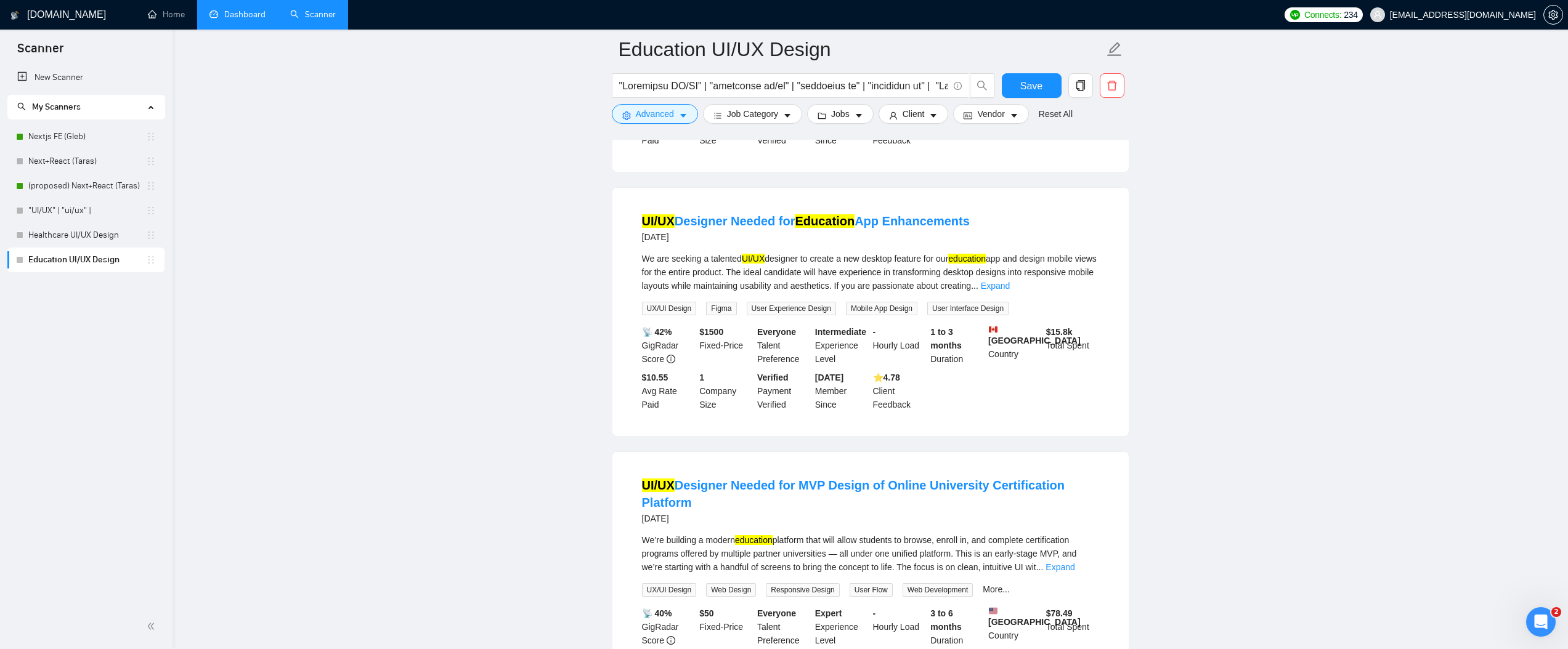
scroll to position [347, 0]
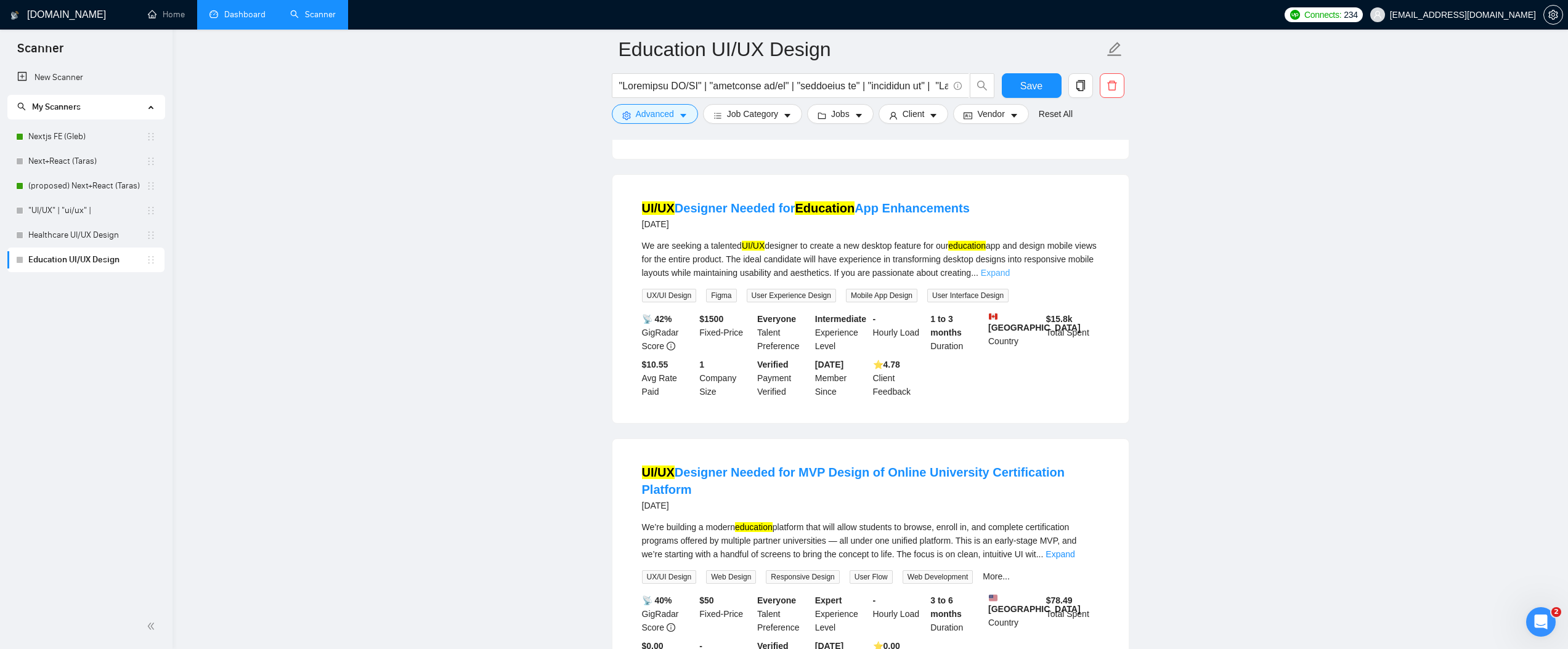
click at [1010, 278] on link "Expand" at bounding box center [995, 273] width 29 height 10
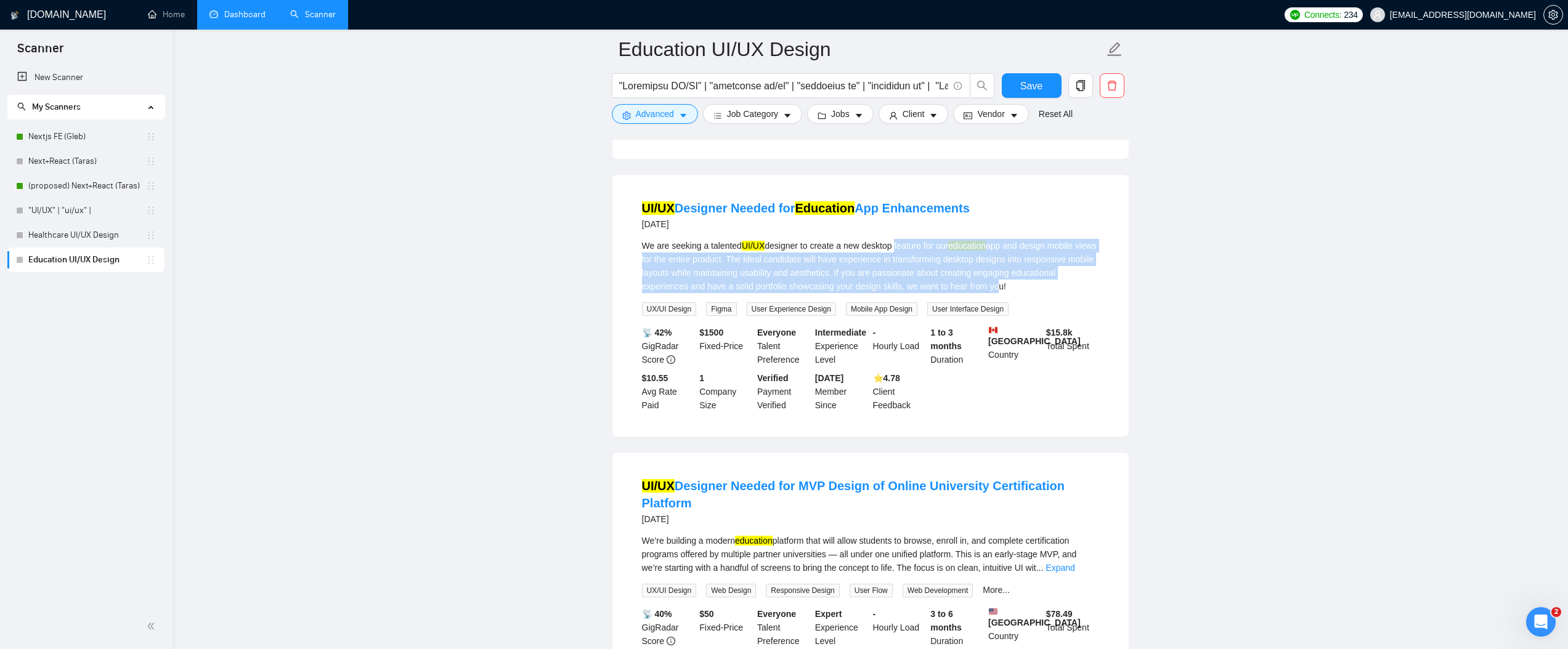
drag, startPoint x: 903, startPoint y: 253, endPoint x: 1056, endPoint y: 291, distance: 157.6
click at [1056, 291] on div "We are seeking a talented UI/UX designer to create a new desktop feature for ou…" at bounding box center [870, 266] width 457 height 54
click at [997, 275] on div "We are seeking a talented UI/UX designer to create a new desktop feature for ou…" at bounding box center [870, 266] width 457 height 54
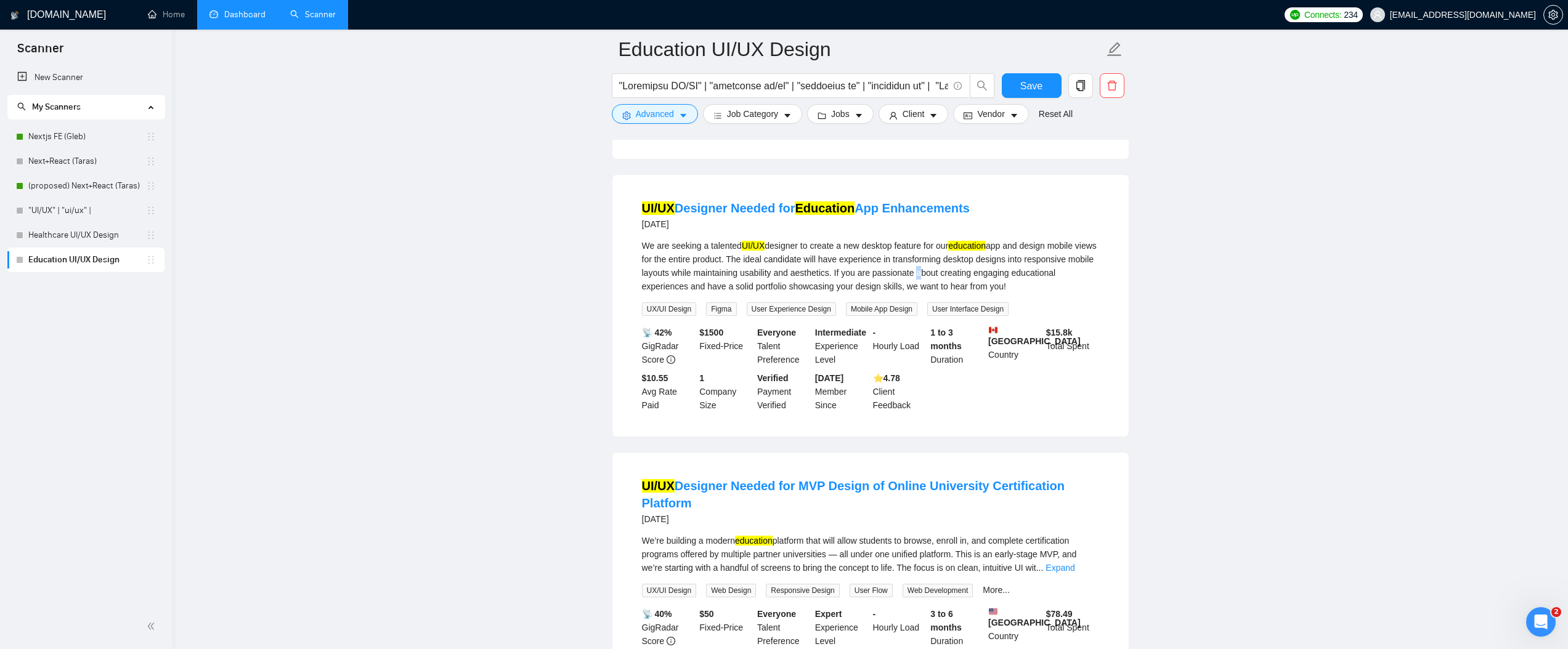
click at [997, 275] on div "We are seeking a talented UI/UX designer to create a new desktop feature for ou…" at bounding box center [870, 266] width 457 height 54
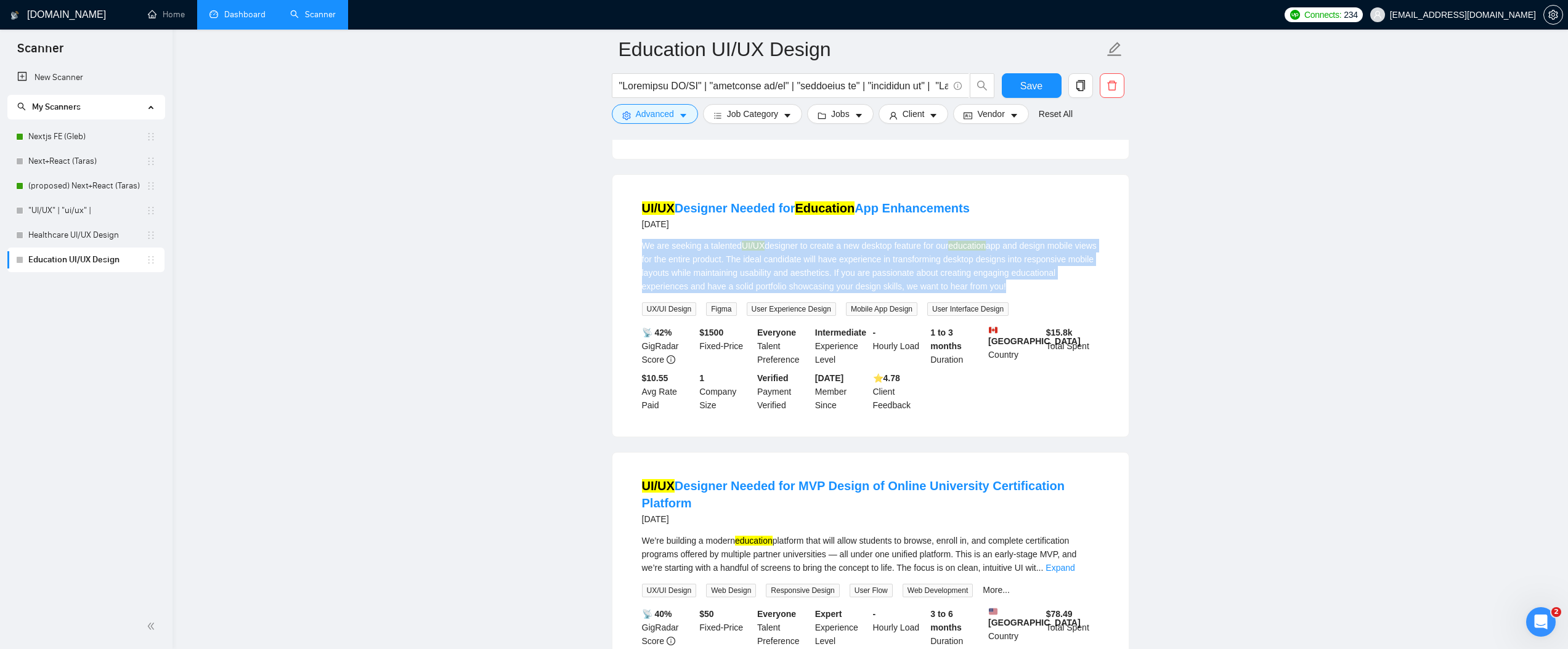
click at [997, 275] on div "We are seeking a talented UI/UX designer to create a new desktop feature for ou…" at bounding box center [870, 266] width 457 height 54
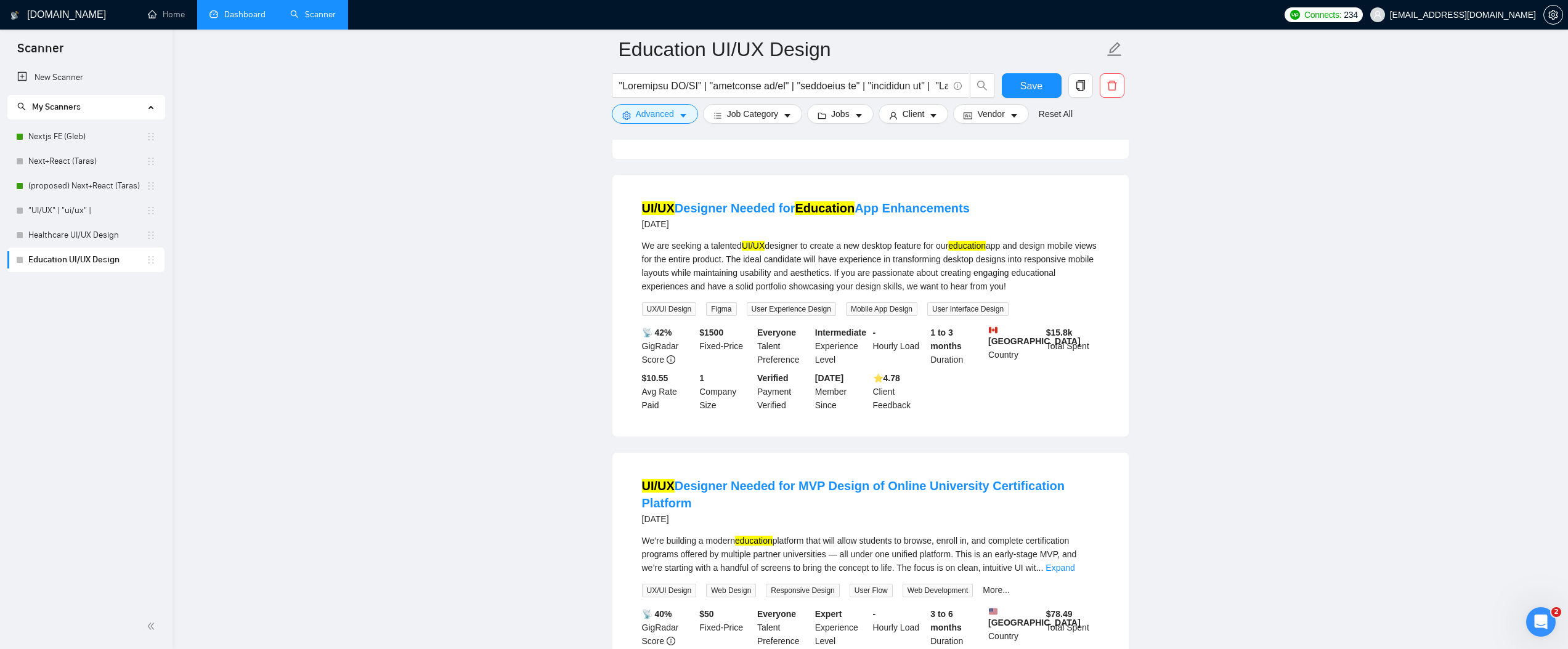
click at [1020, 265] on div "We are seeking a talented UI/UX designer to create a new desktop feature for ou…" at bounding box center [870, 266] width 457 height 54
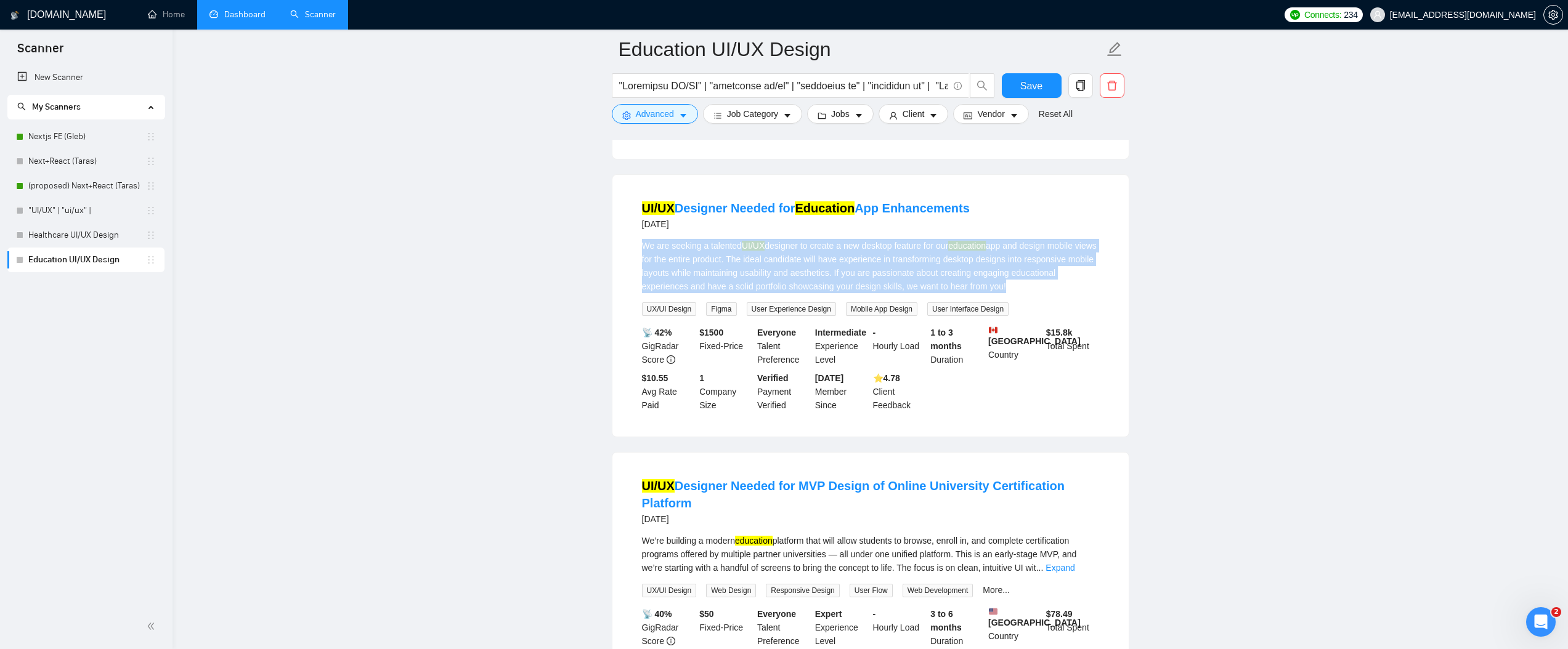
click at [1021, 265] on div "We are seeking a talented UI/UX designer to create a new desktop feature for ou…" at bounding box center [870, 266] width 457 height 54
click at [1052, 281] on div "We are seeking a talented UI/UX designer to create a new desktop feature for ou…" at bounding box center [870, 266] width 457 height 54
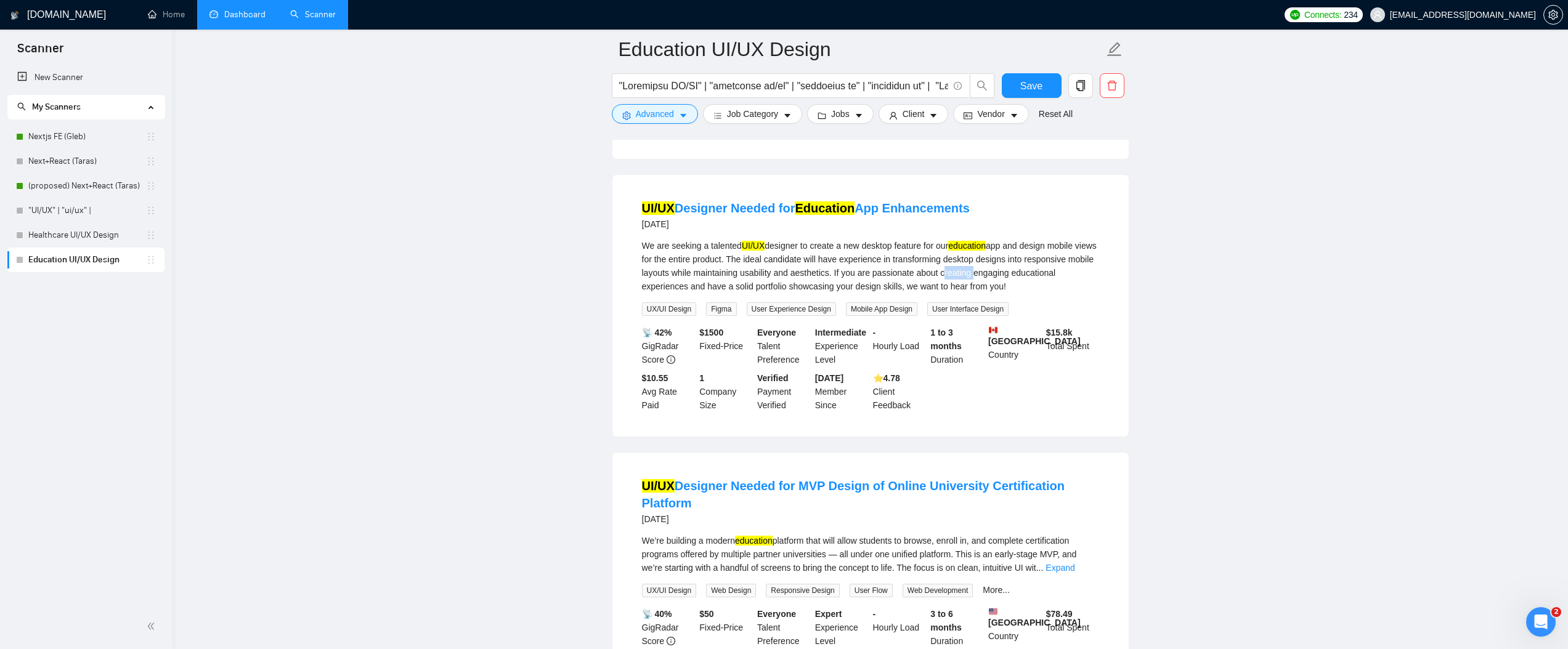
click at [1052, 281] on div "We are seeking a talented UI/UX designer to create a new desktop feature for ou…" at bounding box center [870, 266] width 457 height 54
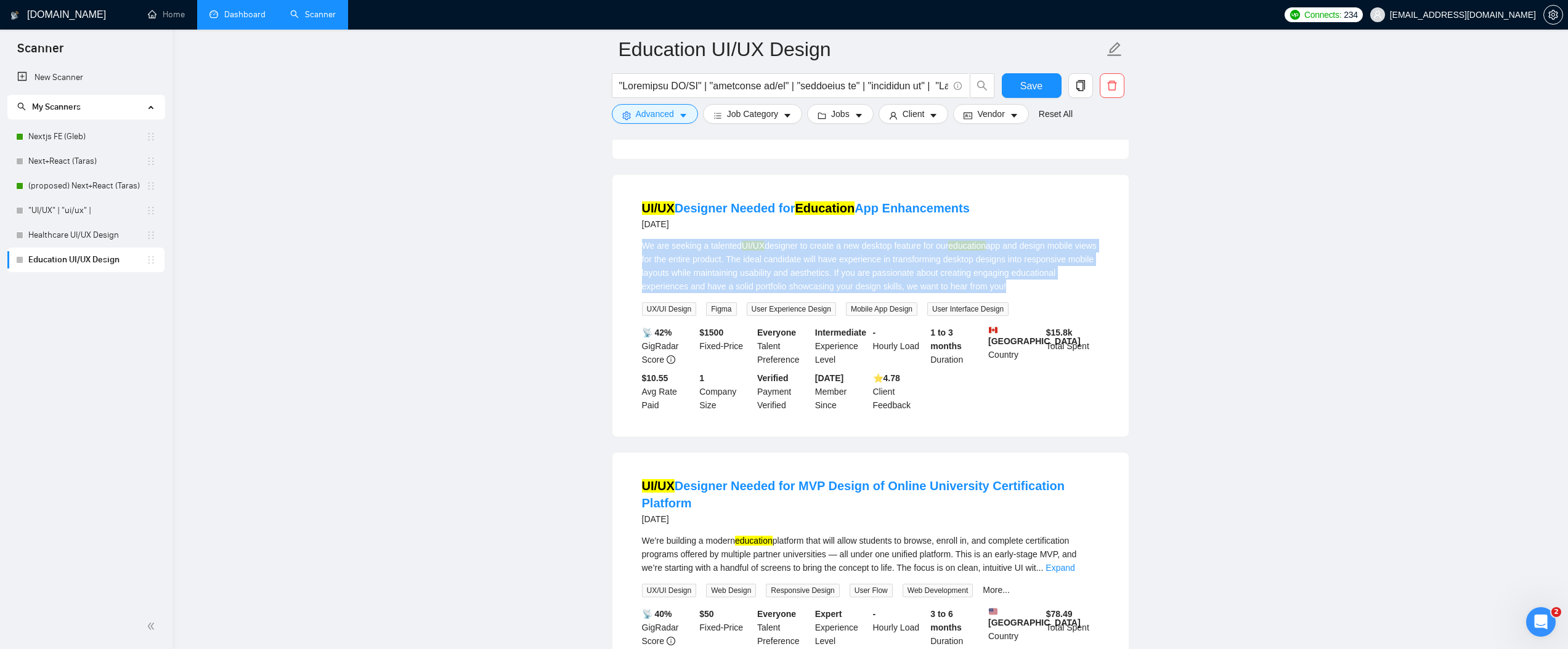
click at [1052, 281] on div "We are seeking a talented UI/UX designer to create a new desktop feature for ou…" at bounding box center [870, 266] width 457 height 54
click at [845, 287] on div "We are seeking a talented UI/UX designer to create a new desktop feature for ou…" at bounding box center [870, 266] width 457 height 54
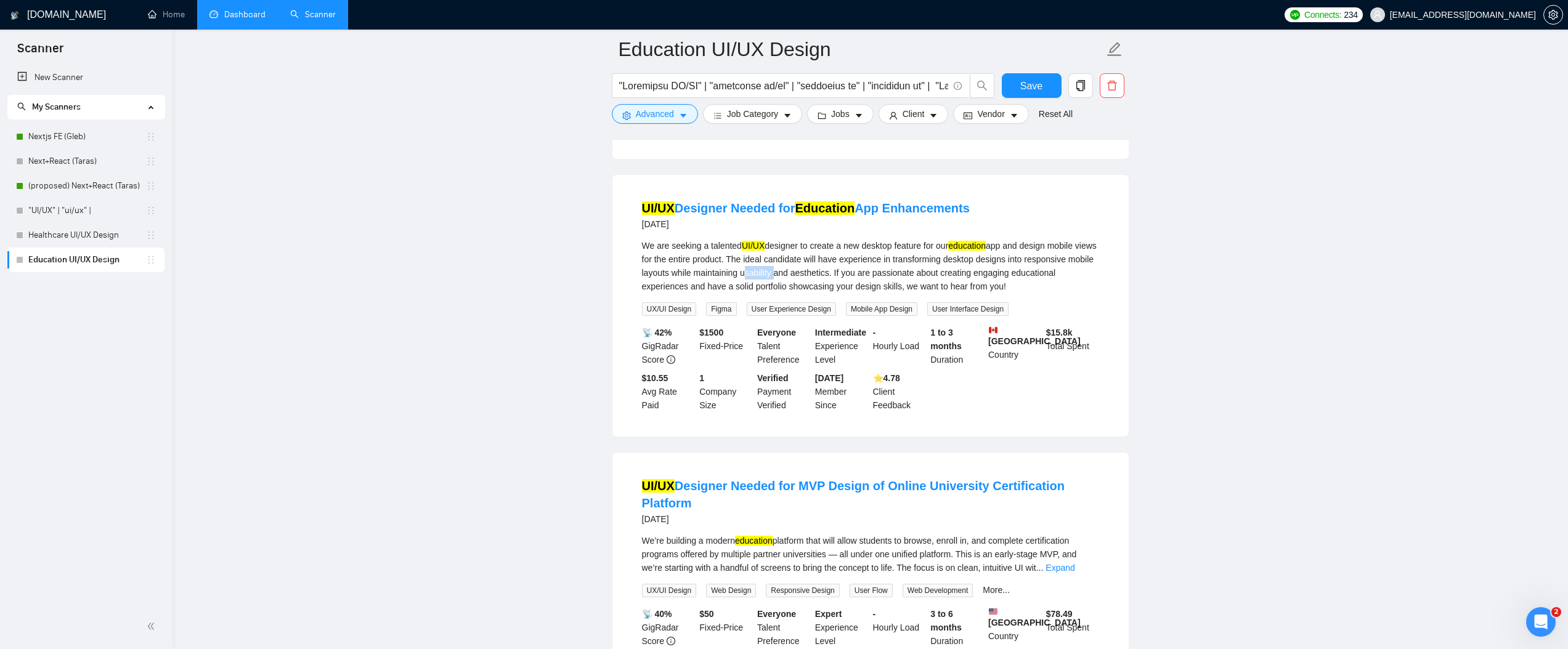
click at [845, 287] on div "We are seeking a talented UI/UX designer to create a new desktop feature for ou…" at bounding box center [870, 266] width 457 height 54
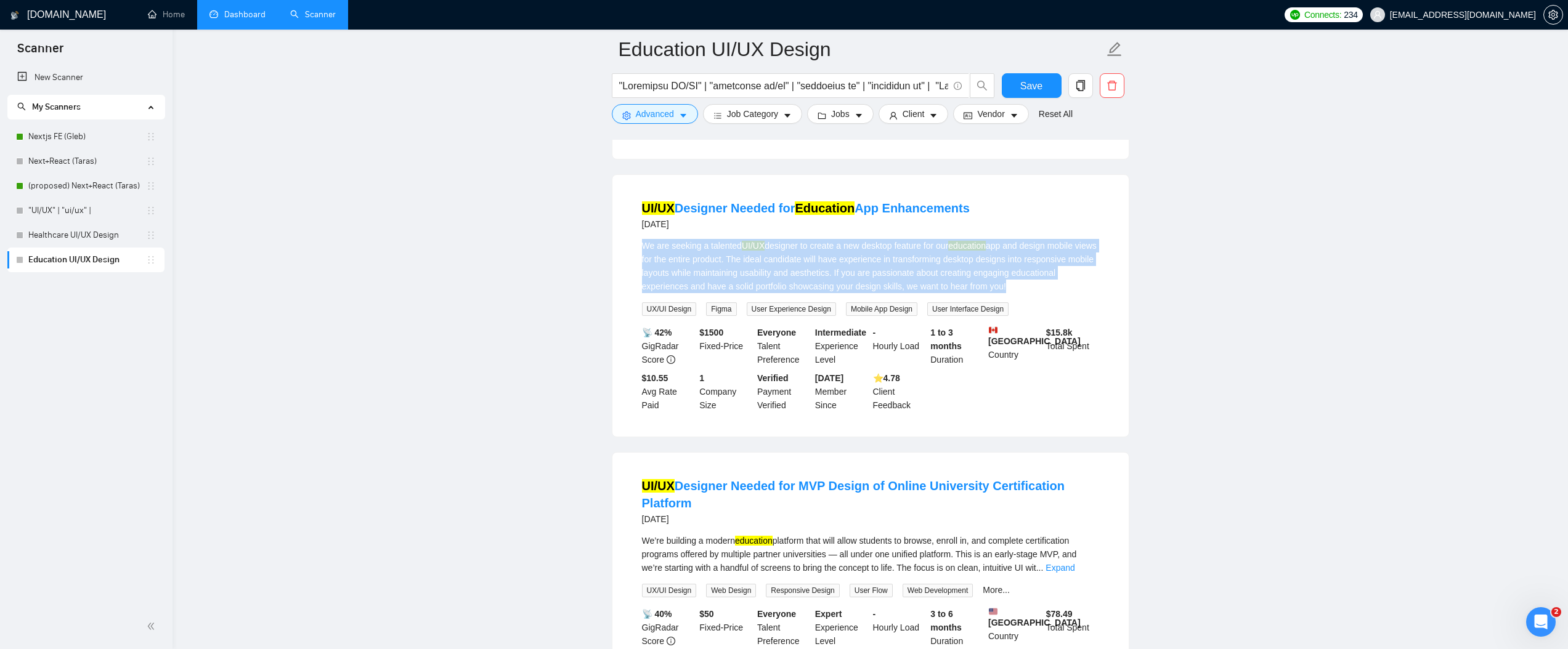
click at [845, 287] on div "We are seeking a talented UI/UX designer to create a new desktop feature for ou…" at bounding box center [870, 266] width 457 height 54
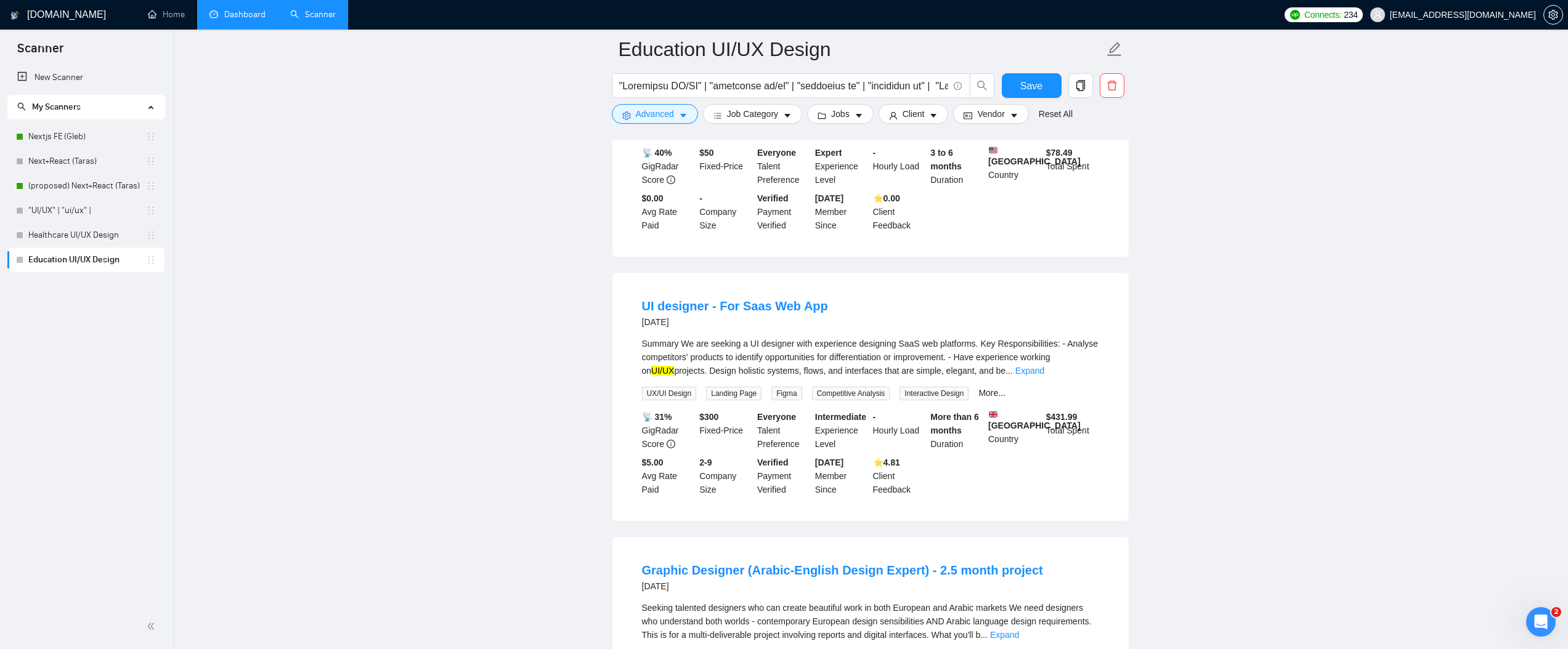
scroll to position [807, 0]
click at [1044, 378] on link "Expand" at bounding box center [1030, 373] width 29 height 10
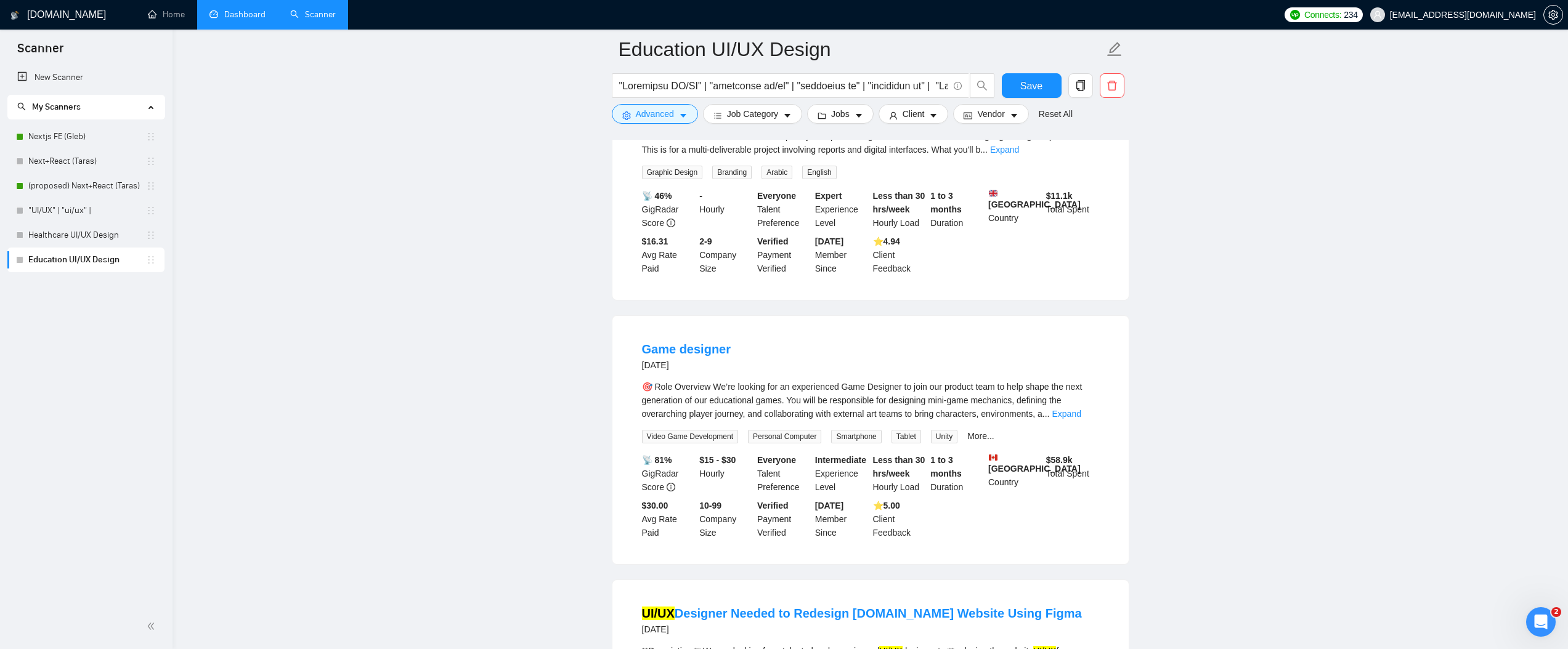
scroll to position [1576, 0]
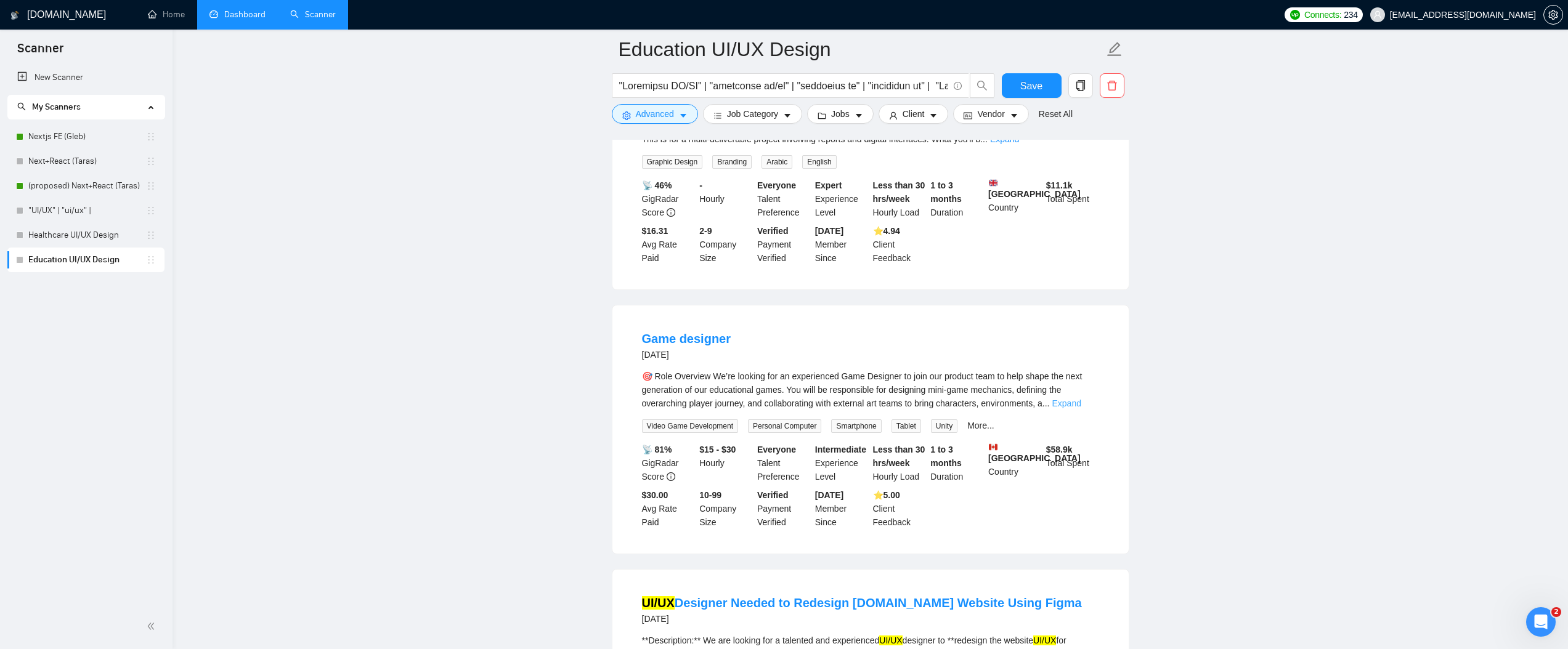
click at [1081, 408] on link "Expand" at bounding box center [1066, 404] width 29 height 10
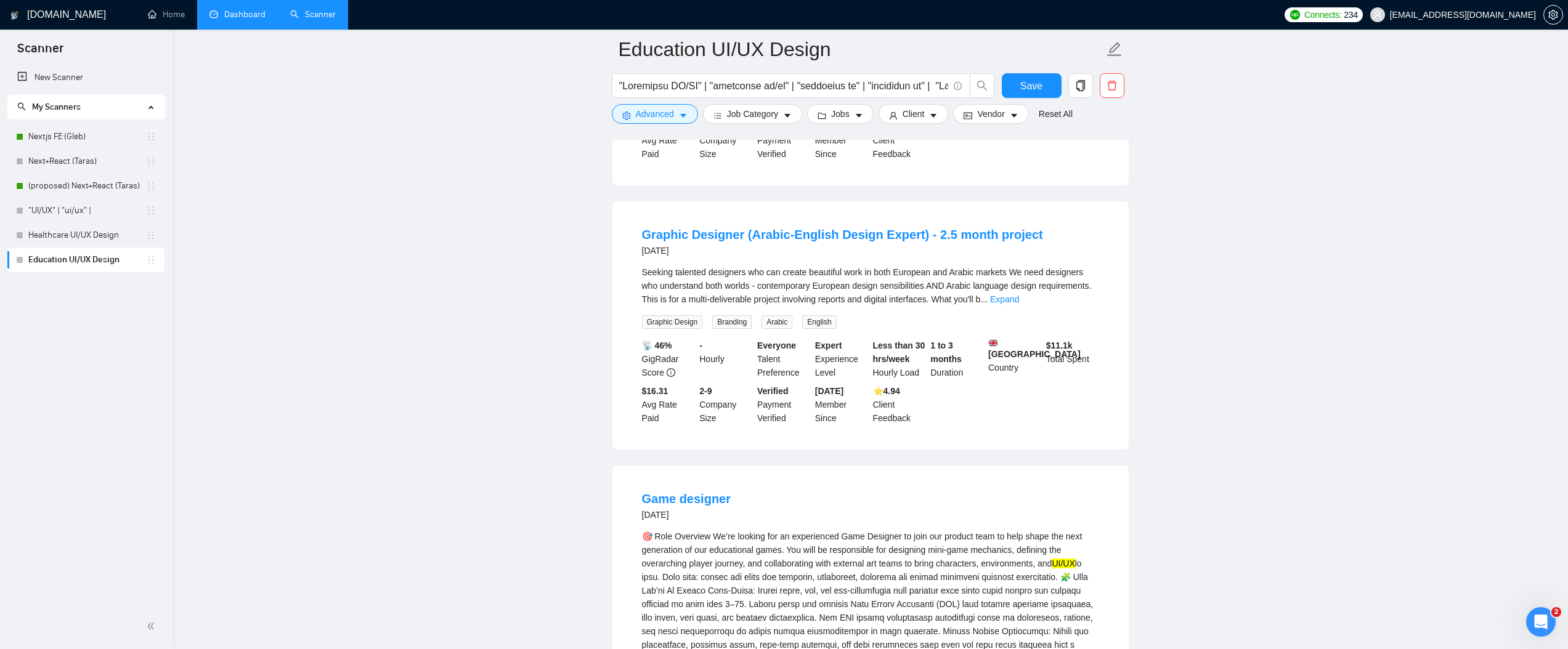
scroll to position [1415, 0]
click at [1095, 307] on div "Seeking talented designers who can create beautiful work in both European and A…" at bounding box center [870, 286] width 457 height 41
click at [1019, 305] on link "Expand" at bounding box center [1004, 300] width 29 height 10
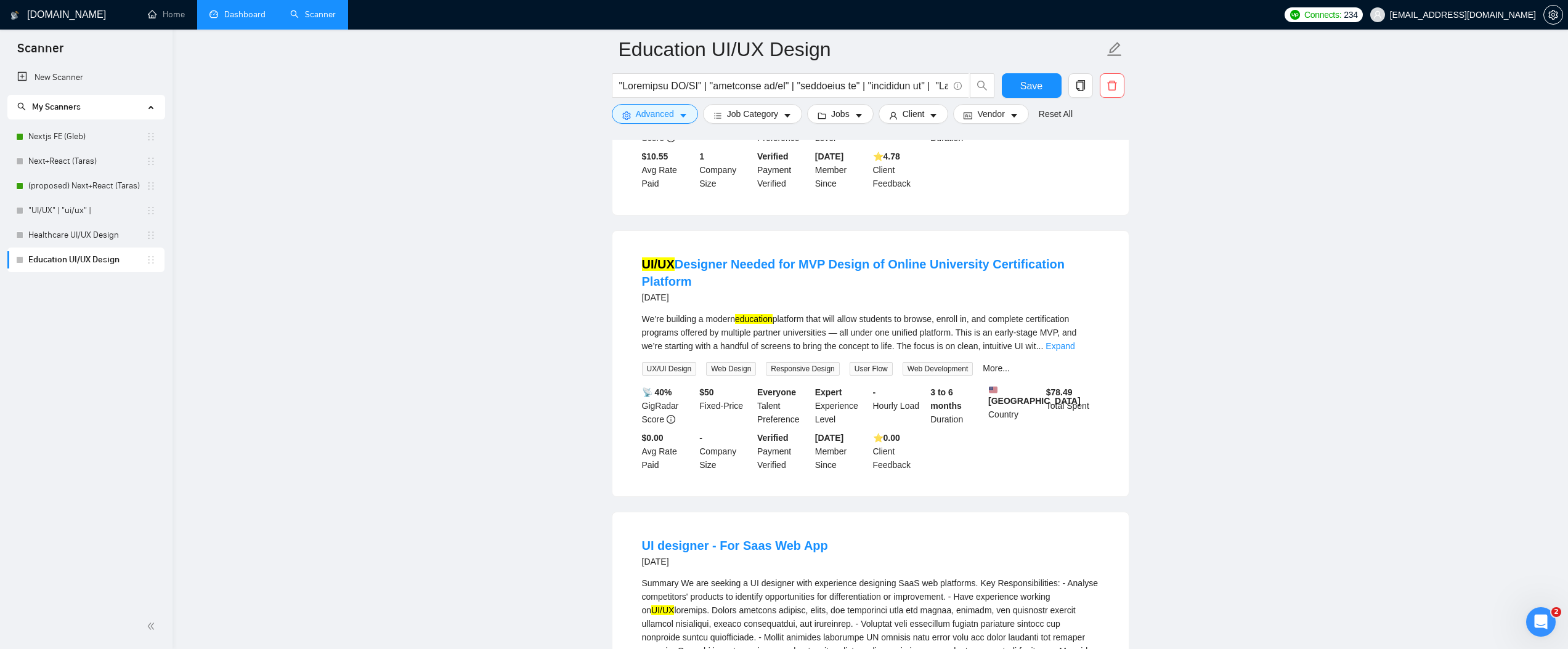
scroll to position [563, 0]
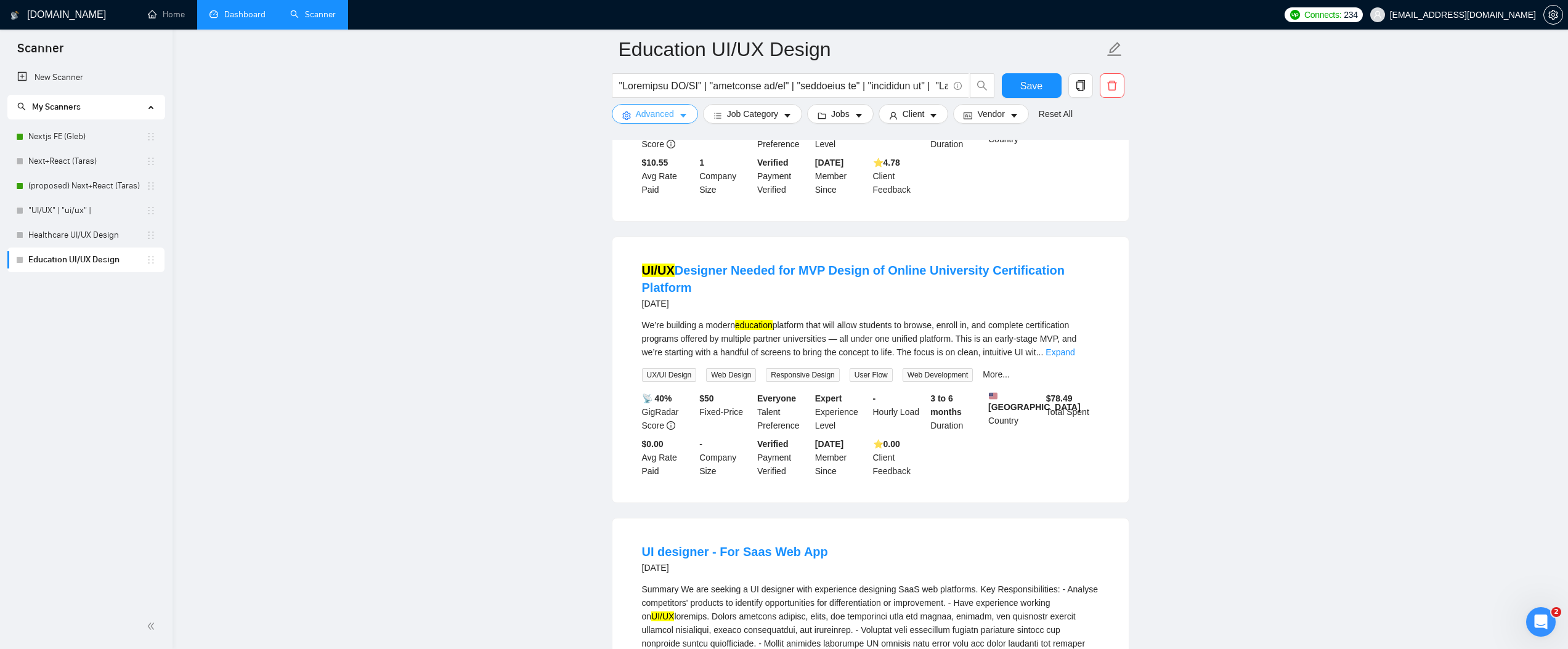
click at [674, 109] on span "Advanced" at bounding box center [654, 114] width 38 height 14
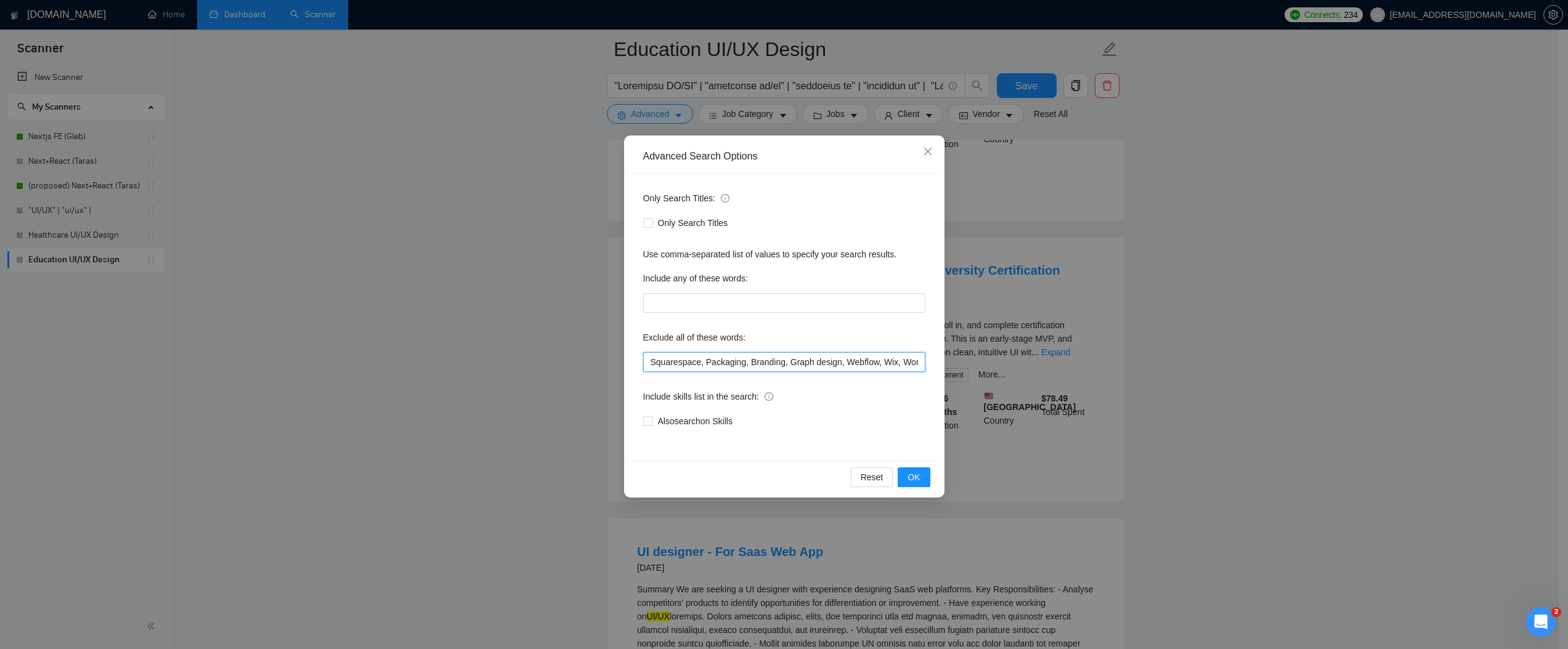
click at [781, 368] on input "Squarespace, Packaging, Branding, Graph design, Webflow, Wix, WordPress, Tilda,…" at bounding box center [784, 362] width 282 height 19
click at [924, 480] on button "OK" at bounding box center [913, 477] width 32 height 19
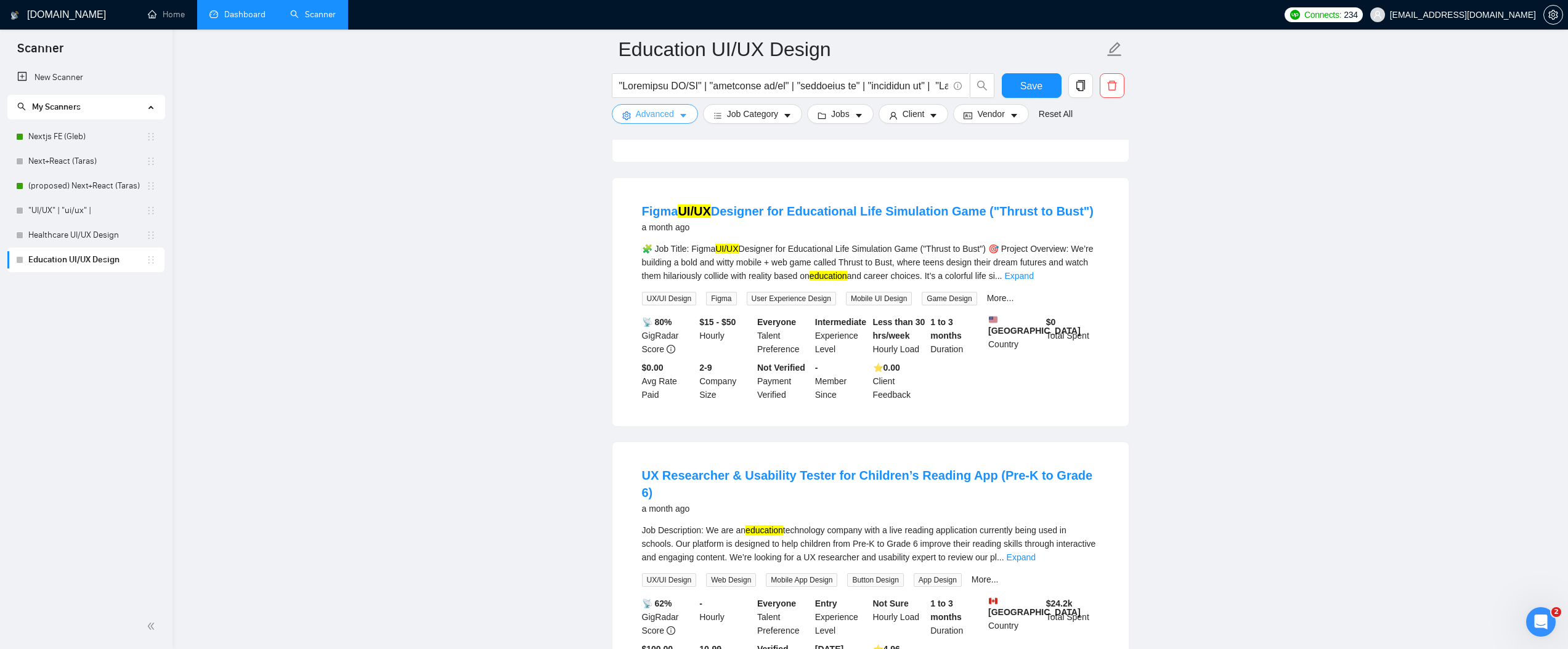
scroll to position [1950, 0]
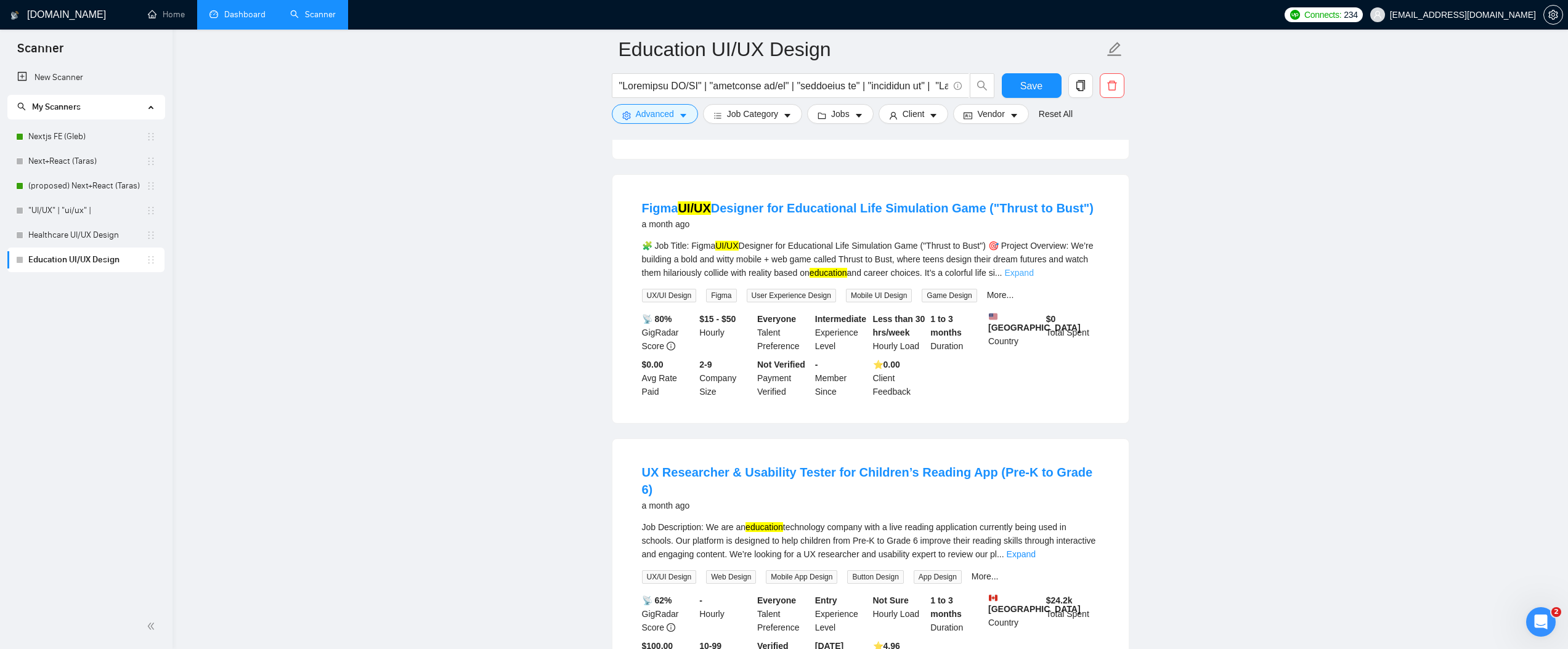
click at [1033, 278] on link "Expand" at bounding box center [1018, 273] width 29 height 10
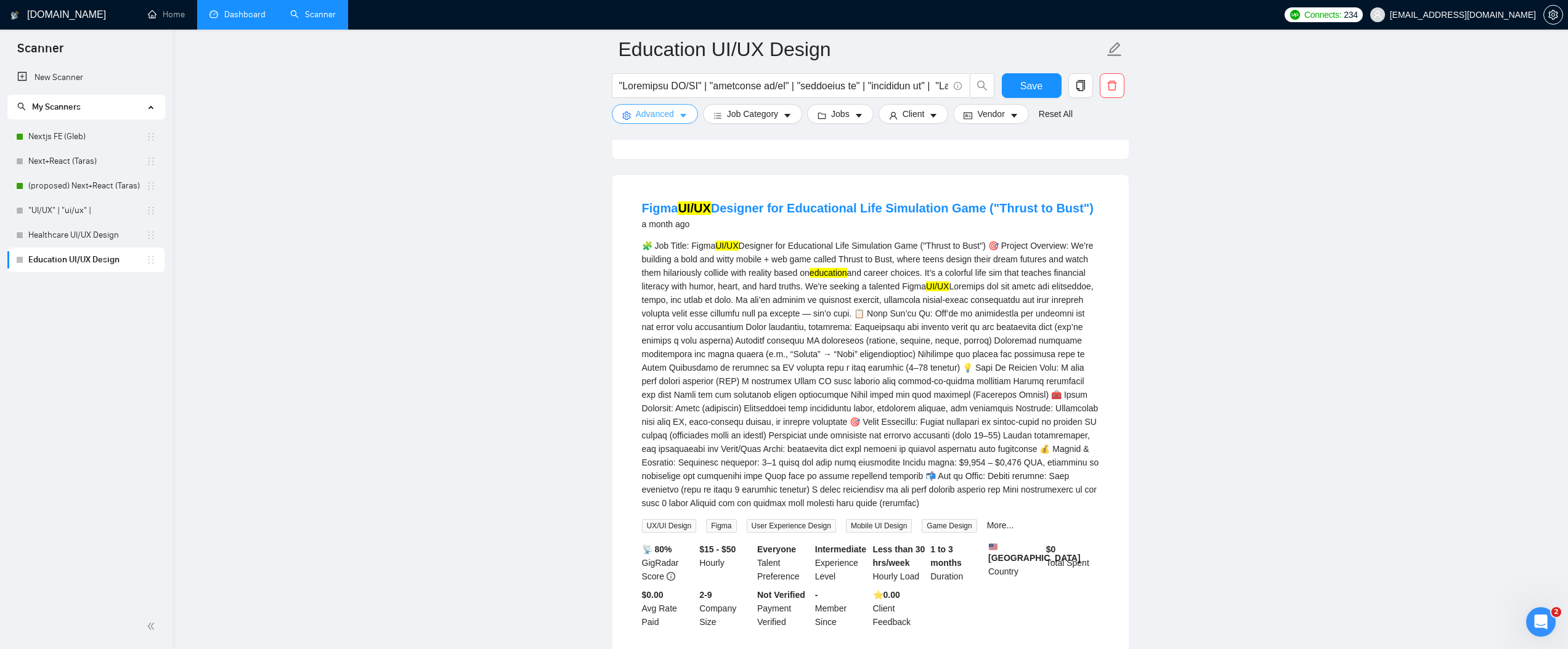
click at [670, 112] on span "Advanced" at bounding box center [654, 114] width 38 height 14
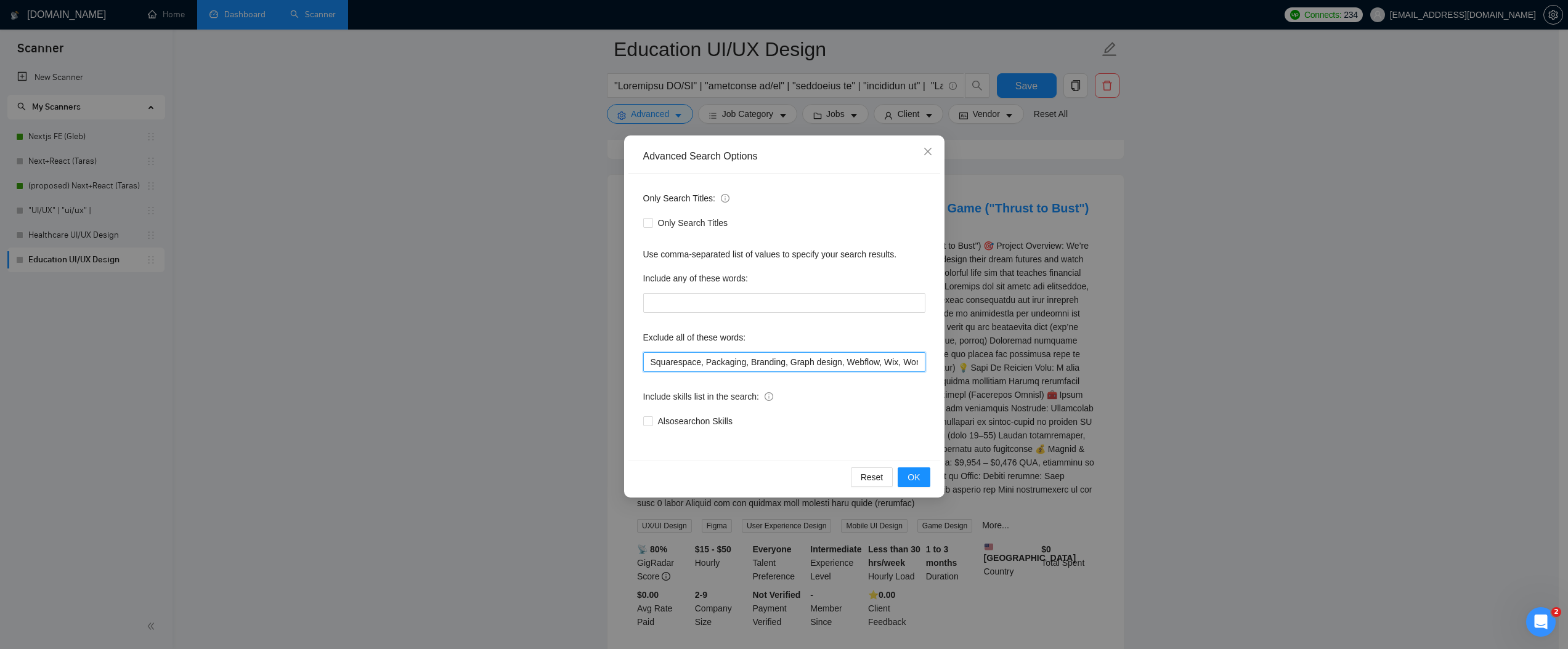
click at [818, 361] on input "Squarespace, Packaging, Branding, Graph design, Webflow, Wix, WordPress, Tilda,…" at bounding box center [784, 362] width 282 height 19
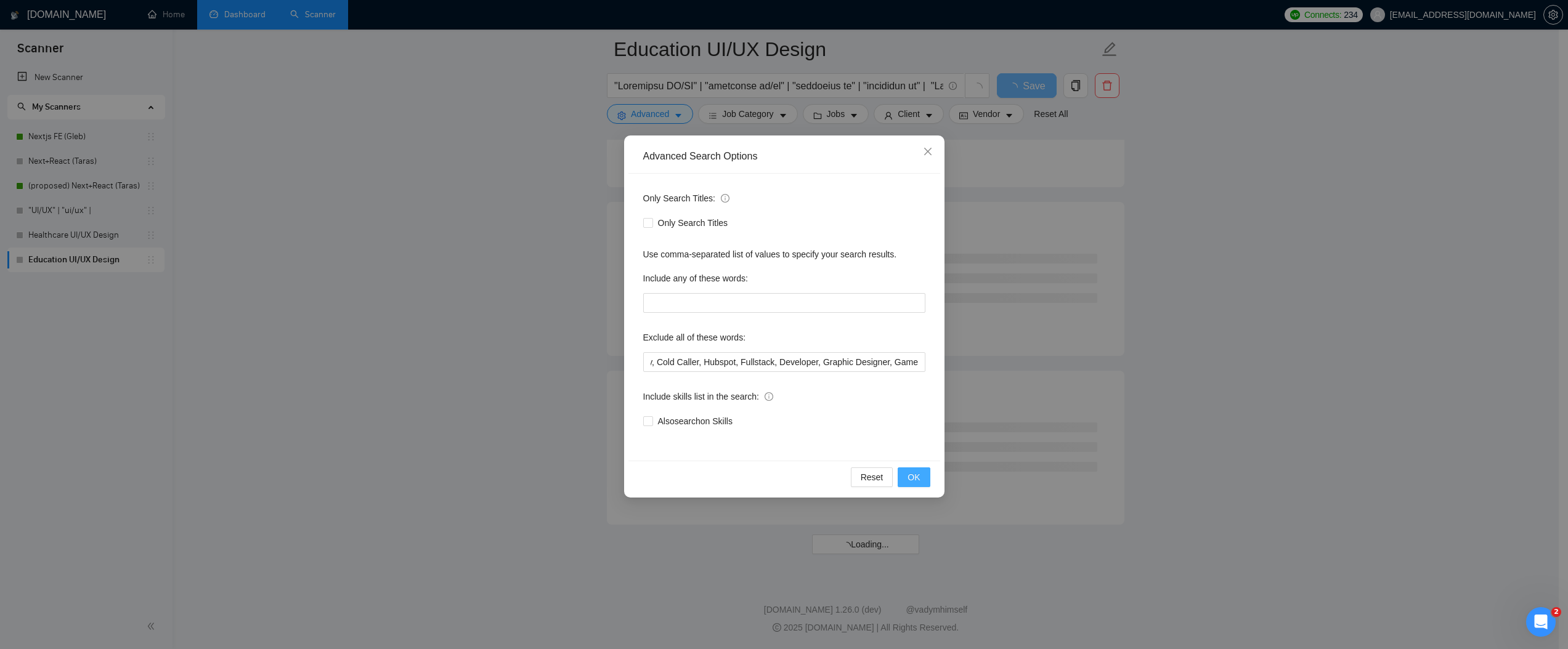
click at [907, 486] on button "OK" at bounding box center [913, 477] width 32 height 19
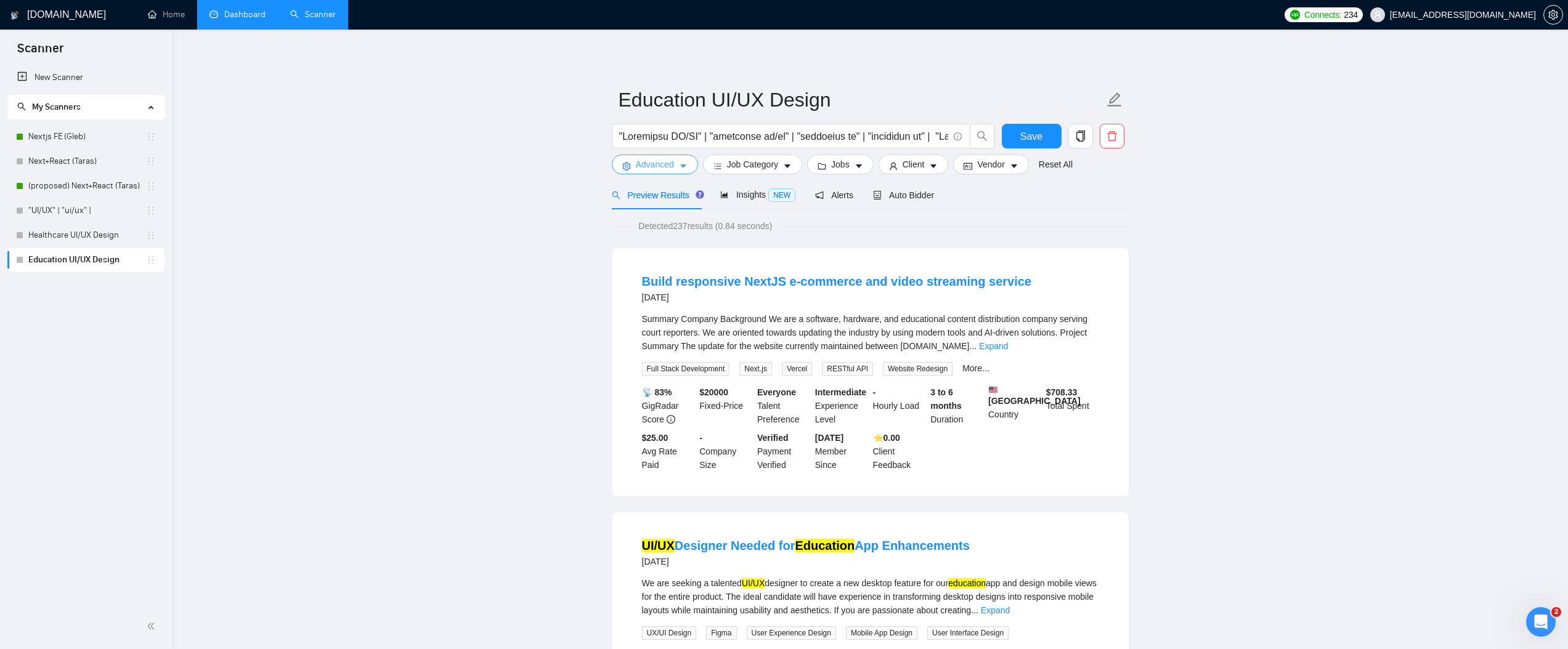
scroll to position [3, 0]
click at [641, 158] on span "Advanced" at bounding box center [654, 162] width 38 height 14
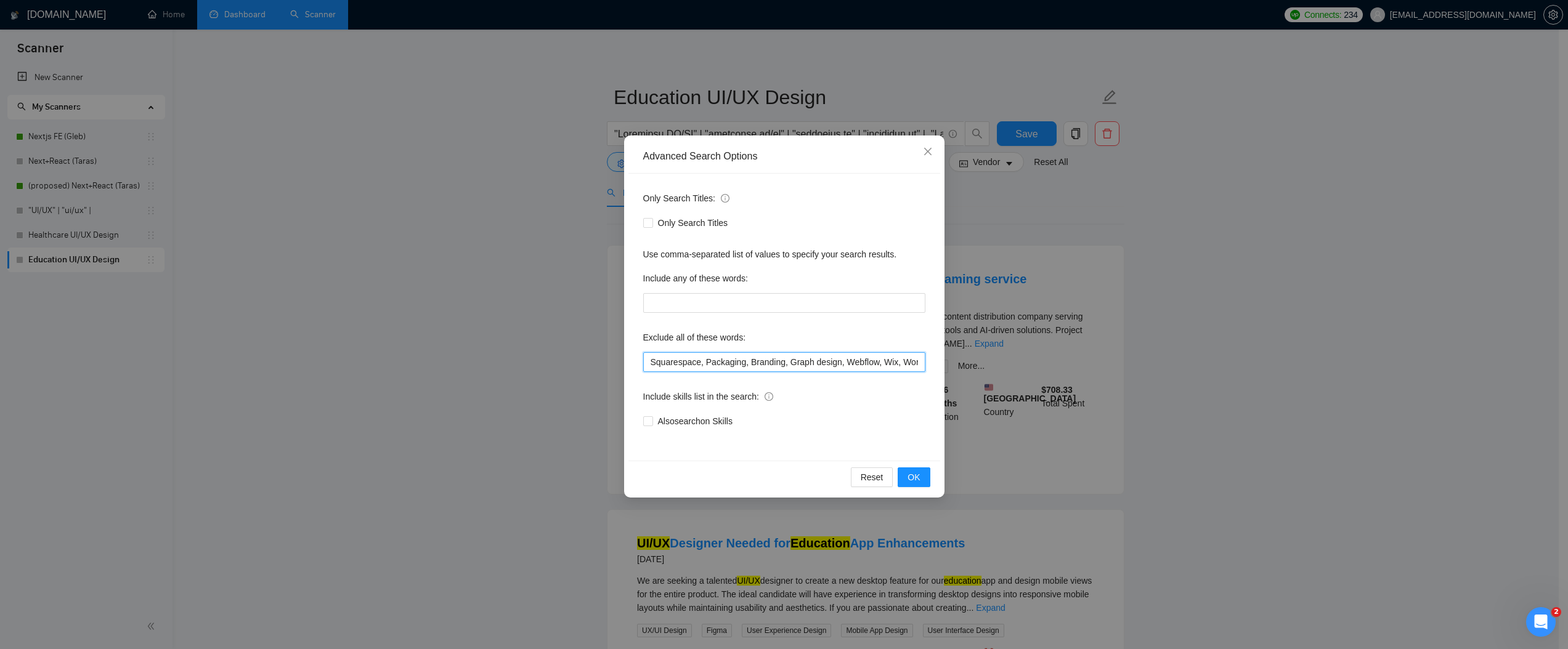
click at [829, 368] on input "Squarespace, Packaging, Branding, Graph design, Webflow, Wix, WordPress, Tilda,…" at bounding box center [784, 362] width 282 height 19
click at [915, 473] on span "OK" at bounding box center [913, 477] width 13 height 14
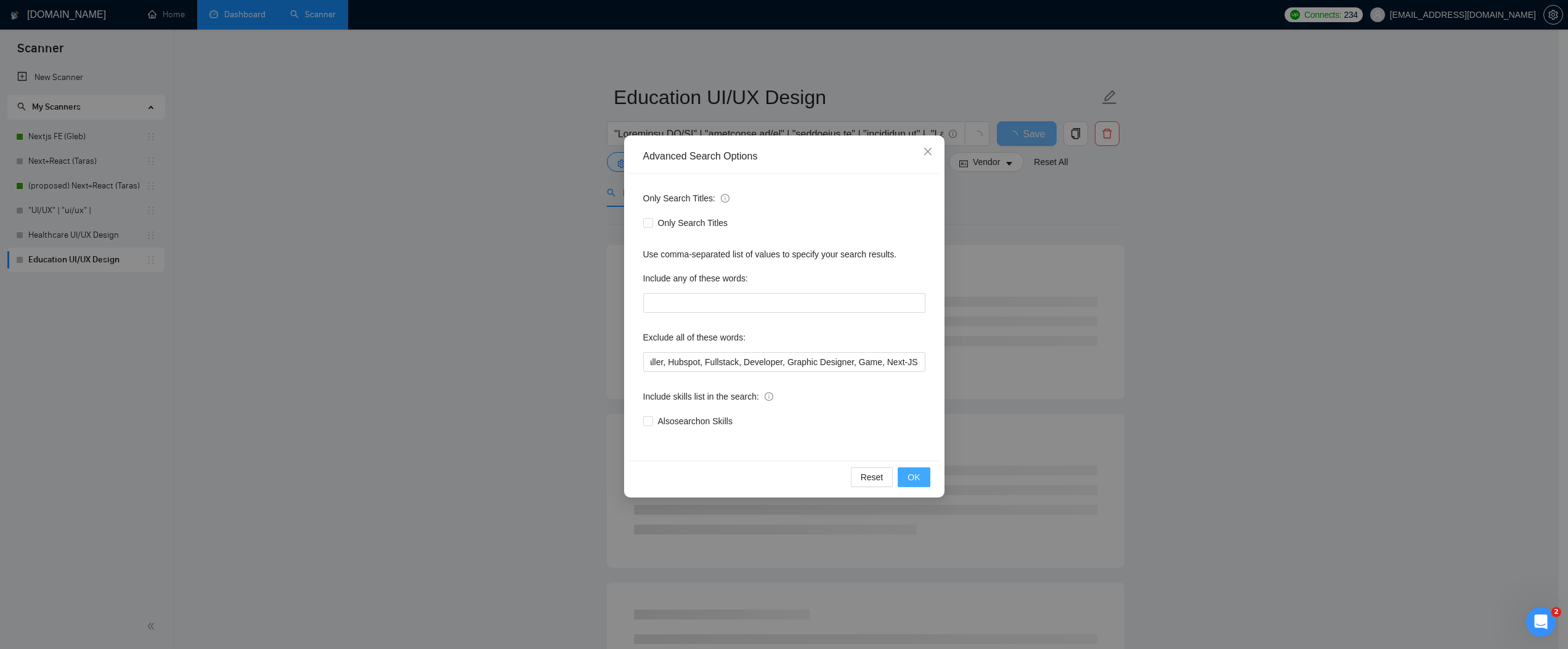
scroll to position [0, 0]
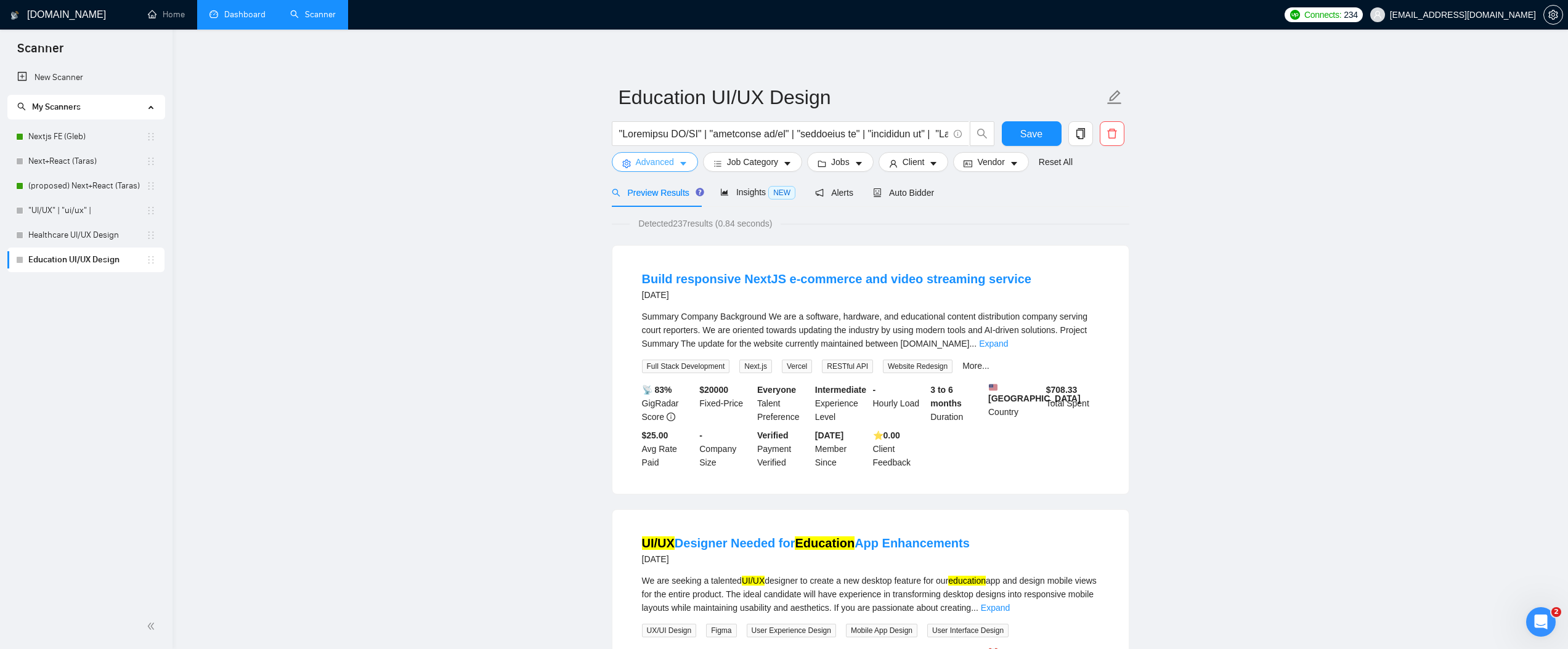
click at [661, 161] on span "Advanced" at bounding box center [654, 162] width 38 height 14
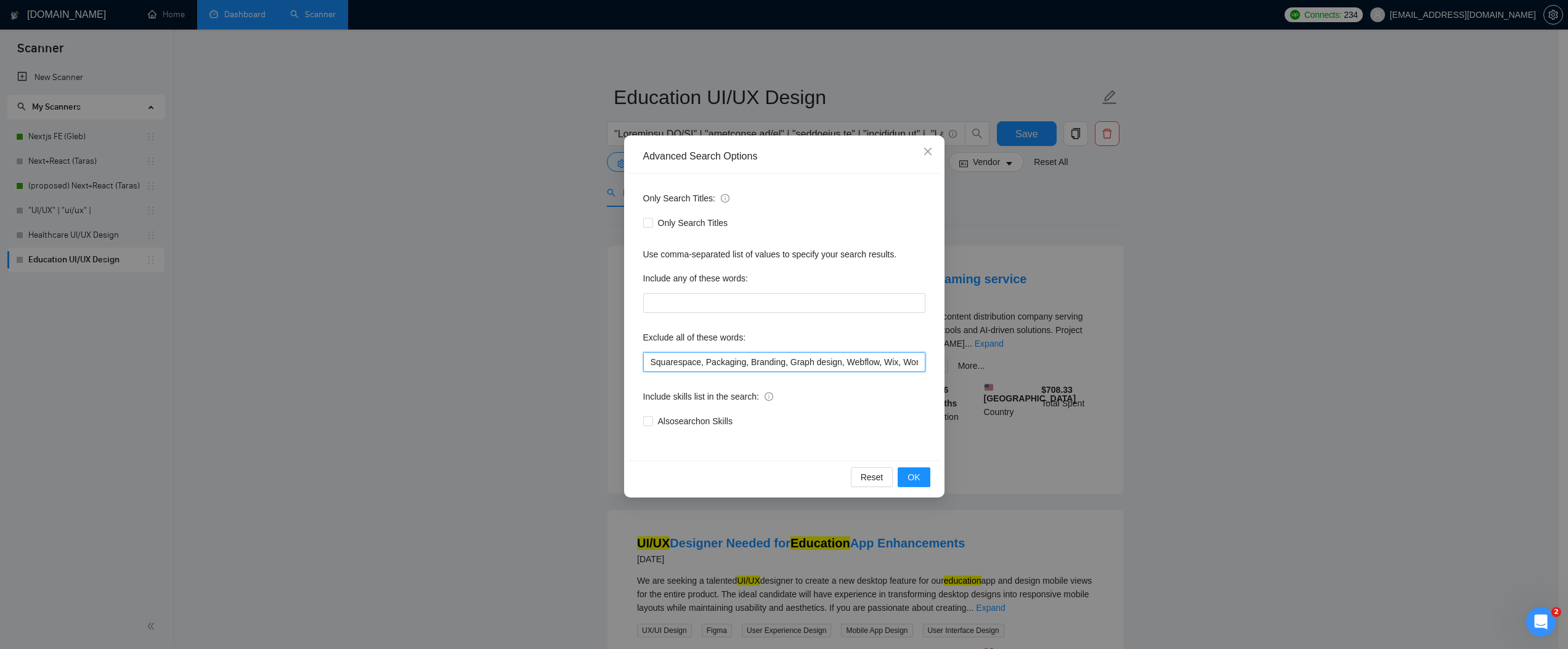
click at [892, 359] on input "Squarespace, Packaging, Branding, Graph design, Webflow, Wix, WordPress, Tilda,…" at bounding box center [784, 362] width 282 height 19
type input "Squarespace, Packaging, Branding, Graph design, Webflow, Wix, WordPress, Tilda,…"
click at [913, 470] on button "OK" at bounding box center [913, 477] width 32 height 19
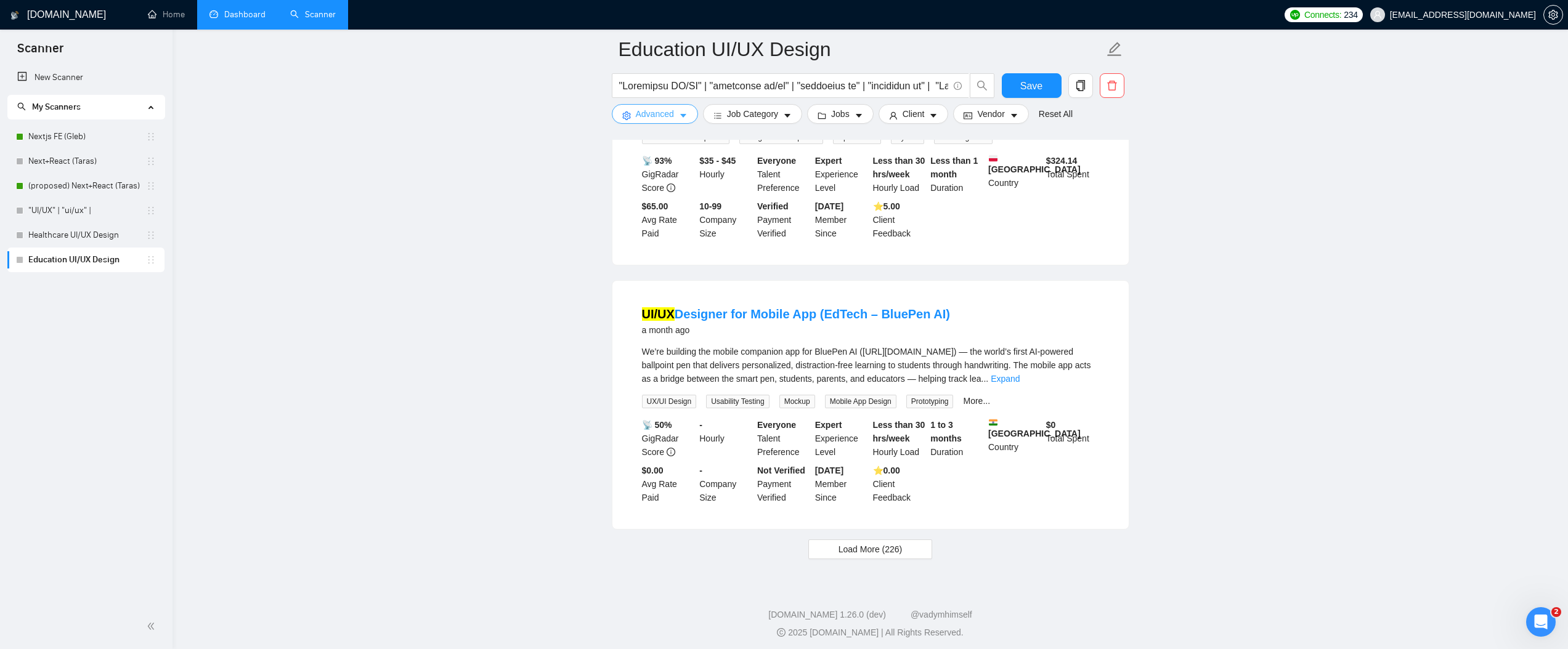
scroll to position [0, 0]
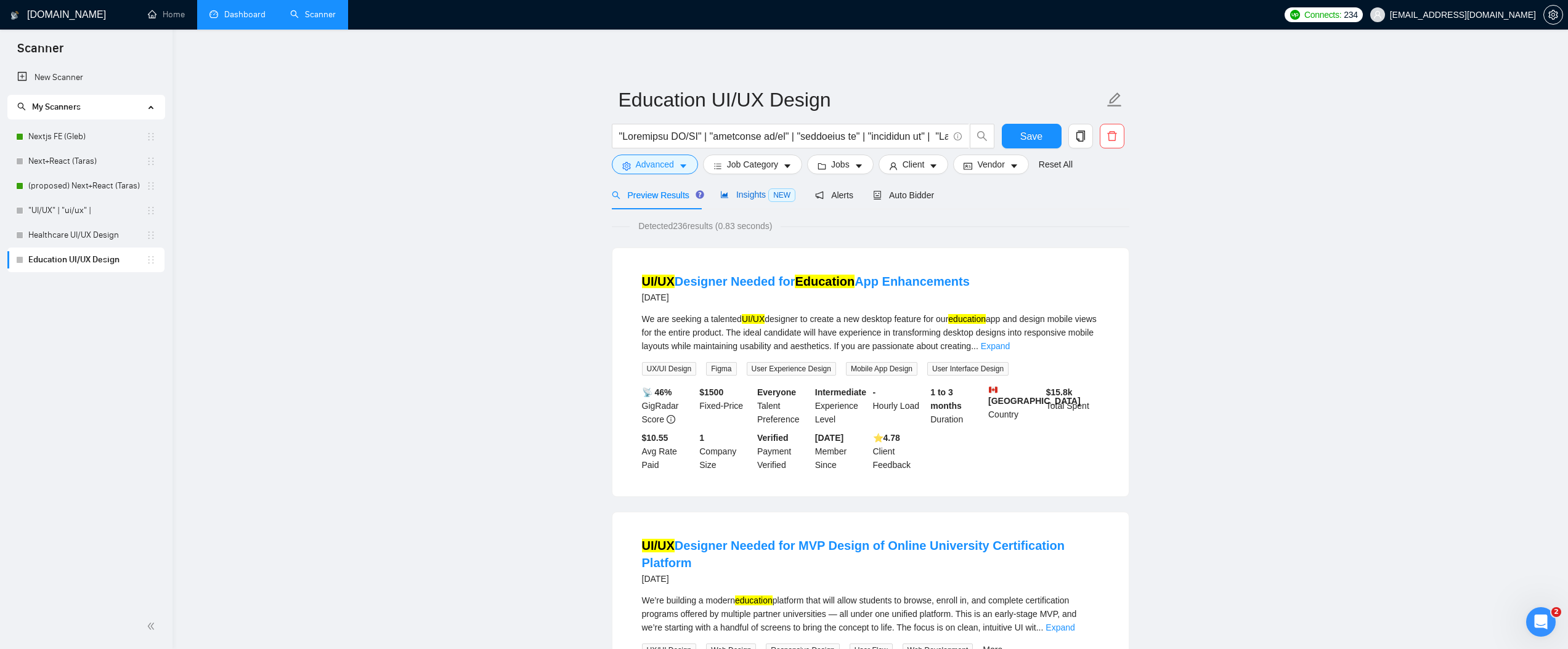
click at [768, 194] on span "Insights NEW" at bounding box center [757, 195] width 75 height 10
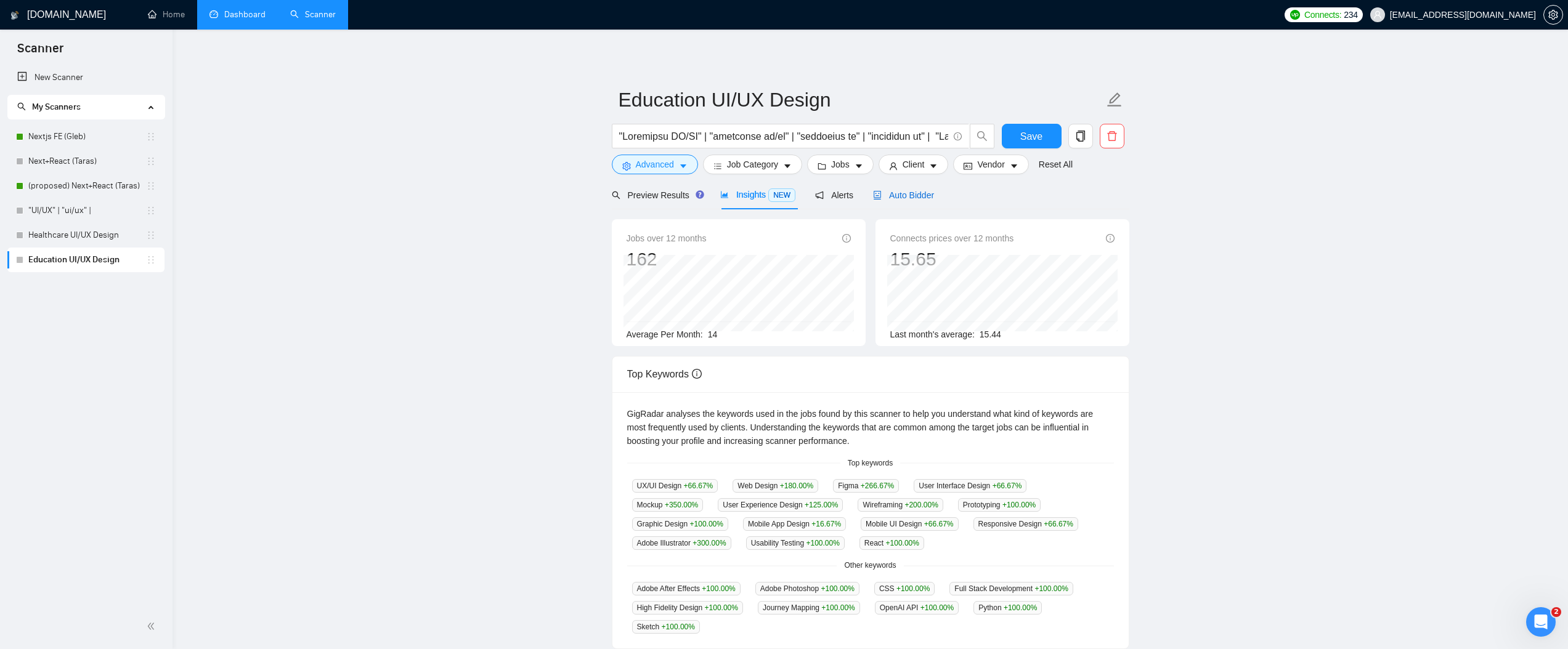
click at [929, 200] on span "Auto Bidder" at bounding box center [903, 195] width 61 height 10
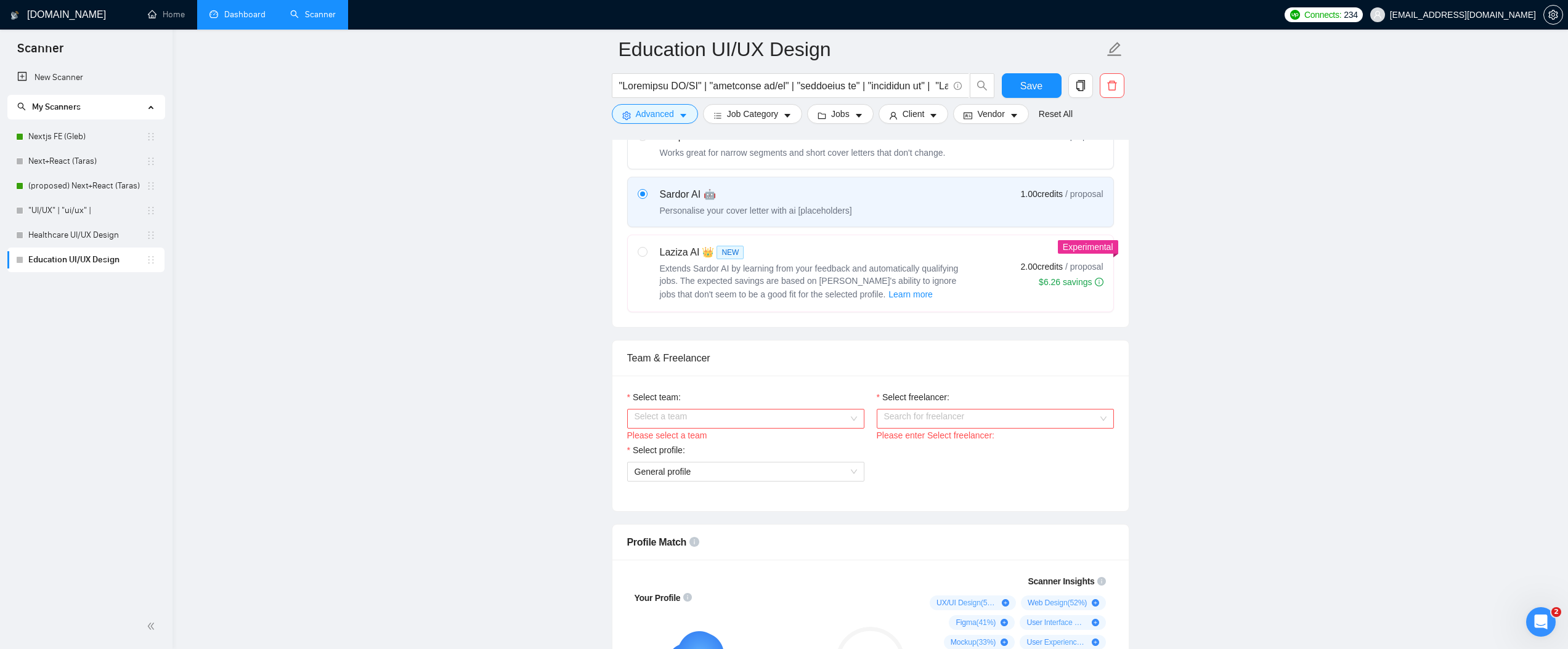
scroll to position [520, 0]
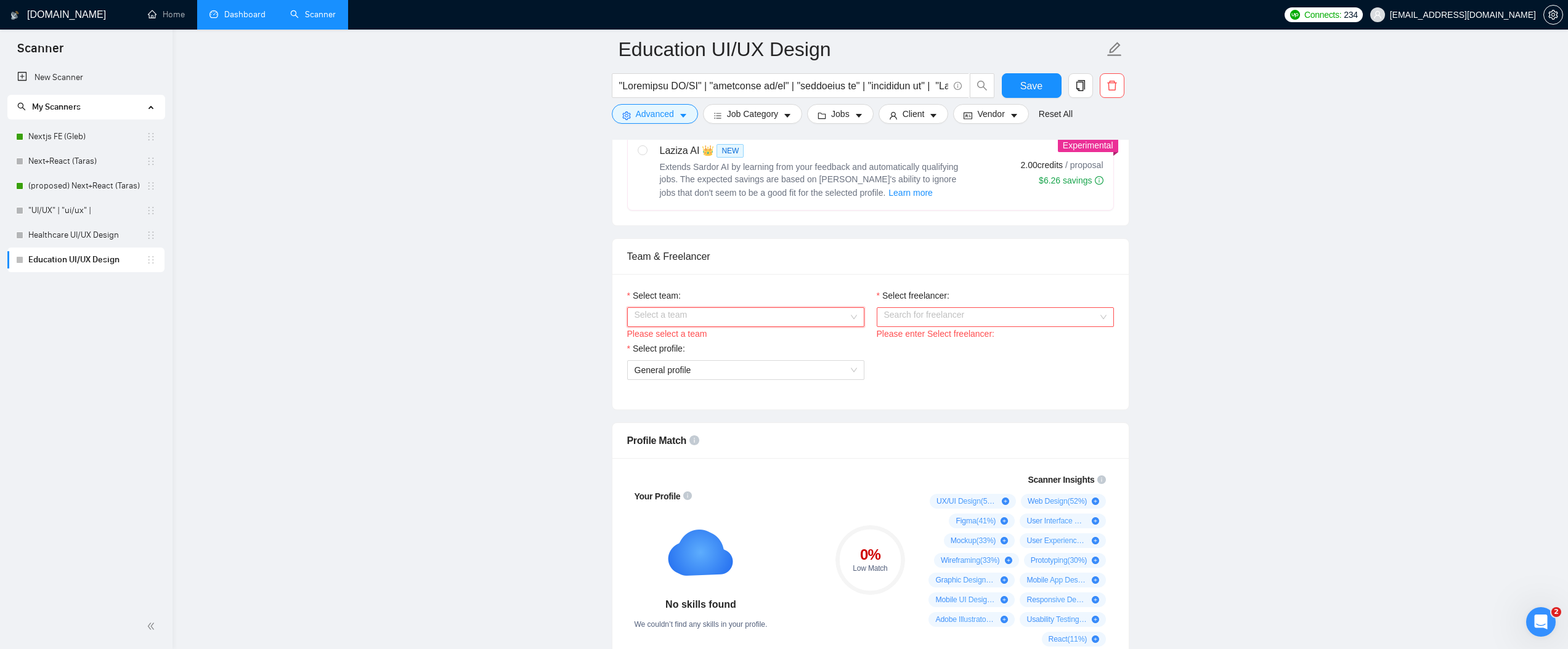
click at [743, 317] on input "Select team:" at bounding box center [741, 318] width 214 height 19
click at [722, 335] on div "SWIPEX | Reliable outsource and outstaff for web agencies" at bounding box center [744, 341] width 222 height 14
click at [966, 313] on input "Select freelancer:" at bounding box center [990, 318] width 214 height 19
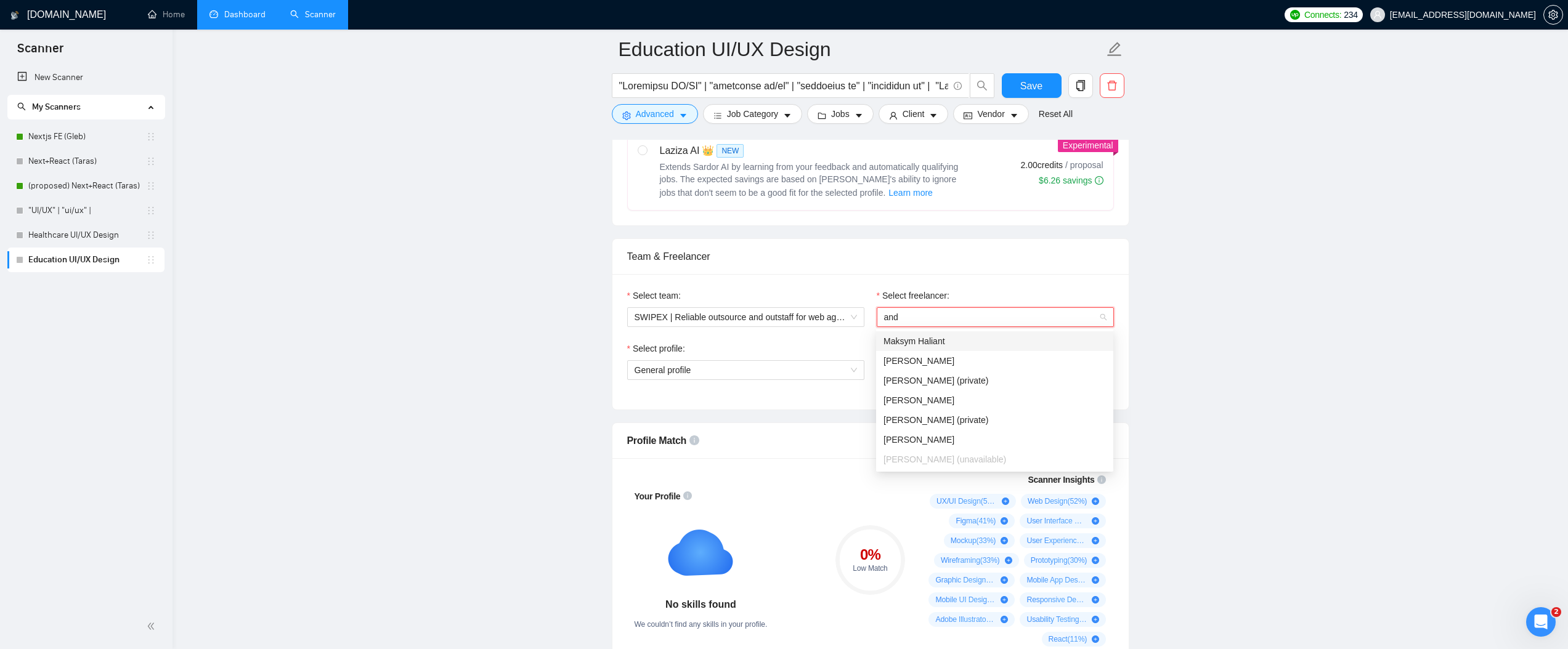
scroll to position [0, 0]
type input "andr"
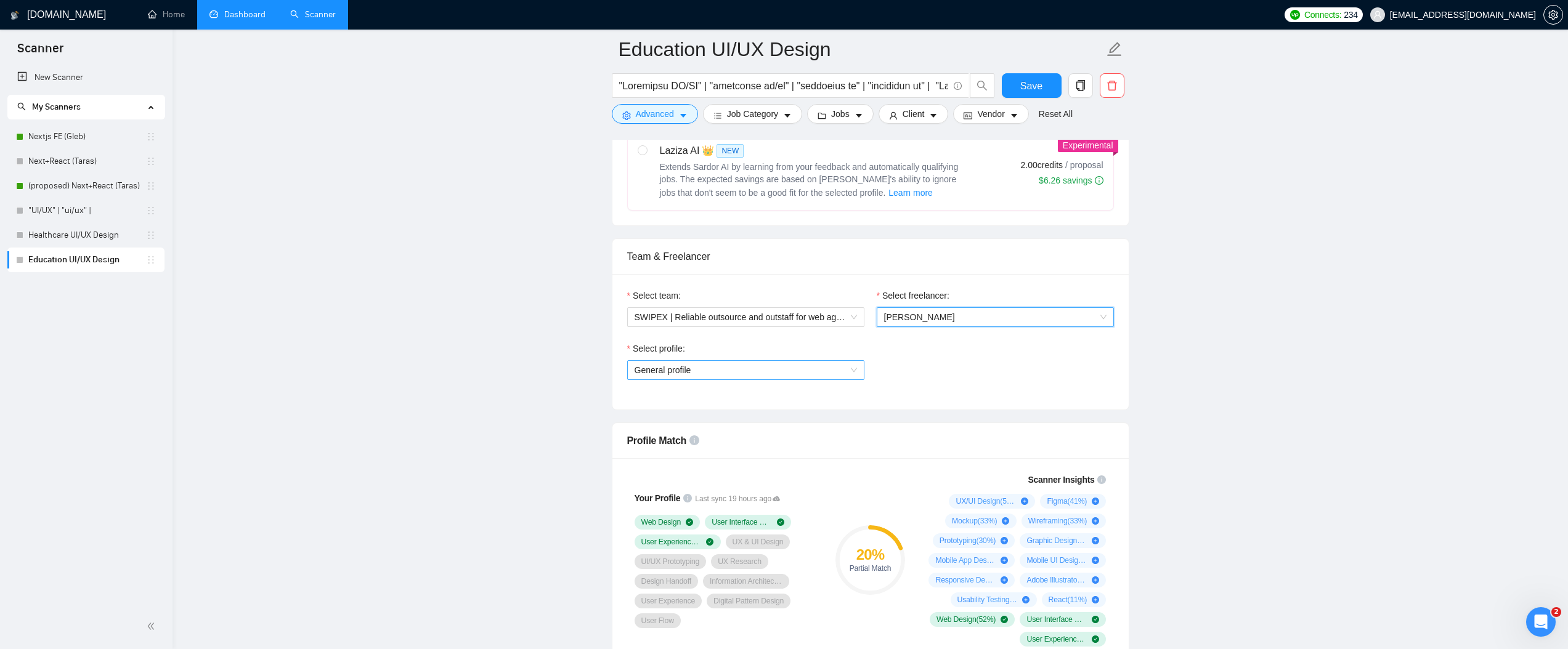
click at [769, 375] on span "General profile" at bounding box center [745, 370] width 222 height 19
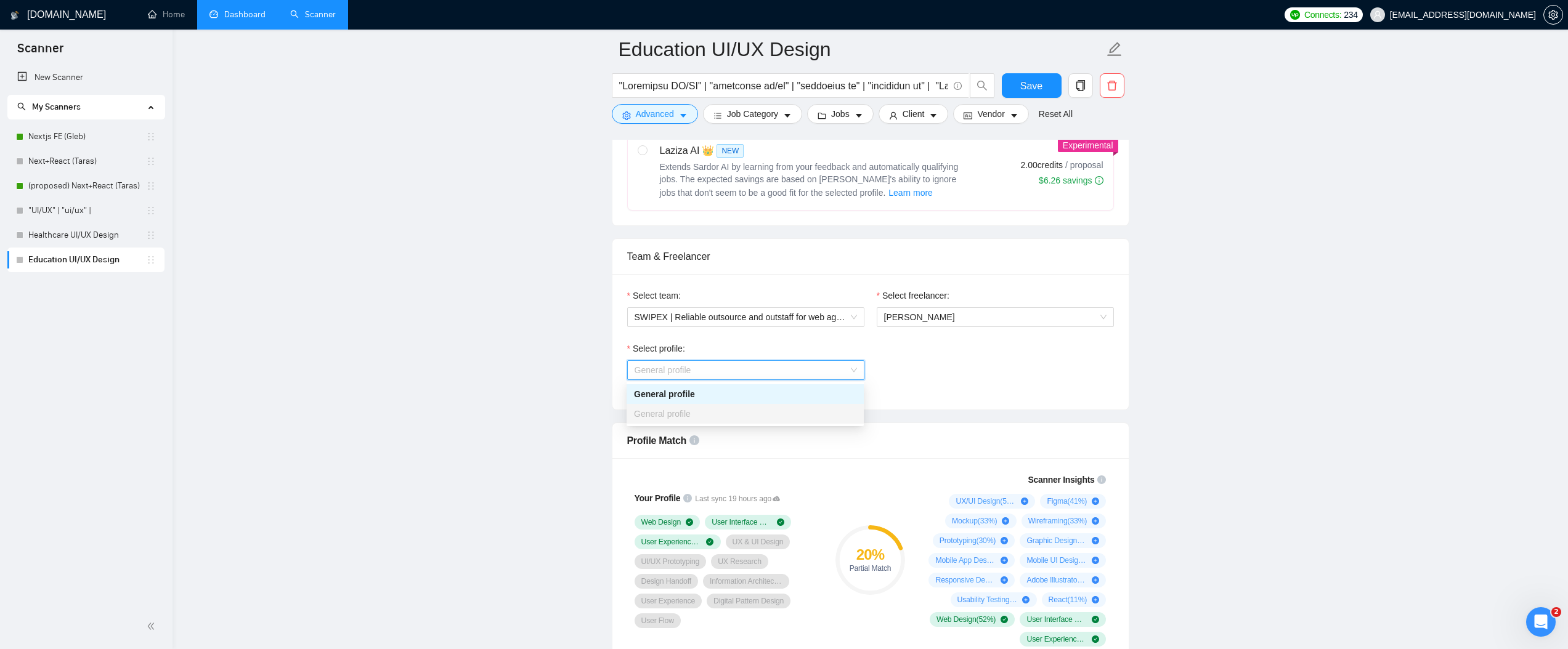
click at [769, 375] on span "General profile" at bounding box center [745, 370] width 222 height 19
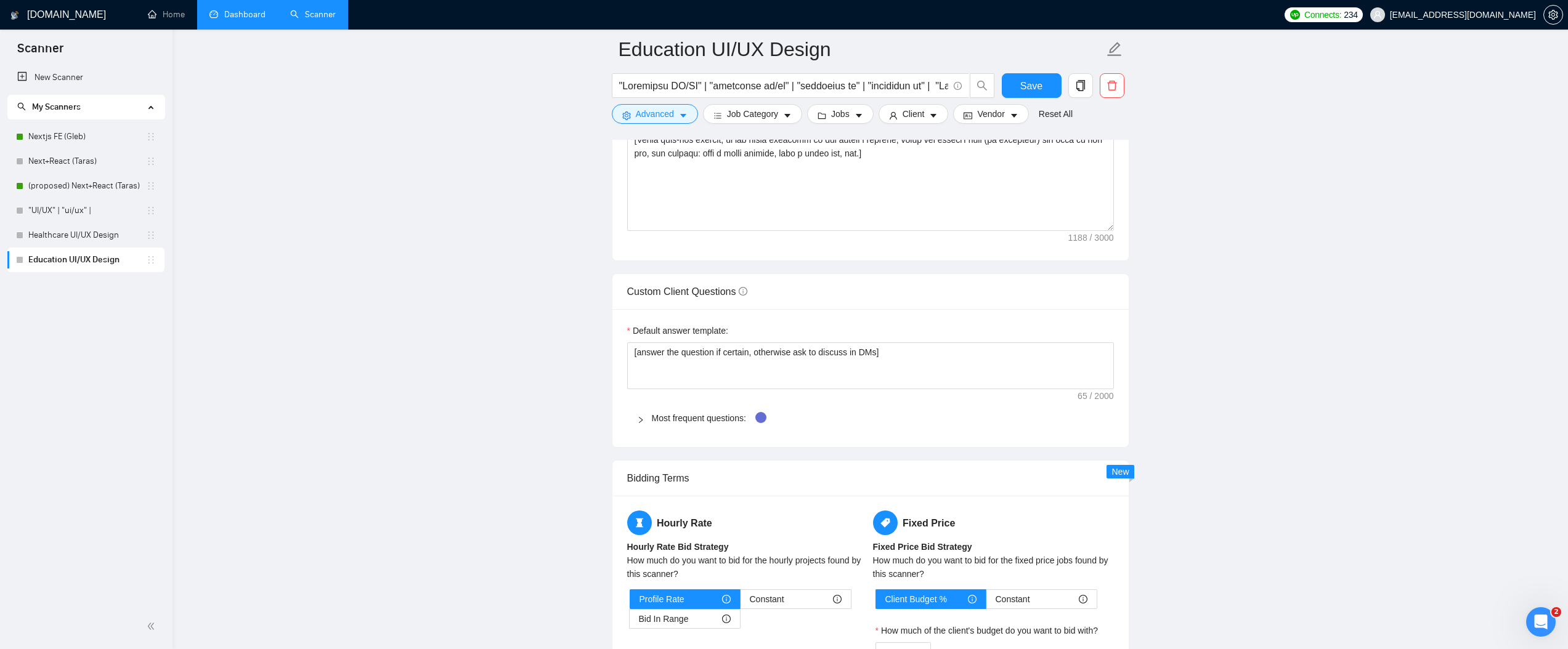
scroll to position [1566, 0]
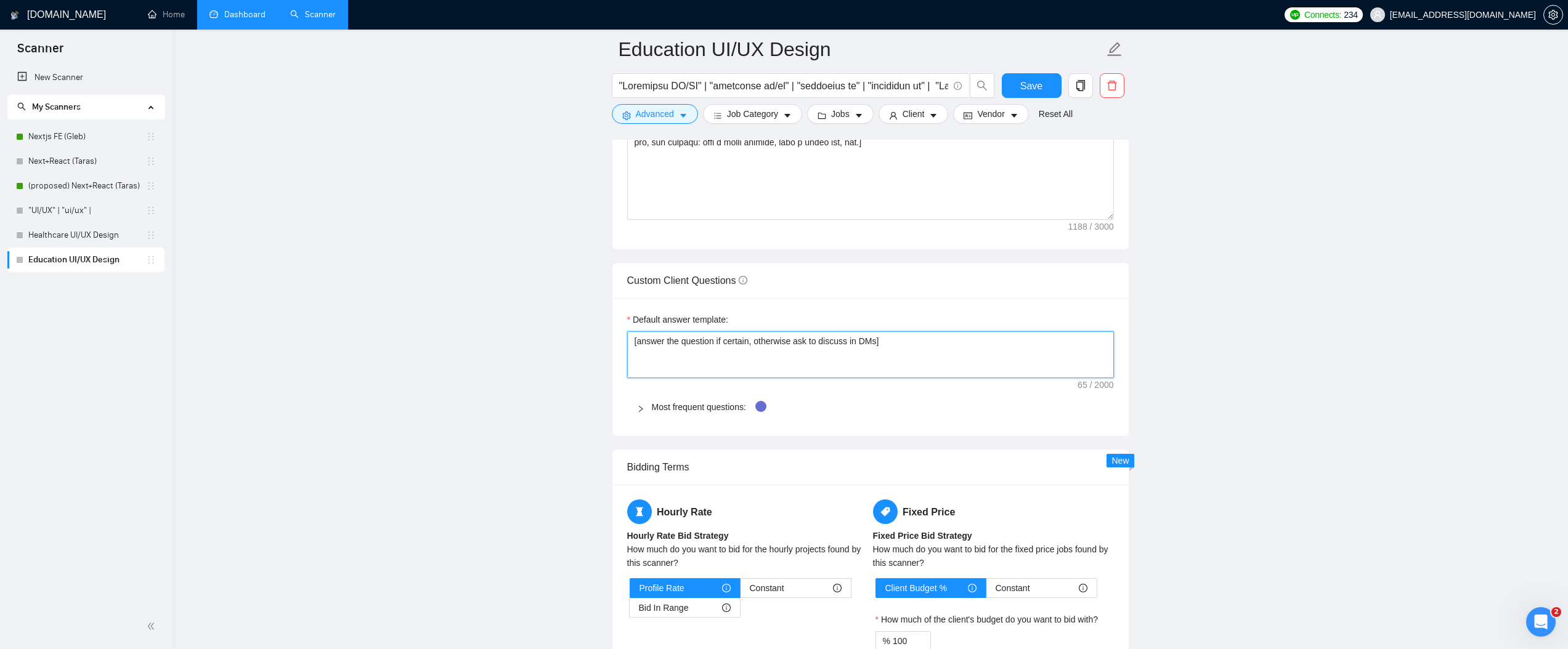
click at [818, 347] on textarea "[answer the question if certain, otherwise ask to discuss in DMs]" at bounding box center [870, 354] width 487 height 46
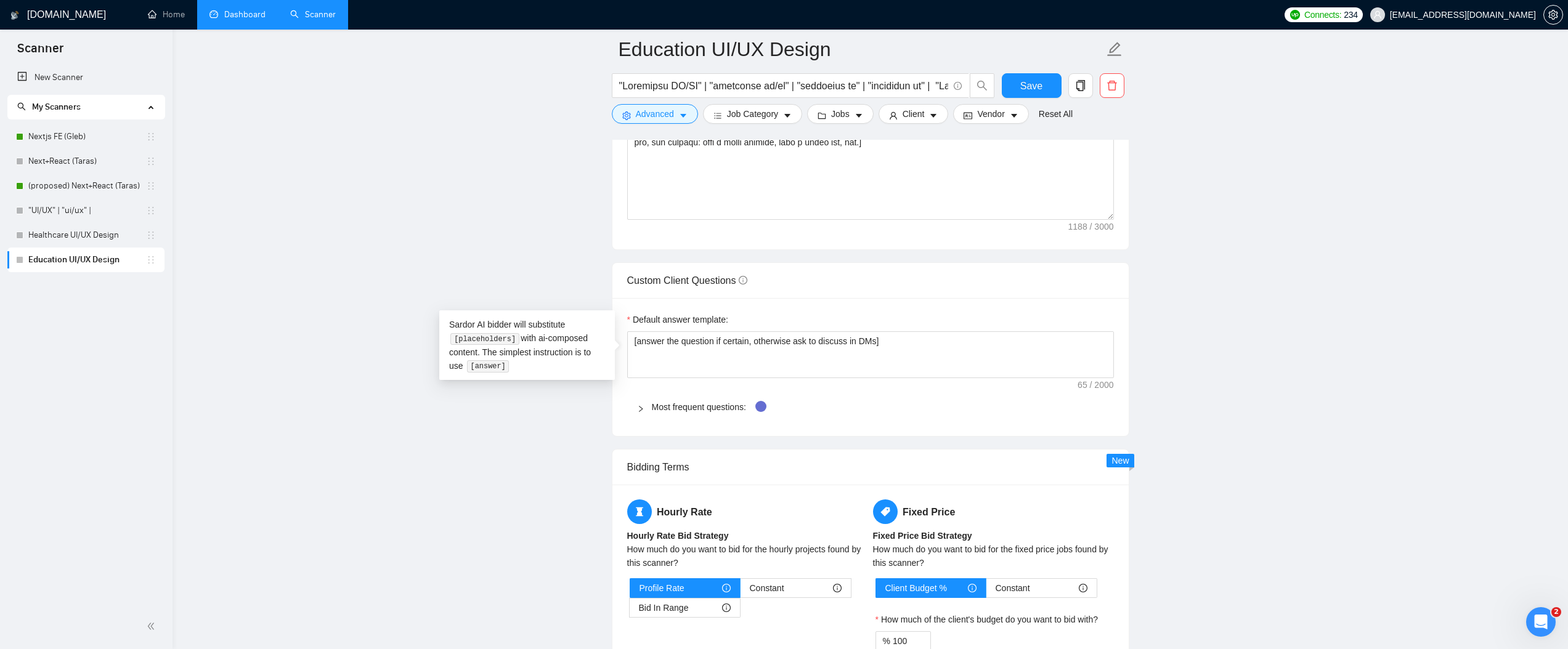
click at [539, 435] on main "Education UI/UX Design Save Advanced Job Category Jobs Client Vendor Reset All …" at bounding box center [869, 123] width 1356 height 3280
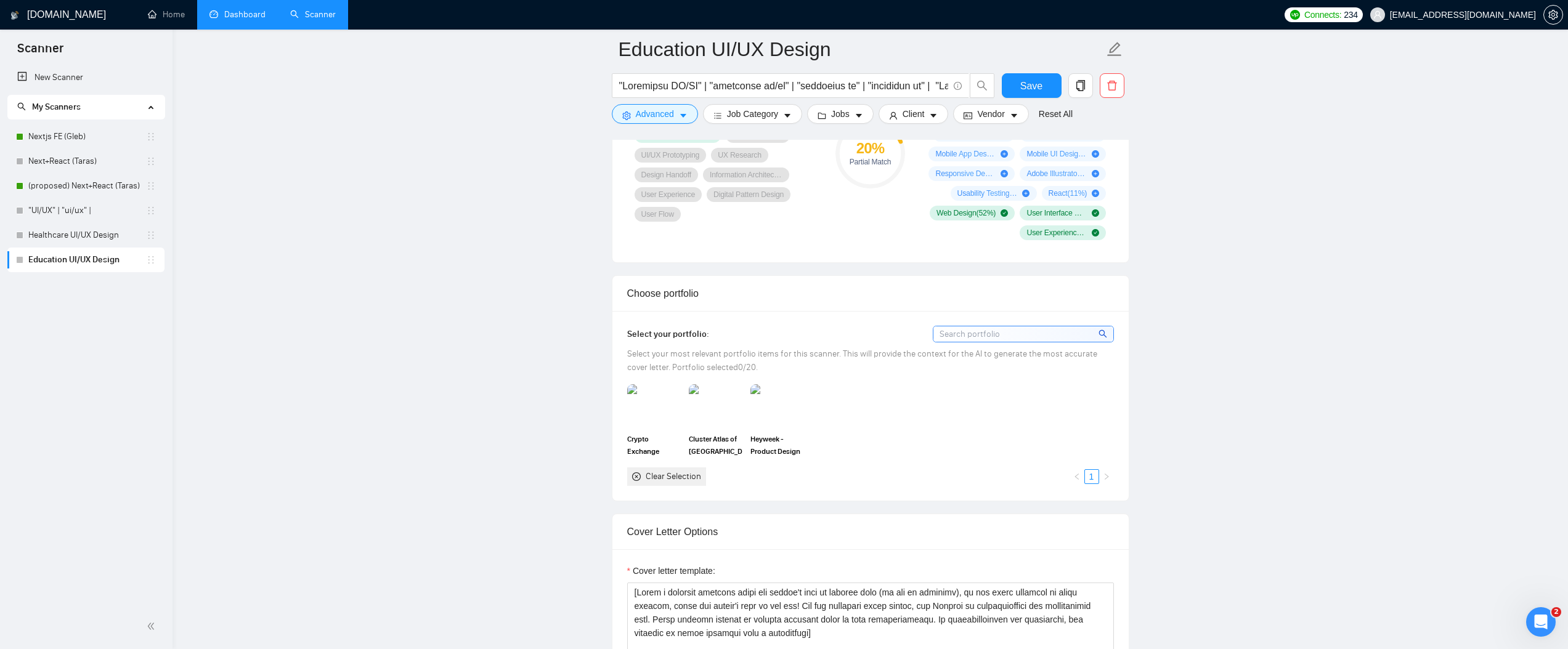
scroll to position [990, 0]
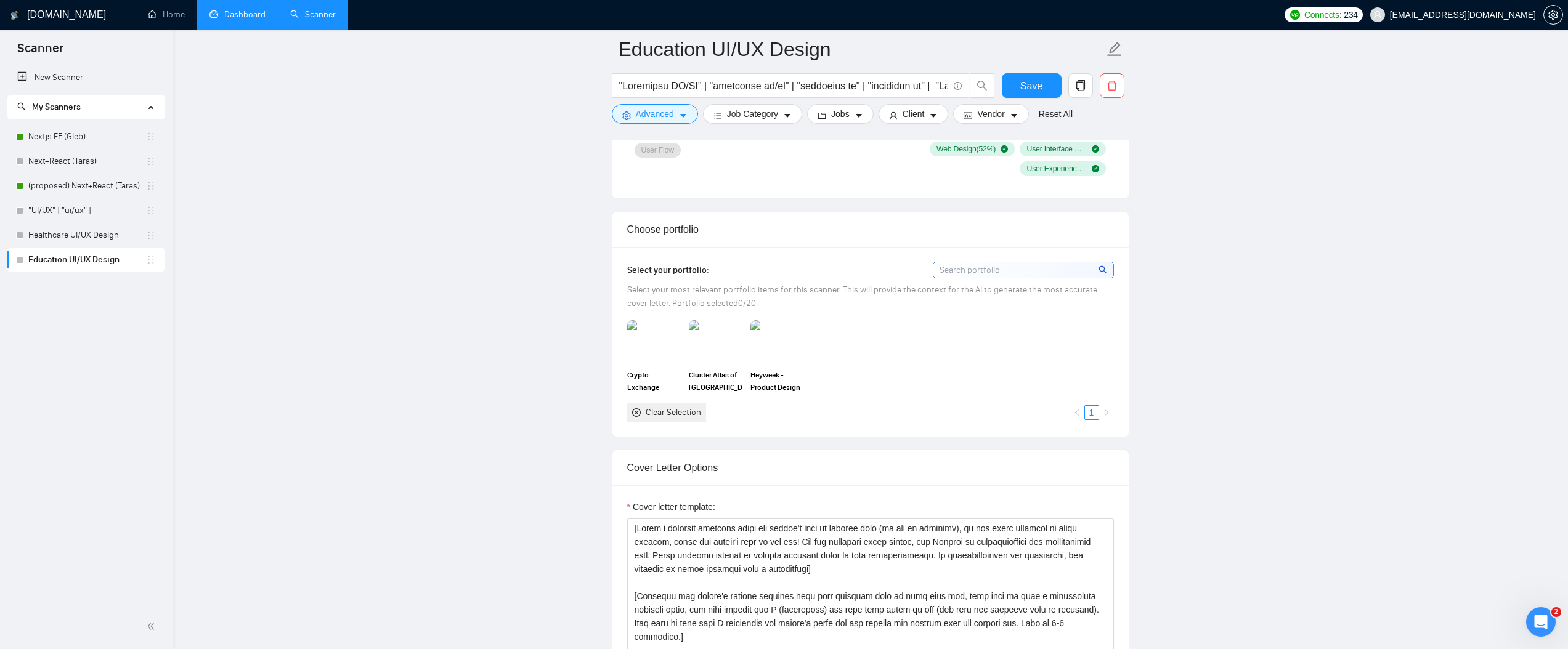
click at [734, 287] on span "Select your most relevant portfolio items for this scanner. This will provide t…" at bounding box center [862, 297] width 470 height 24
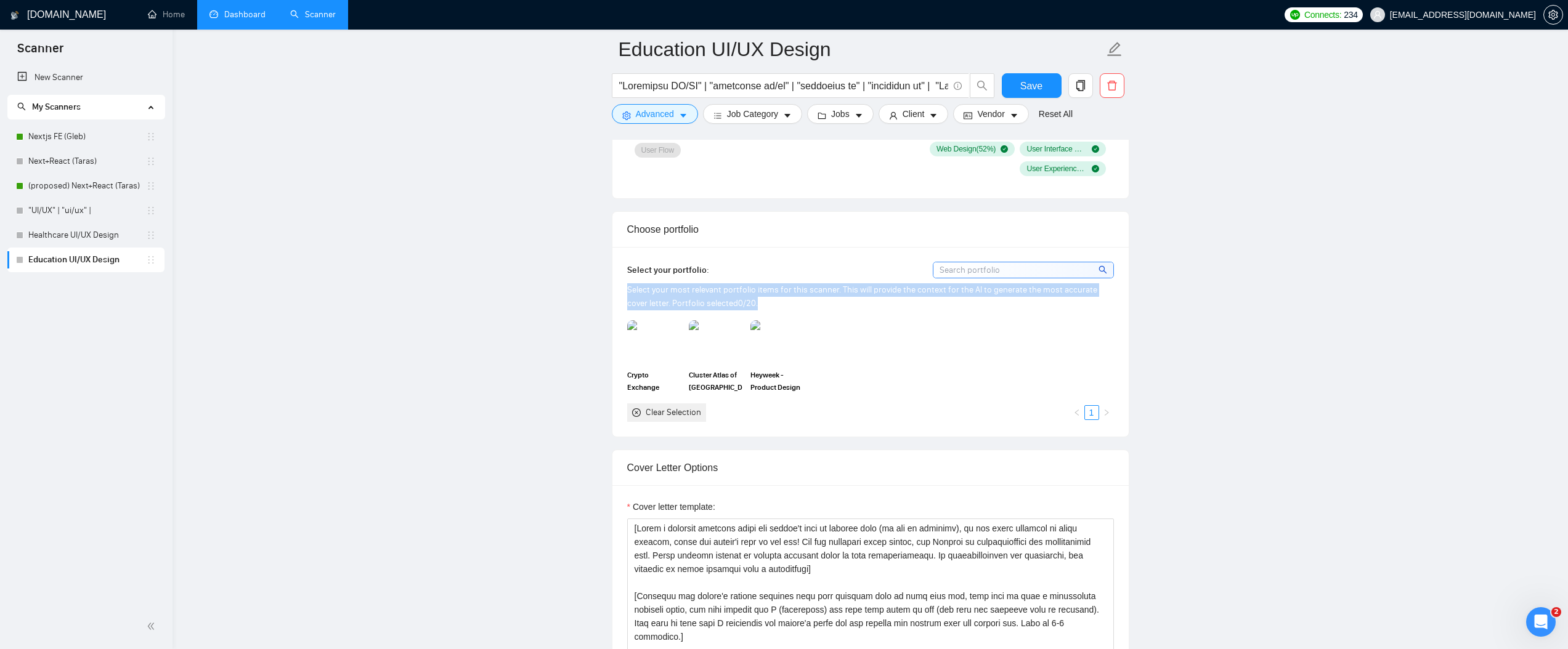
click at [734, 287] on span "Select your most relevant portfolio items for this scanner. This will provide t…" at bounding box center [862, 297] width 470 height 24
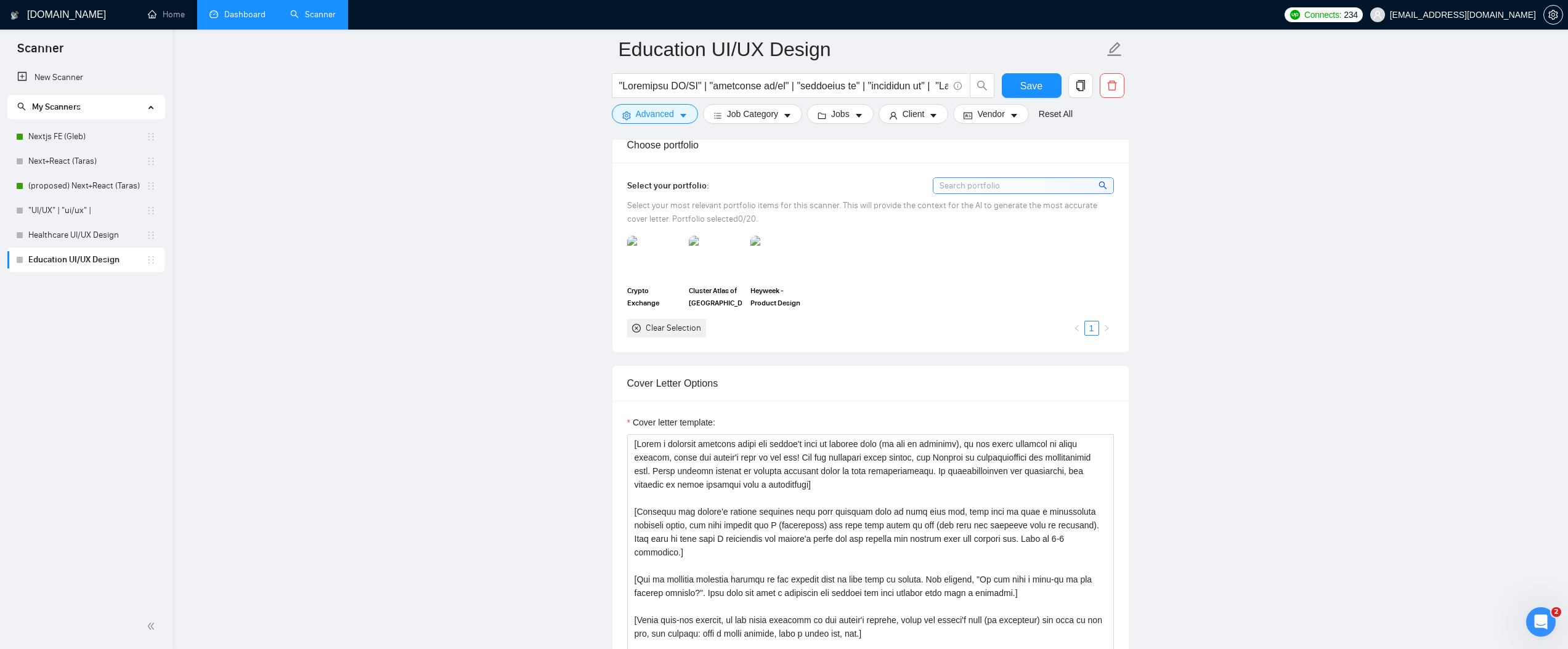
scroll to position [1077, 0]
click at [666, 477] on textarea "Cover letter template:" at bounding box center [870, 570] width 487 height 277
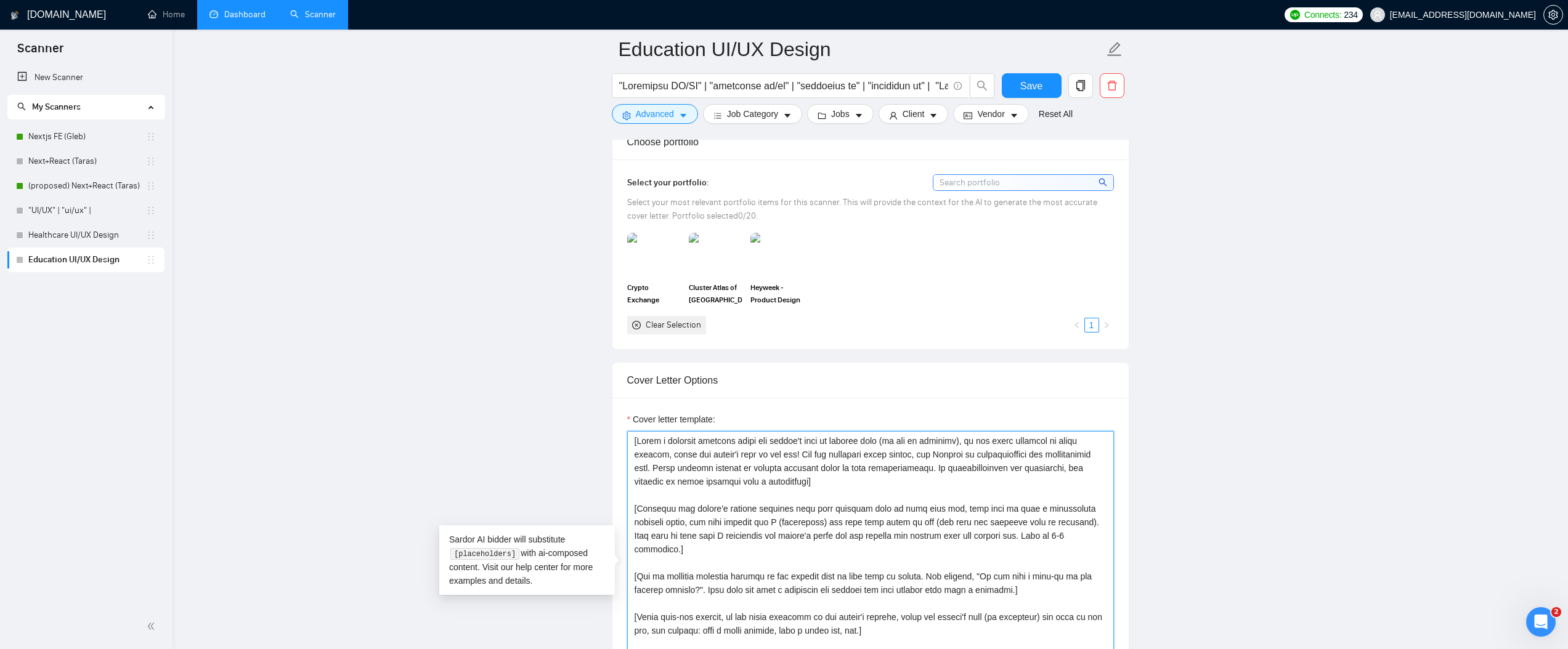
click at [666, 477] on textarea "Cover letter template:" at bounding box center [870, 570] width 487 height 277
click at [796, 451] on textarea "Cover letter template:" at bounding box center [870, 570] width 487 height 277
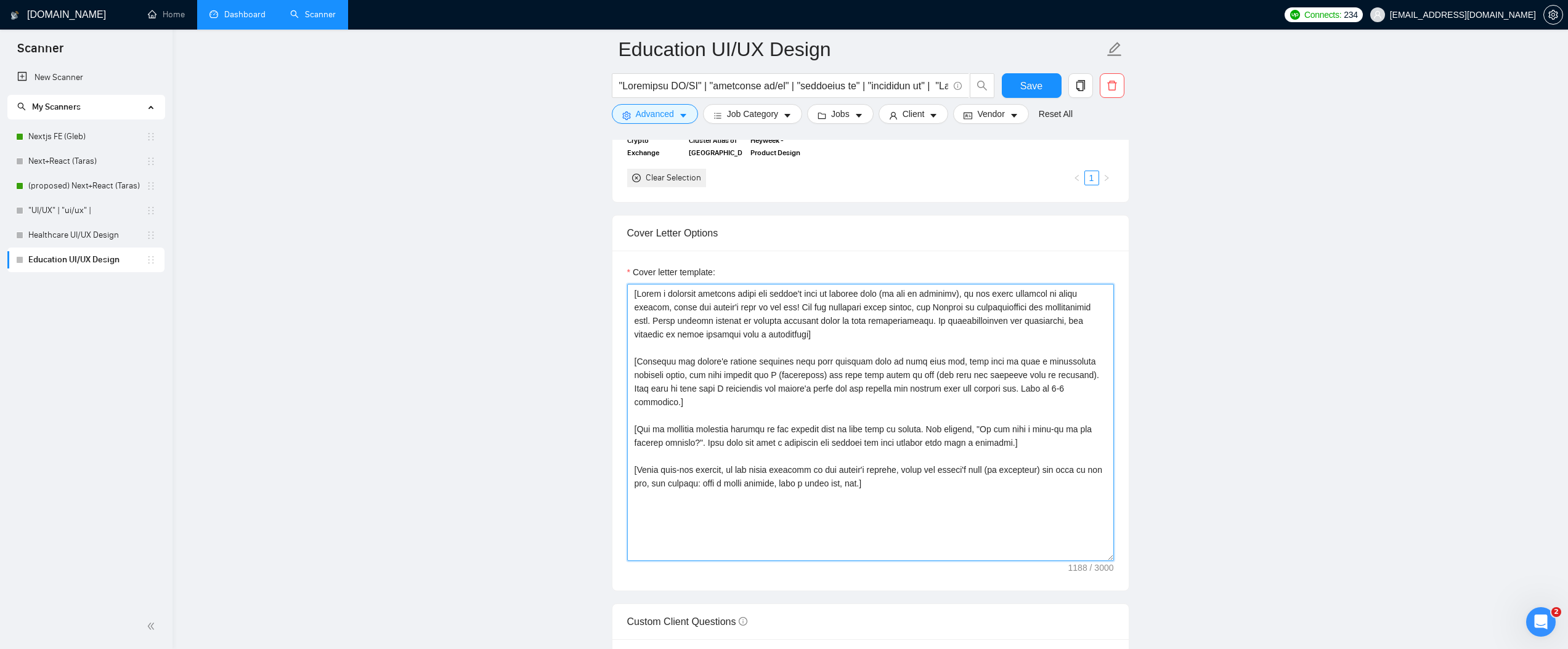
scroll to position [1273, 0]
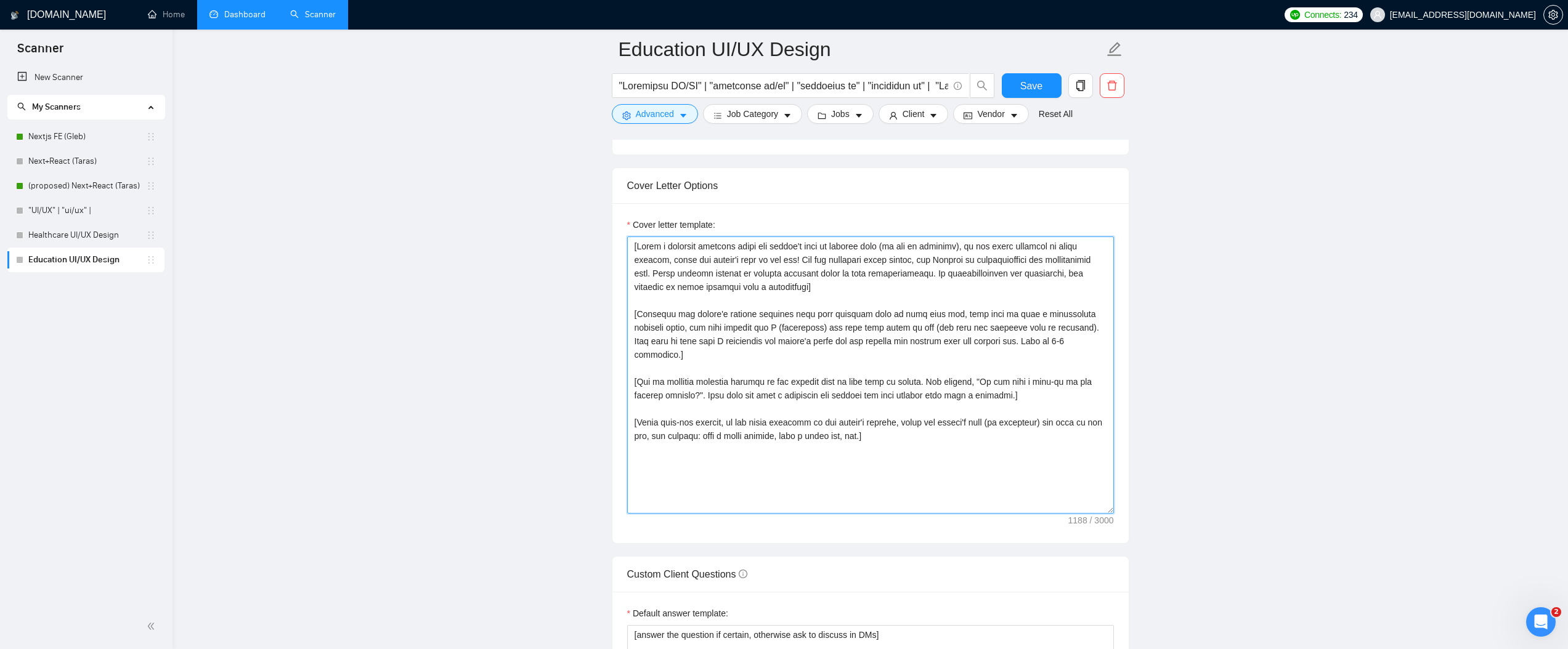
click at [914, 413] on textarea "Cover letter template:" at bounding box center [870, 375] width 487 height 277
drag, startPoint x: 940, startPoint y: 434, endPoint x: 566, endPoint y: 233, distance: 424.6
click at [566, 233] on main "Education UI/UX Design Save Advanced Job Category Jobs Client Vendor Reset All …" at bounding box center [869, 417] width 1356 height 3280
click at [755, 275] on textarea "Cover letter template:" at bounding box center [870, 375] width 487 height 277
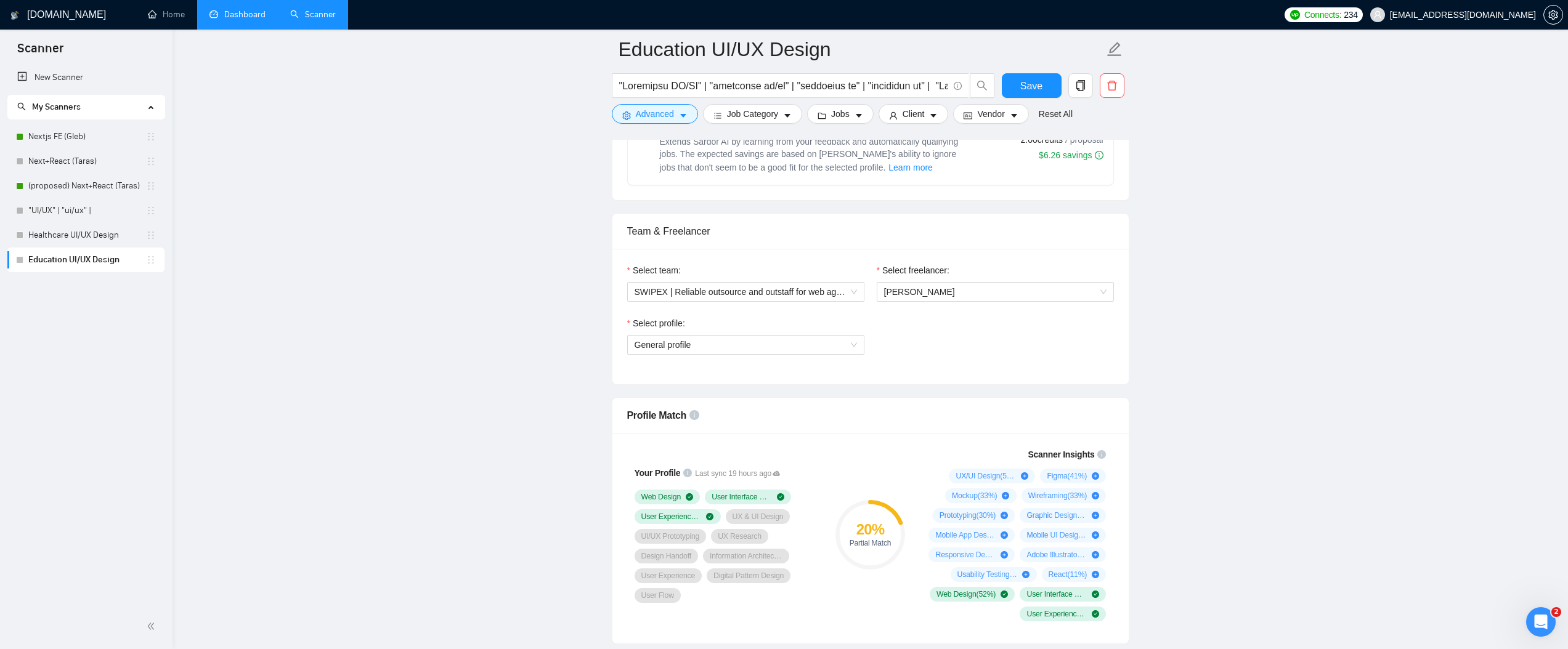
scroll to position [402, 0]
